Goal: Task Accomplishment & Management: Manage account settings

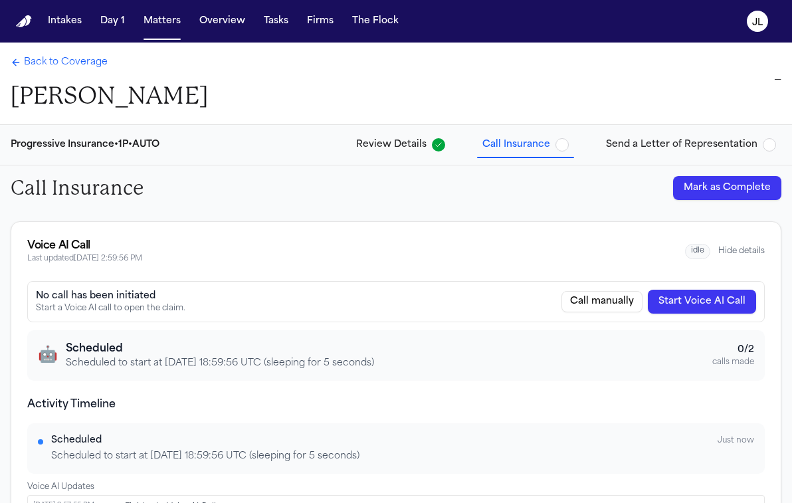
scroll to position [258, 0]
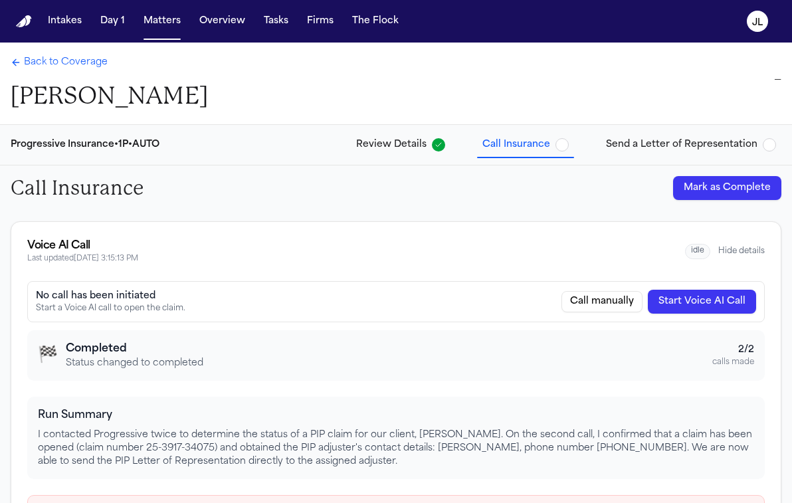
click at [30, 64] on span "Back to Coverage" at bounding box center [66, 62] width 84 height 13
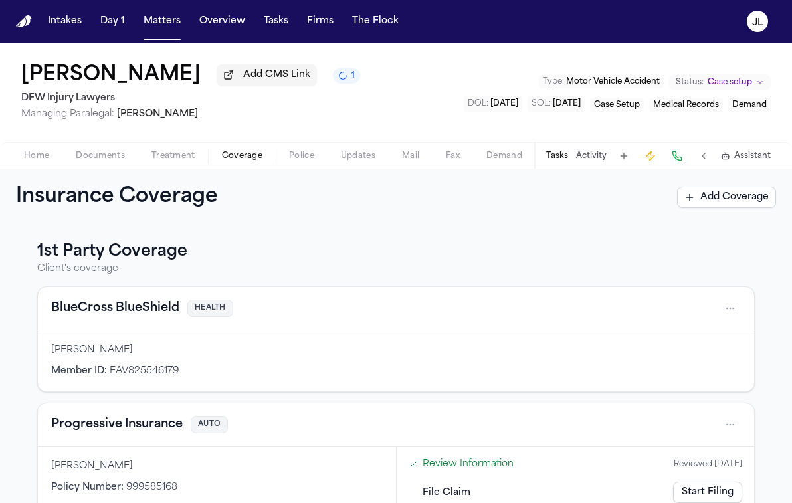
scroll to position [59, 0]
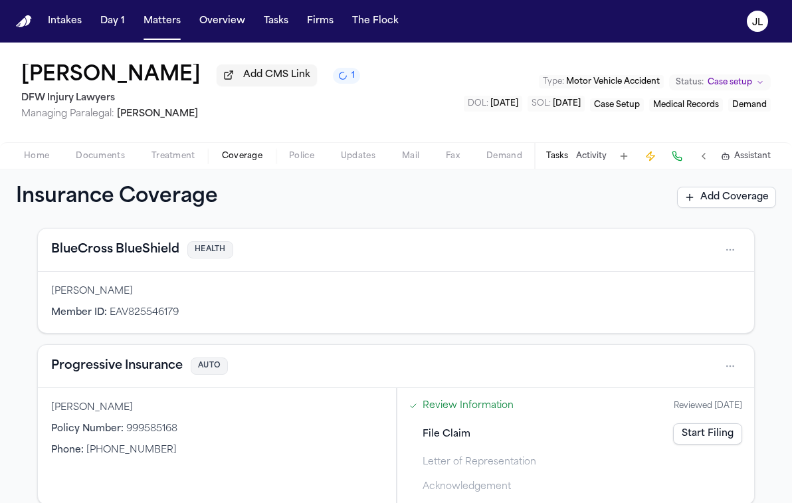
click at [147, 385] on div "Progressive Insurance AUTO" at bounding box center [396, 366] width 717 height 43
click at [147, 374] on button "Progressive Insurance" at bounding box center [117, 366] width 132 height 19
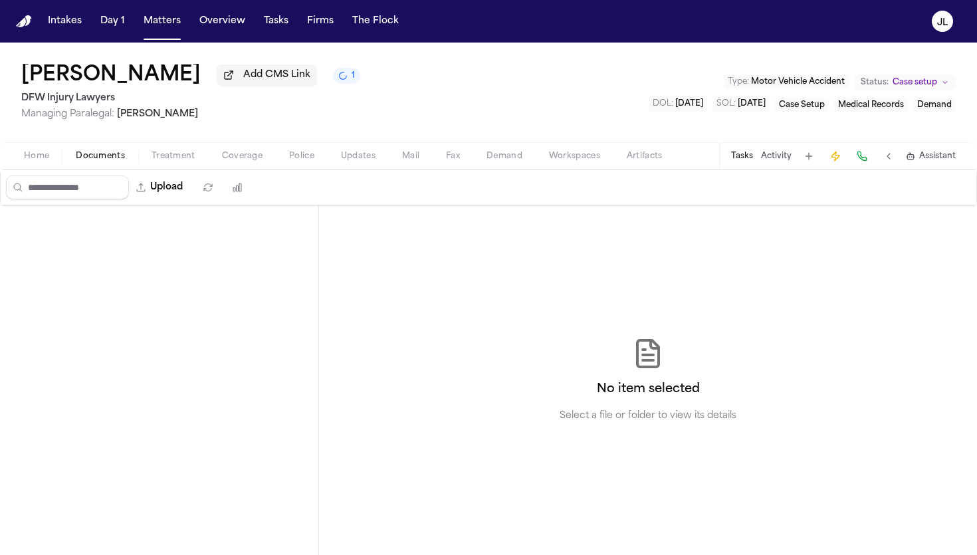
click at [96, 156] on span "Documents" at bounding box center [100, 156] width 49 height 11
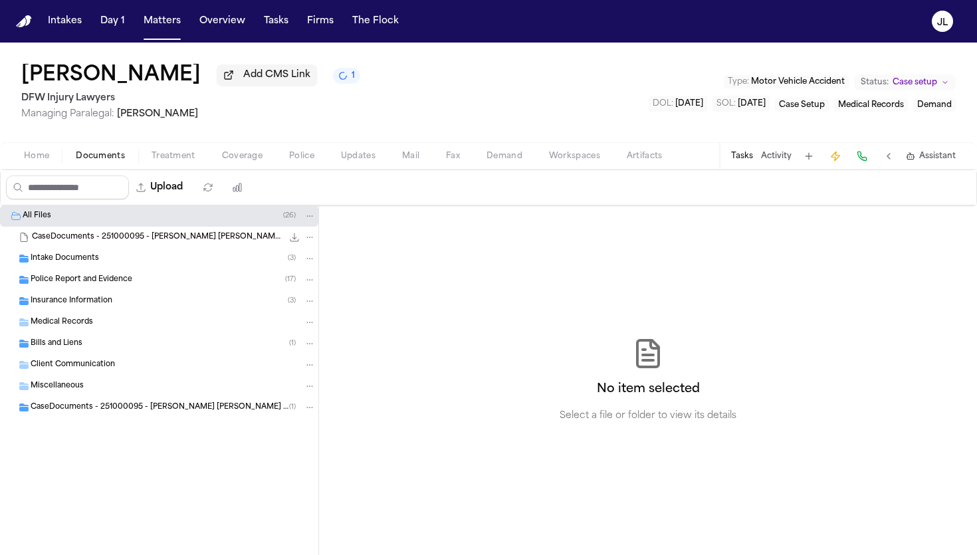
click at [57, 155] on button "Home" at bounding box center [37, 156] width 52 height 16
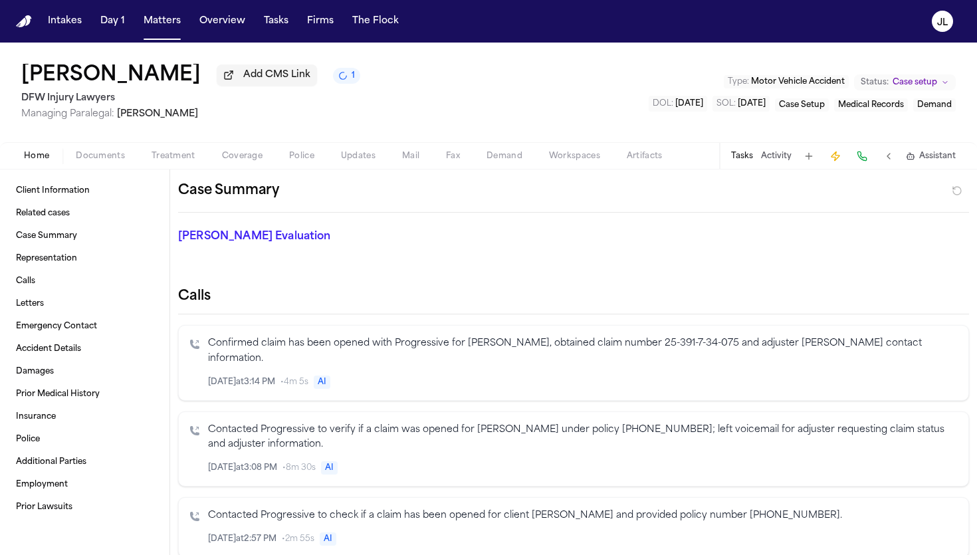
scroll to position [338, 0]
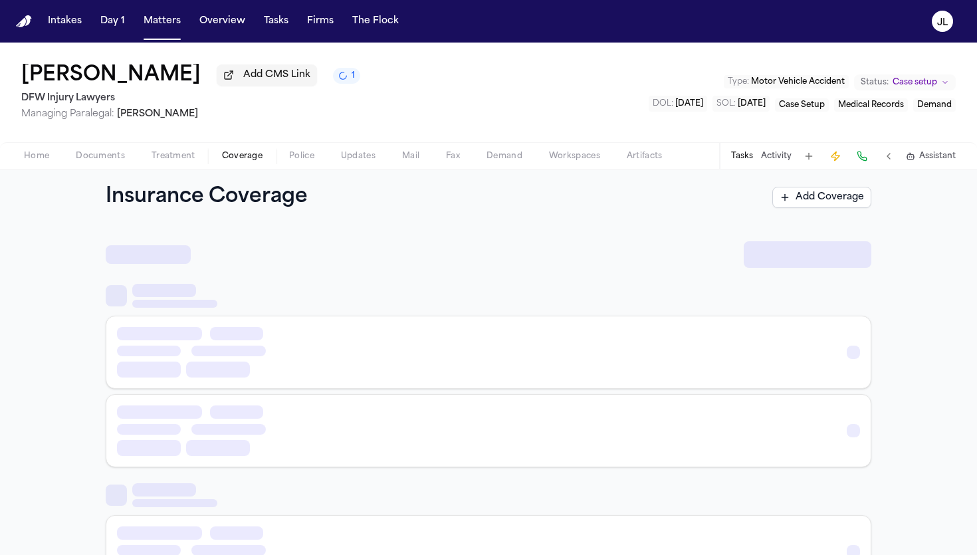
click at [252, 156] on span "Coverage" at bounding box center [242, 156] width 41 height 11
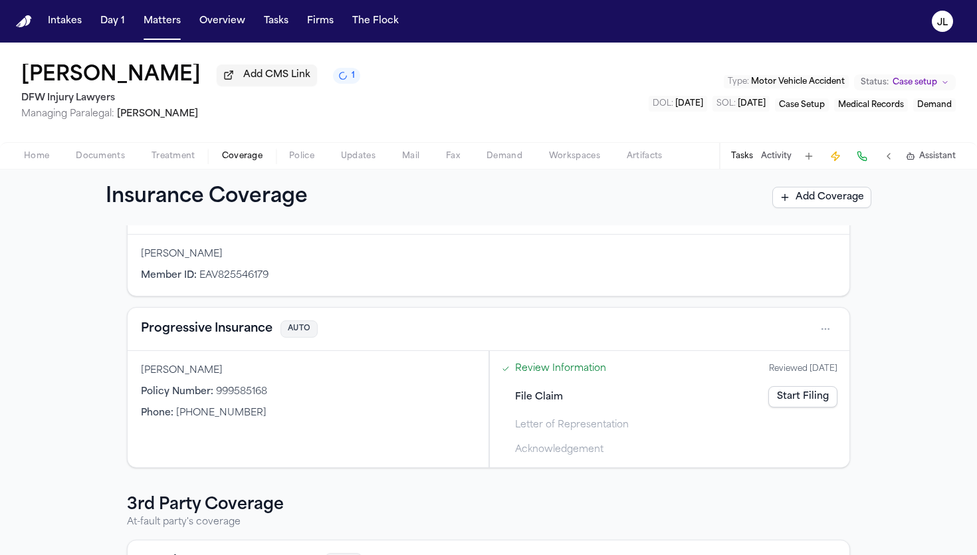
scroll to position [90, 0]
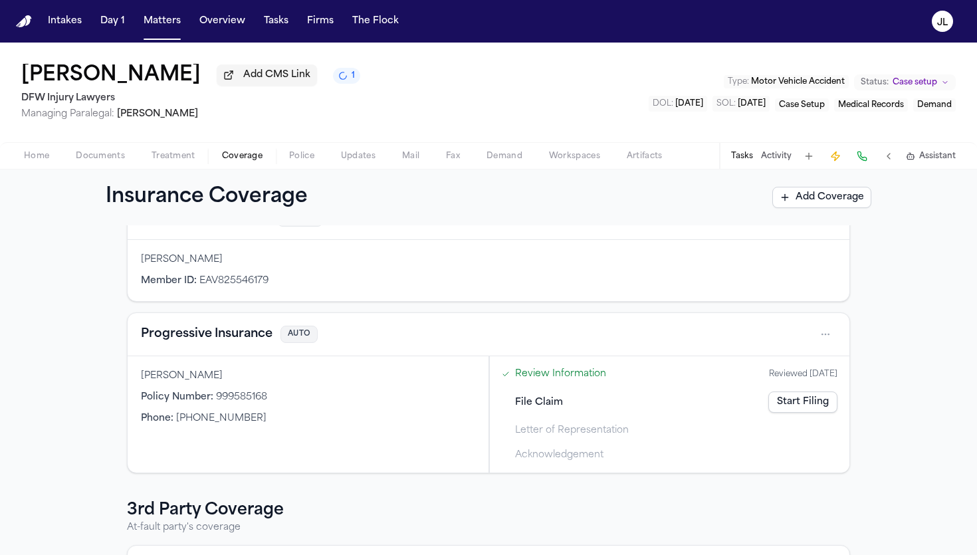
click at [221, 335] on button "Progressive Insurance" at bounding box center [207, 334] width 132 height 19
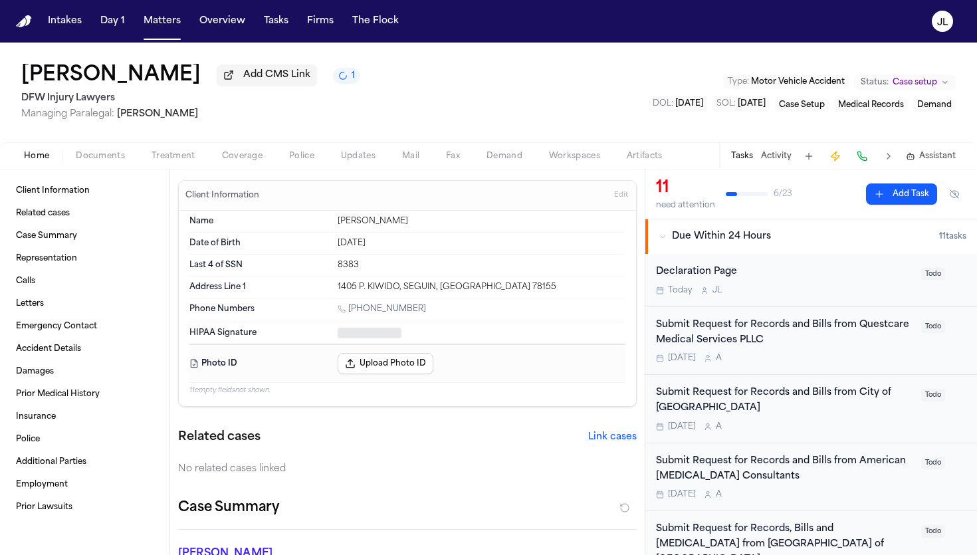
click at [42, 156] on span "Home" at bounding box center [36, 156] width 25 height 11
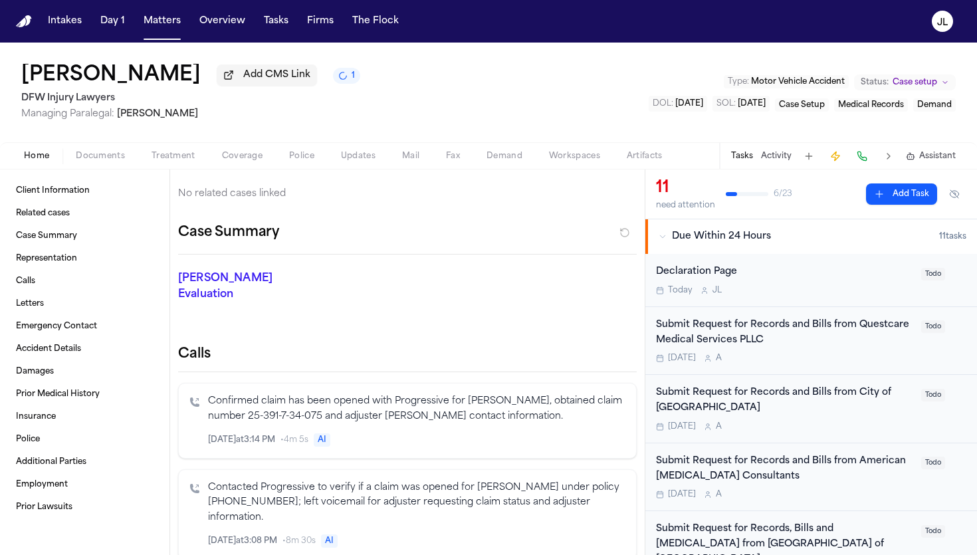
scroll to position [293, 0]
click at [569, 435] on icon "Inspect" at bounding box center [570, 439] width 9 height 9
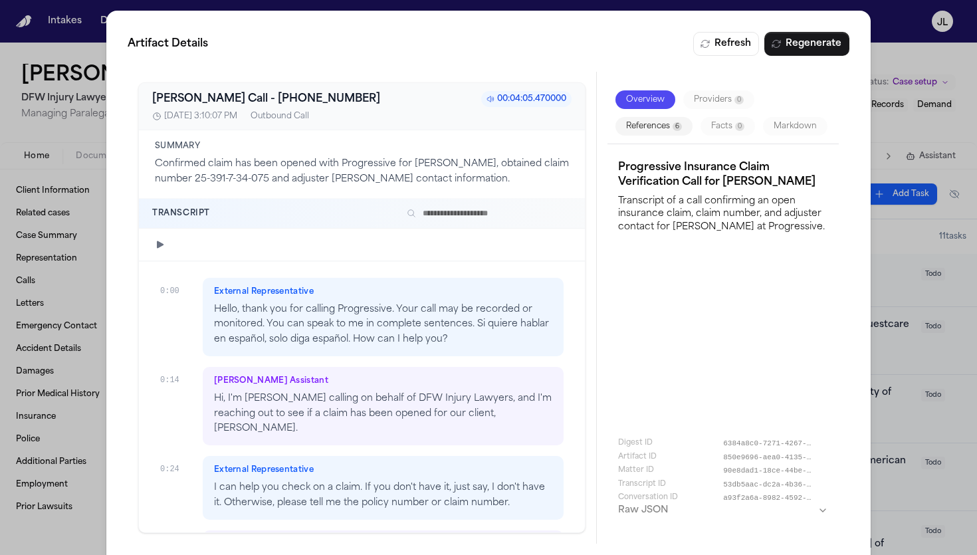
click at [680, 114] on div "Overview Providers 0 References 6 Facts 0 Markdown" at bounding box center [723, 113] width 231 height 62
click at [680, 117] on button "References 6" at bounding box center [654, 126] width 77 height 19
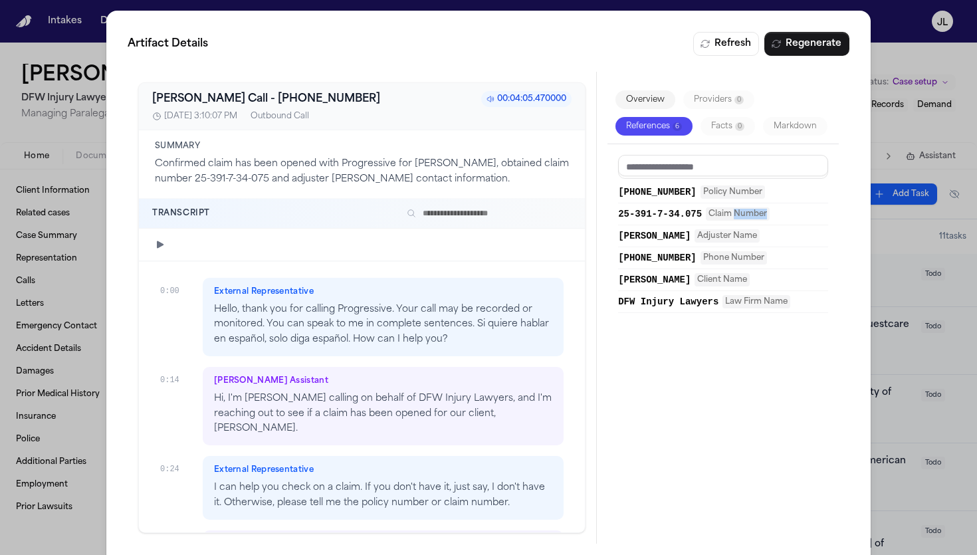
click at [697, 215] on span "25-391-7-34.075" at bounding box center [660, 213] width 84 height 13
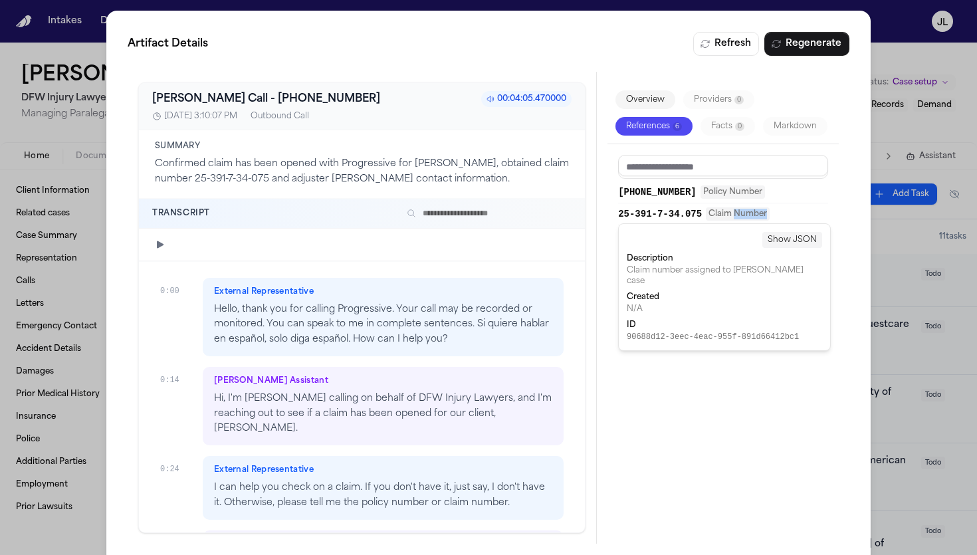
click at [697, 215] on span "25-391-7-34.075" at bounding box center [660, 213] width 84 height 13
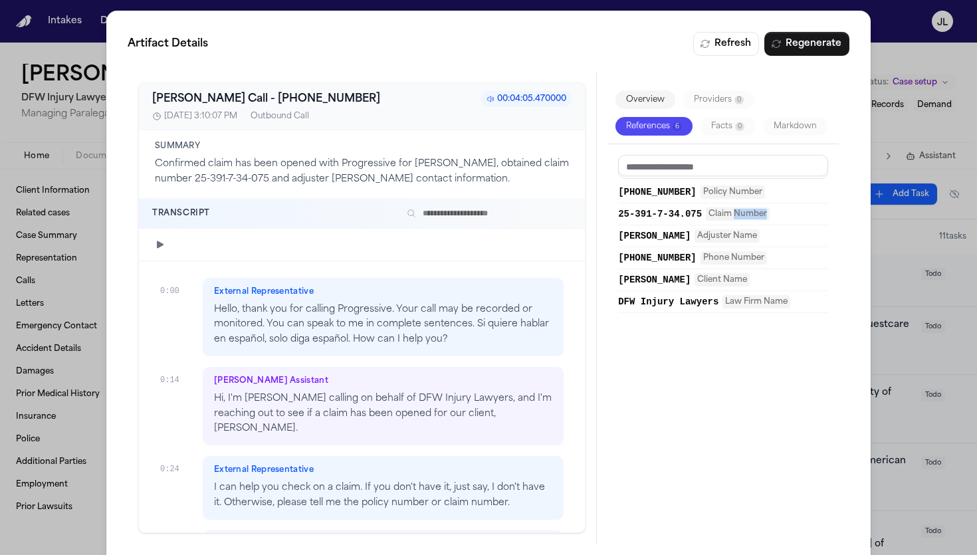
drag, startPoint x: 622, startPoint y: 213, endPoint x: 689, endPoint y: 218, distance: 68.0
click at [687, 218] on span "25-391-7-34.075" at bounding box center [660, 213] width 84 height 13
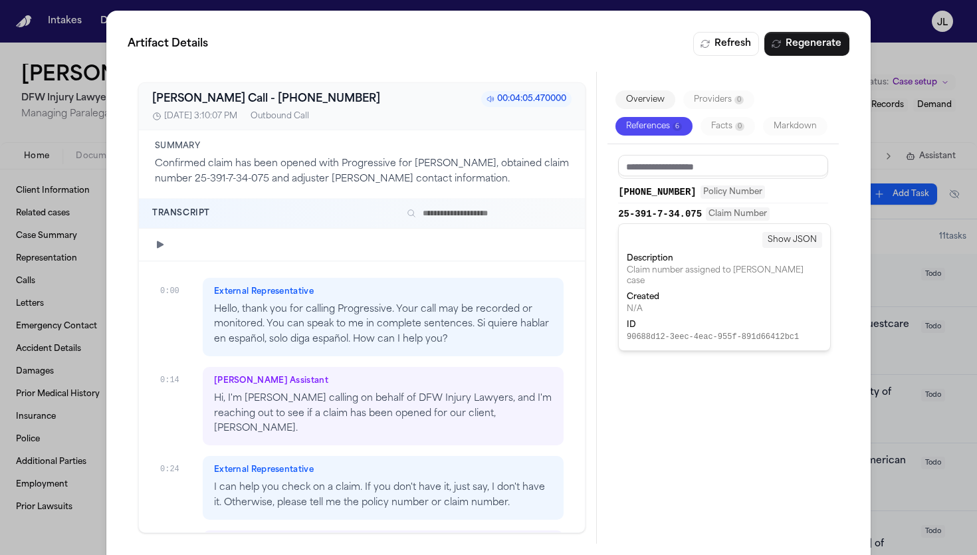
click at [463, 408] on p "Hi, I'm Evan Brooks calling on behalf of DFW Injury Lawyers, and I'm reaching o…" at bounding box center [383, 414] width 338 height 45
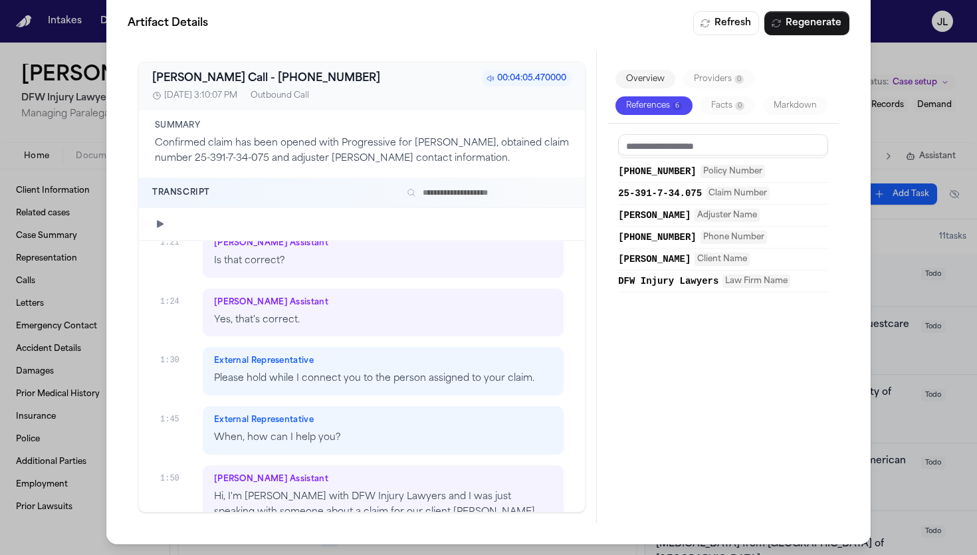
scroll to position [993, 0]
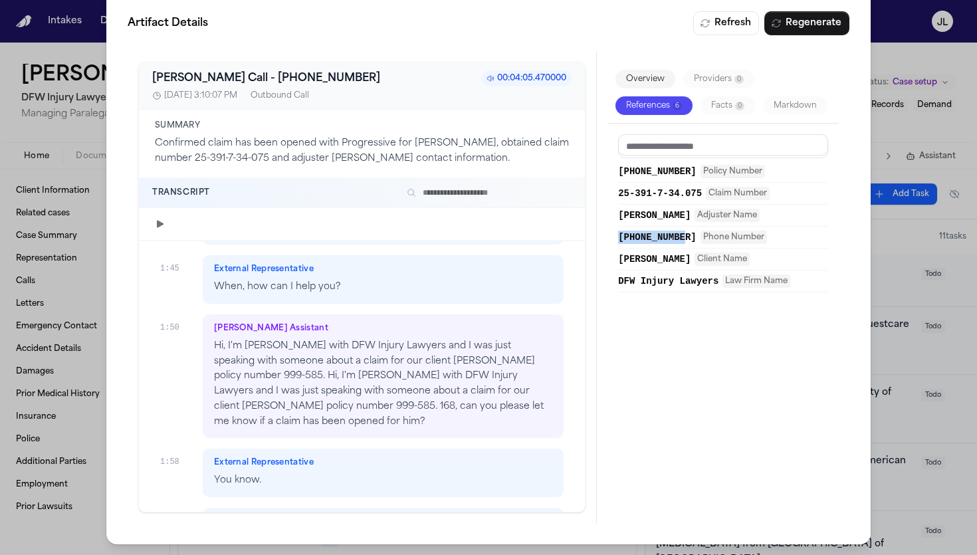
drag, startPoint x: 614, startPoint y: 238, endPoint x: 685, endPoint y: 238, distance: 71.8
click at [685, 238] on div "999-585-168 Policy Number 25-391-7-34.075 Claim Number Gwen Redd Adjuster Name …" at bounding box center [723, 318] width 231 height 389
drag, startPoint x: 614, startPoint y: 194, endPoint x: 679, endPoint y: 194, distance: 64.5
click at [679, 194] on div "999-585-168 Policy Number 25-391-7-34.075 Claim Number Gwen Redd Adjuster Name …" at bounding box center [723, 318] width 231 height 389
click at [732, 191] on span "Claim Number" at bounding box center [738, 193] width 64 height 13
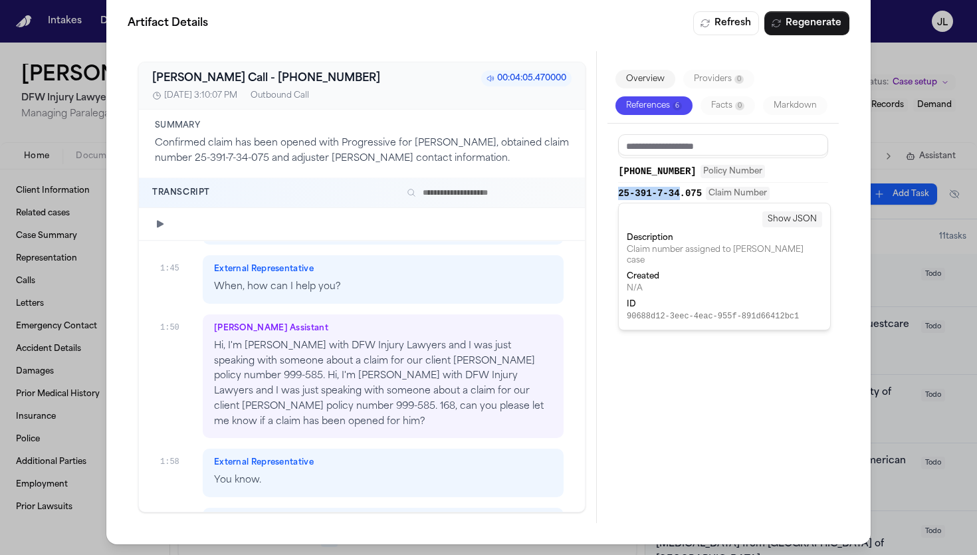
click at [670, 193] on span "25-391-7-34.075" at bounding box center [660, 193] width 84 height 13
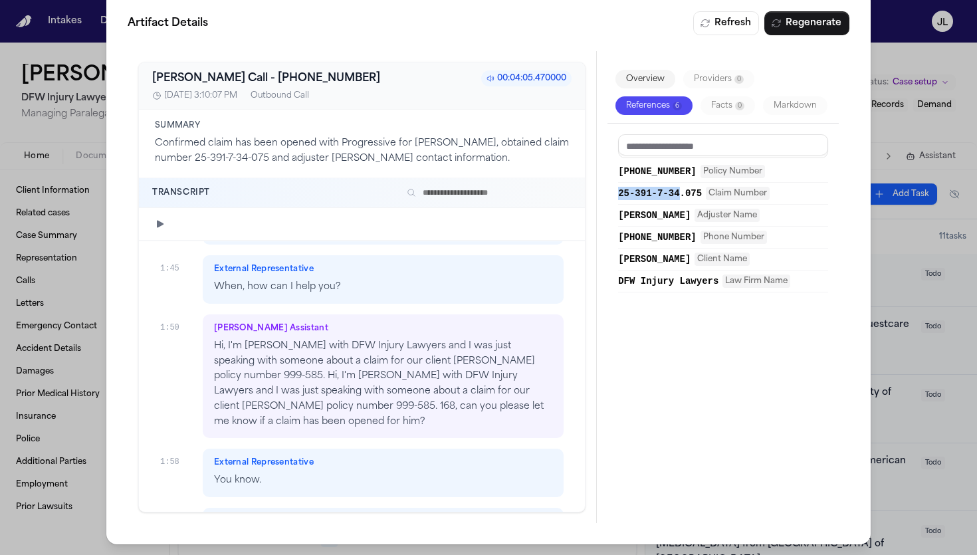
click at [670, 193] on span "25-391-7-34.075" at bounding box center [660, 193] width 84 height 13
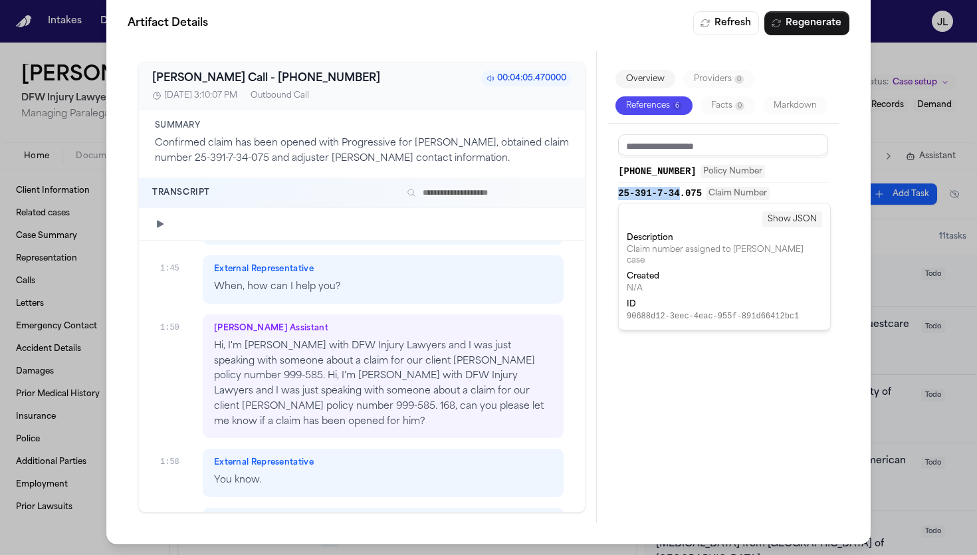
click at [670, 193] on span "25-391-7-34.075" at bounding box center [660, 193] width 84 height 13
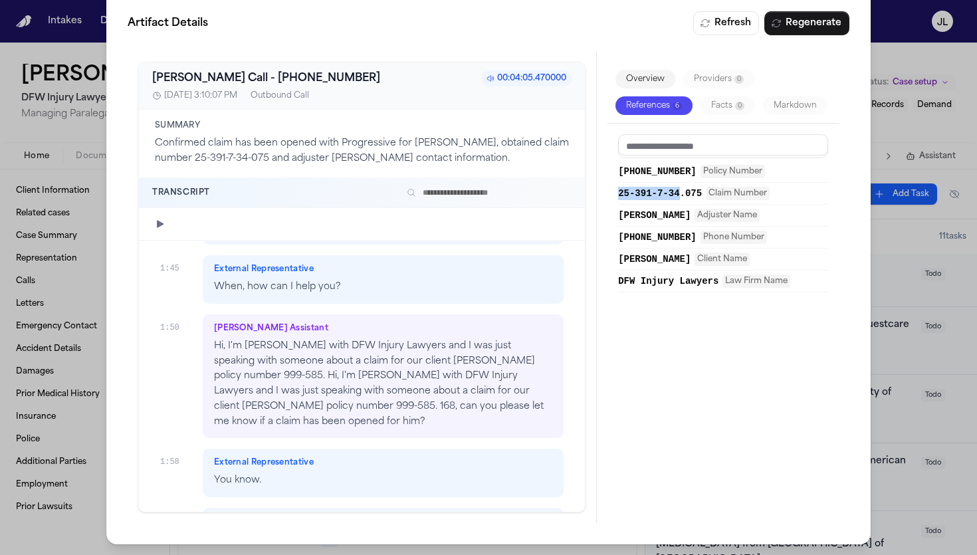
click at [665, 168] on span "999-585-168" at bounding box center [657, 171] width 78 height 13
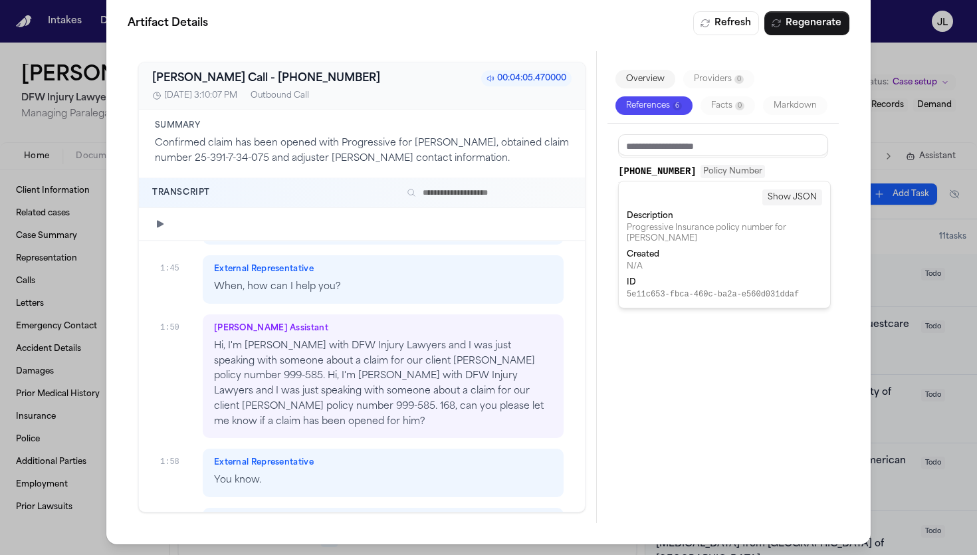
click at [613, 168] on div "999-585-168 Policy Number 25-391-7-34.075 Claim Number Gwen Redd Adjuster Name …" at bounding box center [723, 318] width 231 height 389
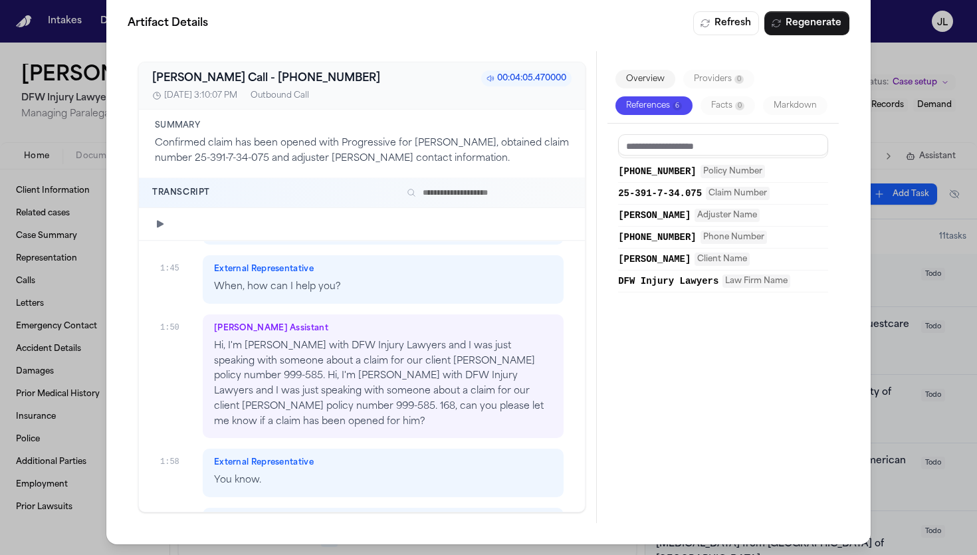
click at [614, 191] on div "999-585-168 Policy Number 25-391-7-34.075 Claim Number Gwen Redd Adjuster Name …" at bounding box center [723, 318] width 231 height 389
click at [629, 196] on span "25-391-7-34.075" at bounding box center [660, 193] width 84 height 13
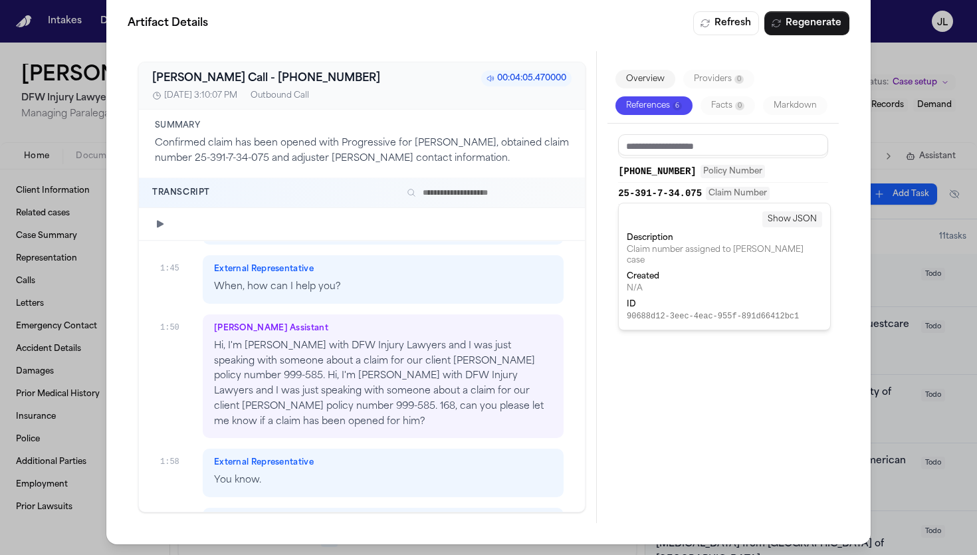
click at [629, 196] on span "25-391-7-34.075" at bounding box center [660, 193] width 84 height 13
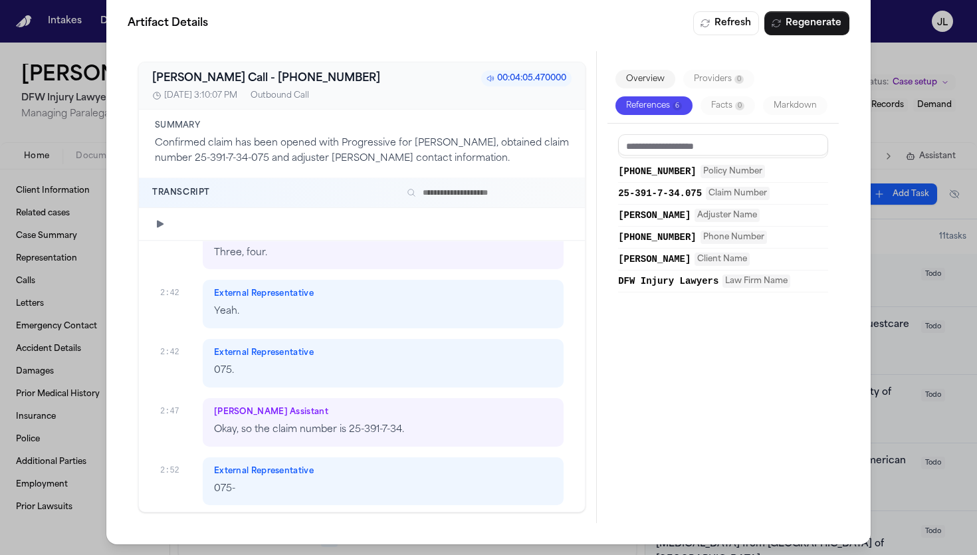
scroll to position [1922, 0]
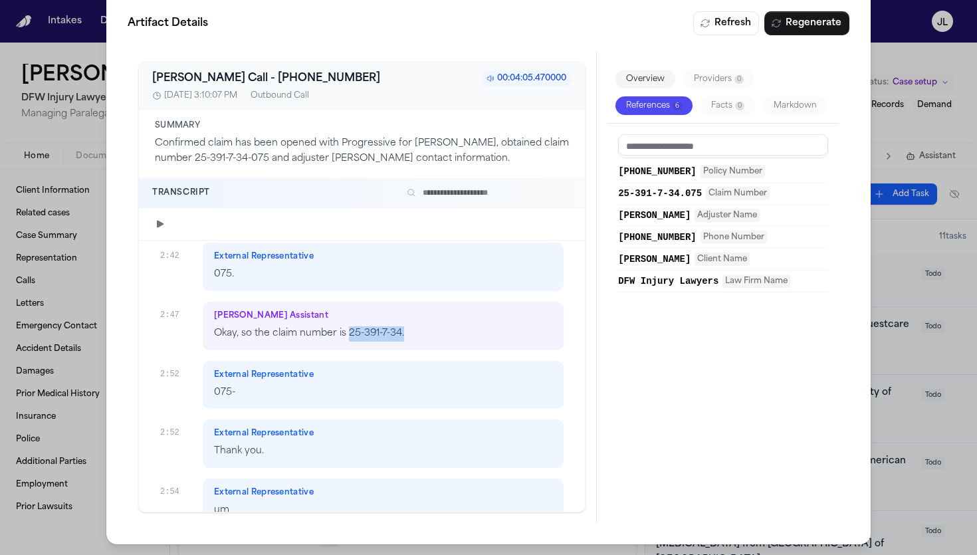
drag, startPoint x: 406, startPoint y: 337, endPoint x: 349, endPoint y: 340, distance: 56.6
click at [349, 340] on p "Okay, so the claim number is 25-391-7-34." at bounding box center [383, 333] width 338 height 15
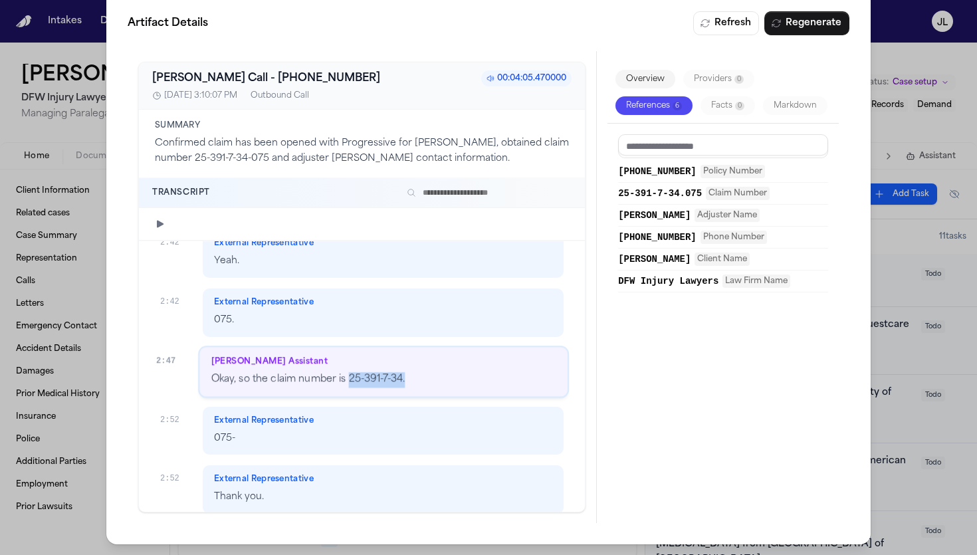
scroll to position [1871, 0]
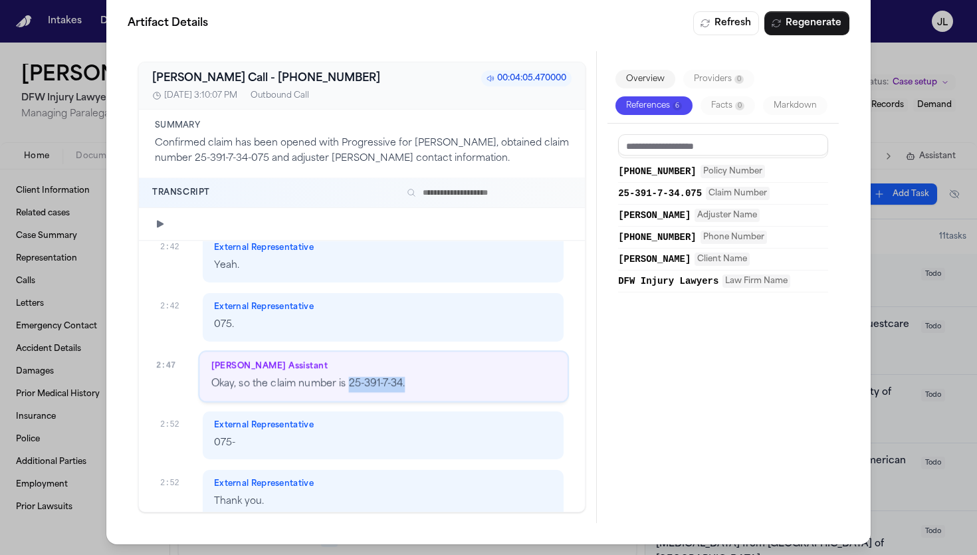
copy p "25-391-7-34."
click at [346, 396] on div "Finch Assistant Okay, so the claim number is 25-391-7-34." at bounding box center [383, 376] width 368 height 49
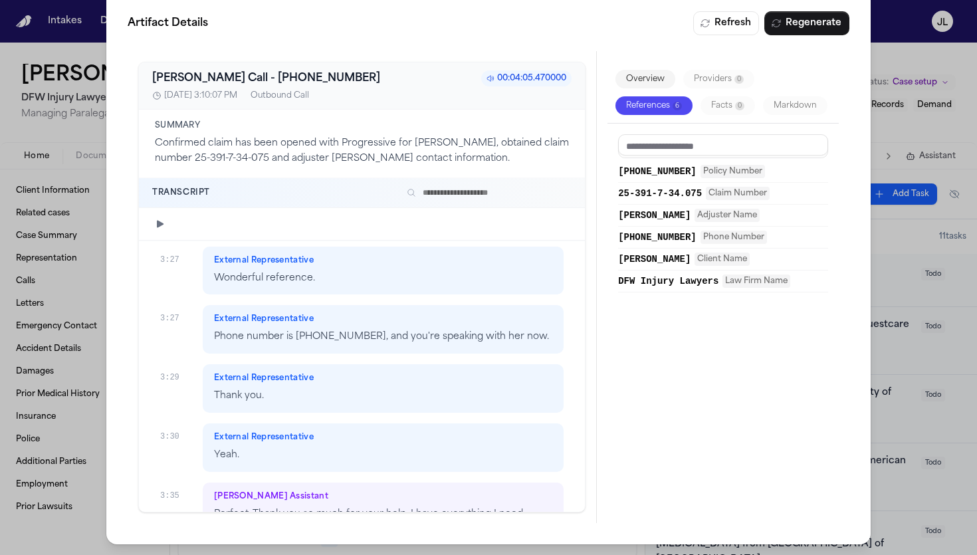
scroll to position [2940, 0]
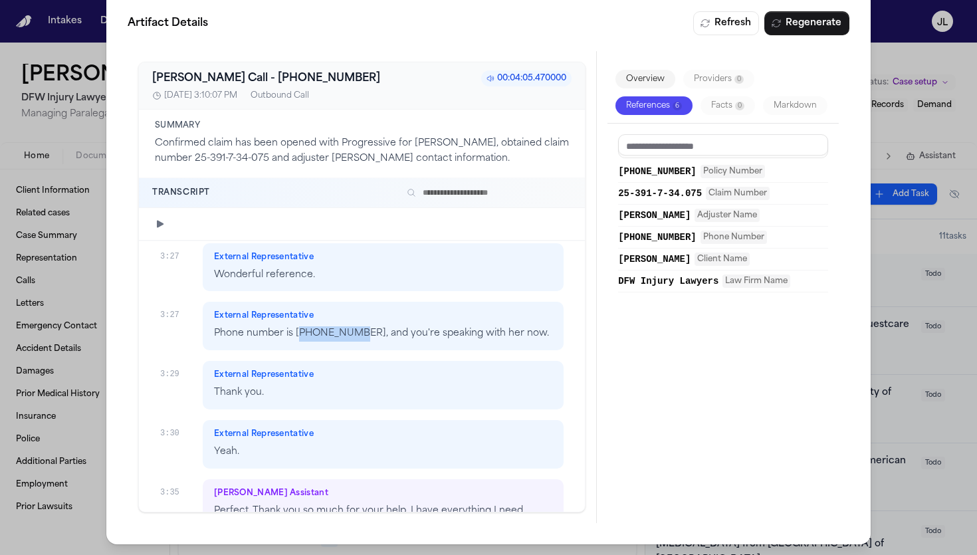
drag, startPoint x: 358, startPoint y: 336, endPoint x: 301, endPoint y: 340, distance: 56.6
click at [301, 340] on p "Phone number is 682-999-3497, and you're speaking with her now." at bounding box center [383, 333] width 338 height 15
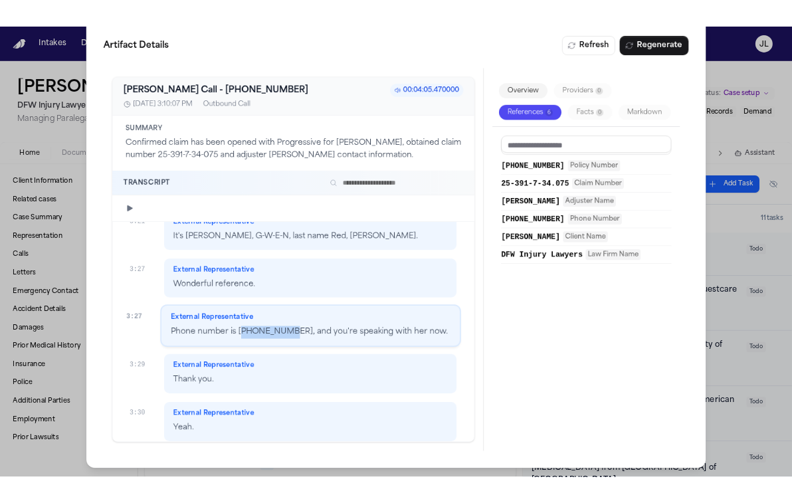
scroll to position [2889, 0]
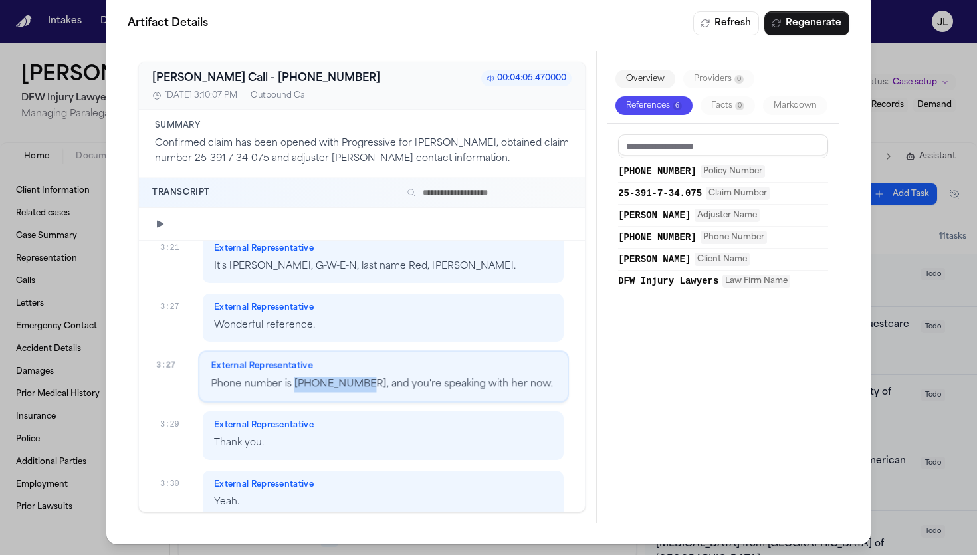
drag, startPoint x: 359, startPoint y: 387, endPoint x: 293, endPoint y: 389, distance: 66.5
click at [293, 389] on p "Phone number is 682-999-3497, and you're speaking with her now." at bounding box center [383, 384] width 345 height 15
copy p "682-999-3497"
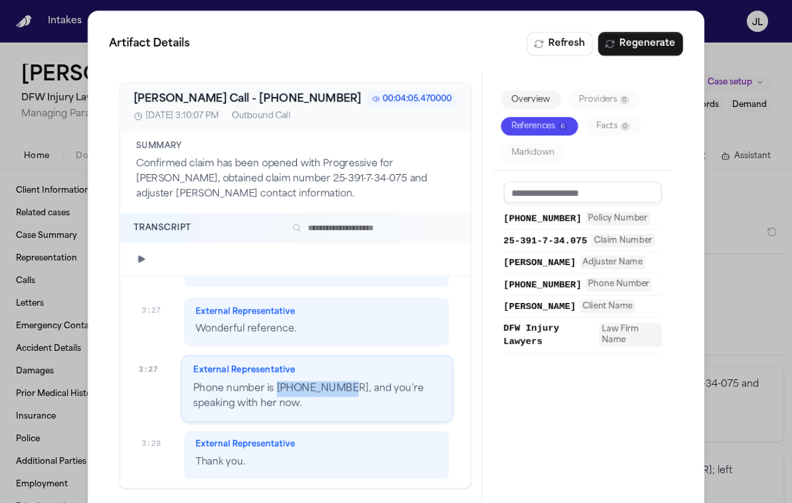
scroll to position [3067, 0]
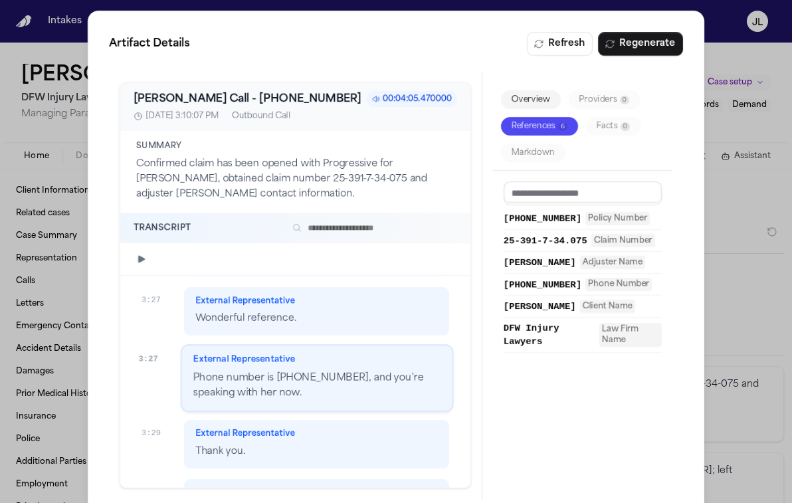
click at [737, 64] on div "Artifact Details Refresh Regenerate Bland AI Call - +18007764737 00:04:05.47000…" at bounding box center [396, 265] width 792 height 531
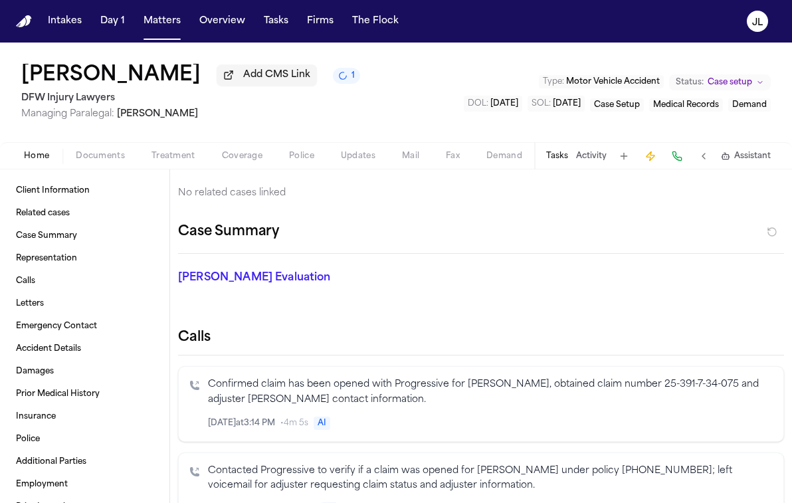
click at [35, 160] on span "Home" at bounding box center [36, 156] width 25 height 11
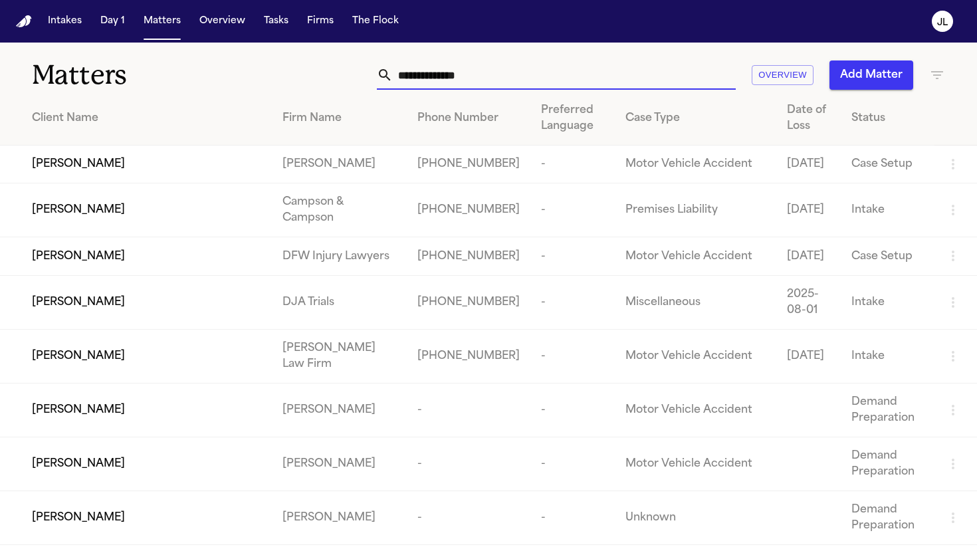
click at [457, 84] on input "text" at bounding box center [564, 74] width 343 height 29
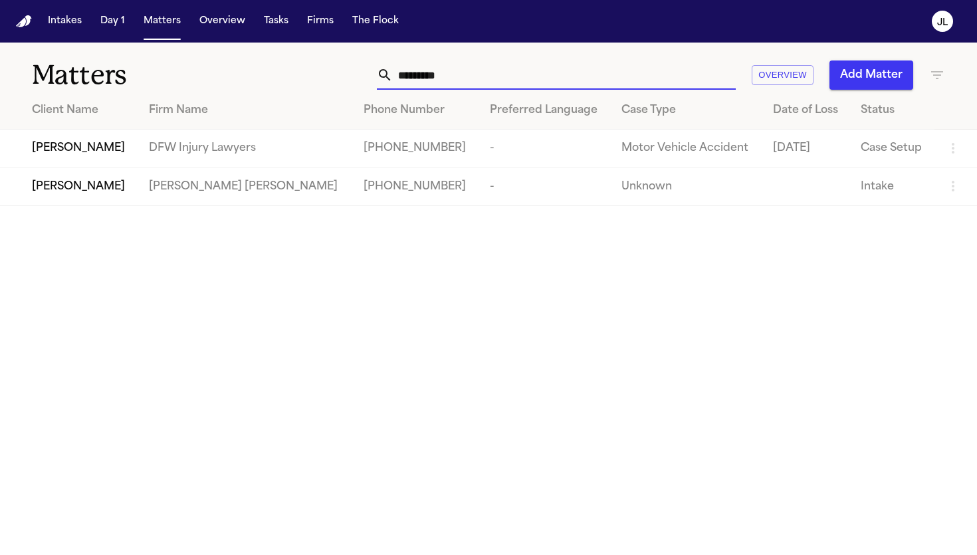
type input "*********"
click at [128, 150] on div "[PERSON_NAME]" at bounding box center [80, 148] width 96 height 16
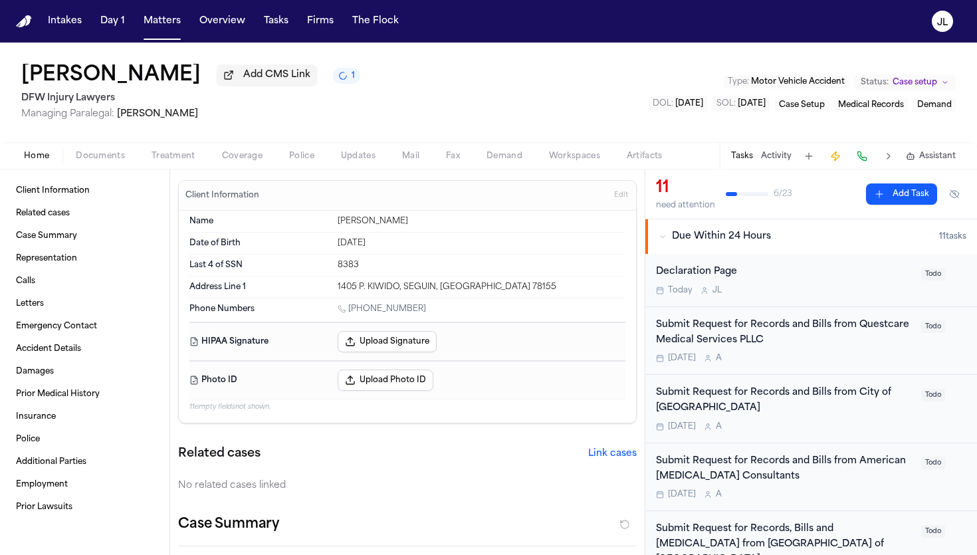
click at [257, 162] on span "Coverage" at bounding box center [242, 156] width 41 height 11
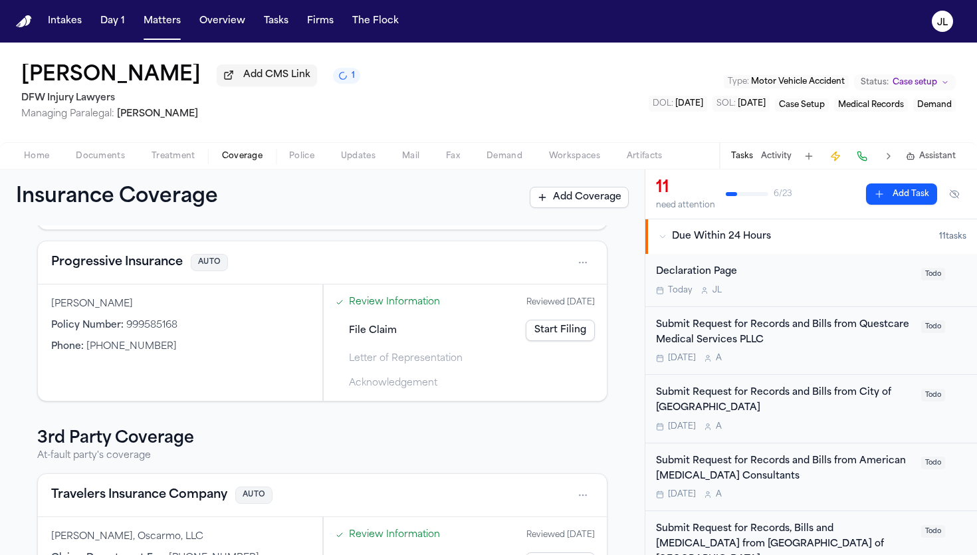
scroll to position [168, 0]
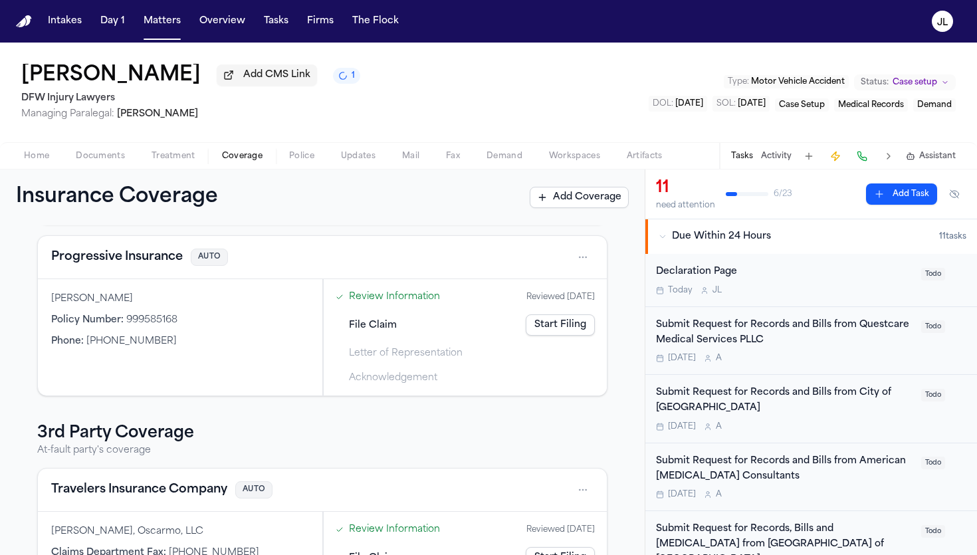
click at [101, 265] on button "Progressive Insurance" at bounding box center [117, 257] width 132 height 19
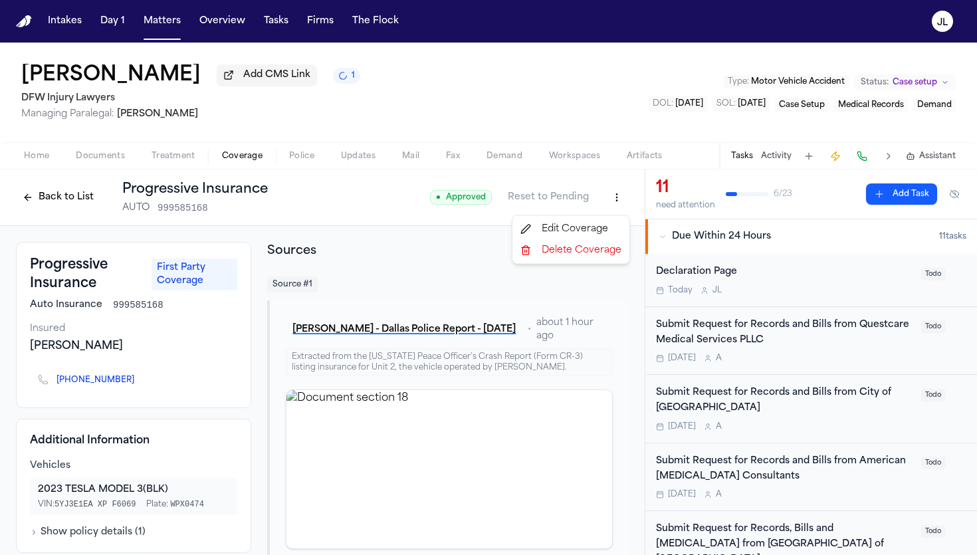
click at [610, 201] on html "Intakes Day 1 Matters Overview Tasks Firms The Flock JL Juan Aguillon Add CMS L…" at bounding box center [488, 277] width 977 height 555
click at [587, 236] on div "Edit Coverage" at bounding box center [571, 229] width 112 height 21
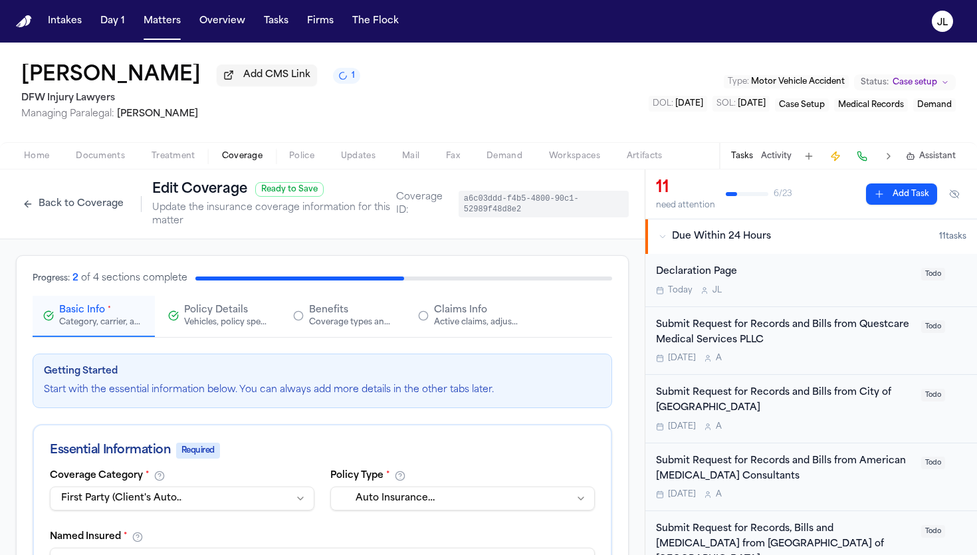
click at [477, 317] on span "Claims Info" at bounding box center [460, 310] width 53 height 13
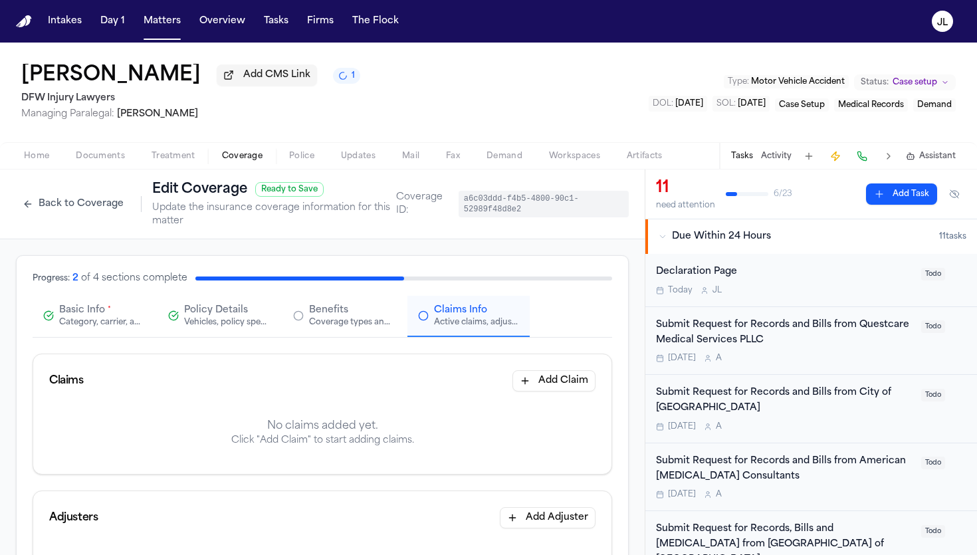
scroll to position [60, 0]
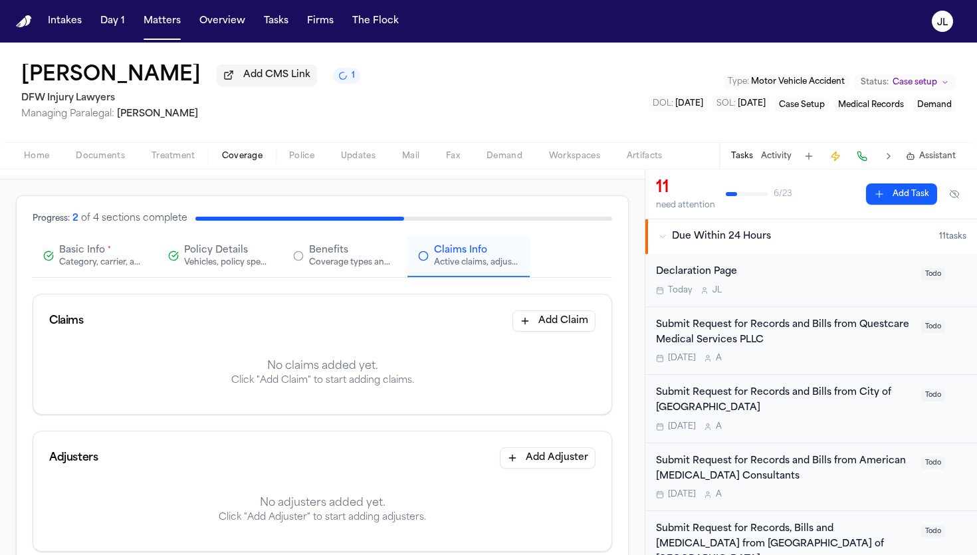
click at [551, 324] on button "Add Claim" at bounding box center [554, 320] width 83 height 21
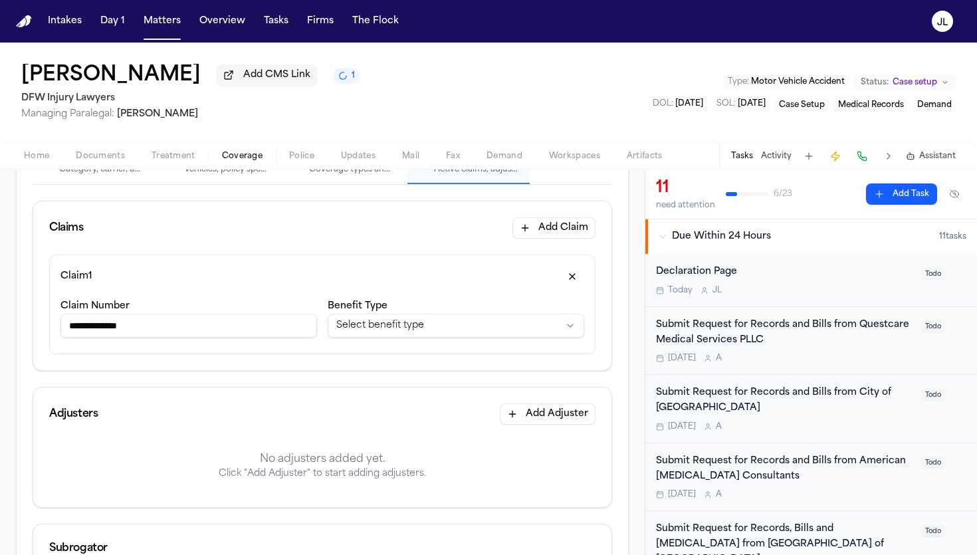
scroll to position [152, 0]
click at [112, 328] on input "**********" at bounding box center [188, 326] width 257 height 24
click at [105, 330] on input "**********" at bounding box center [188, 326] width 257 height 24
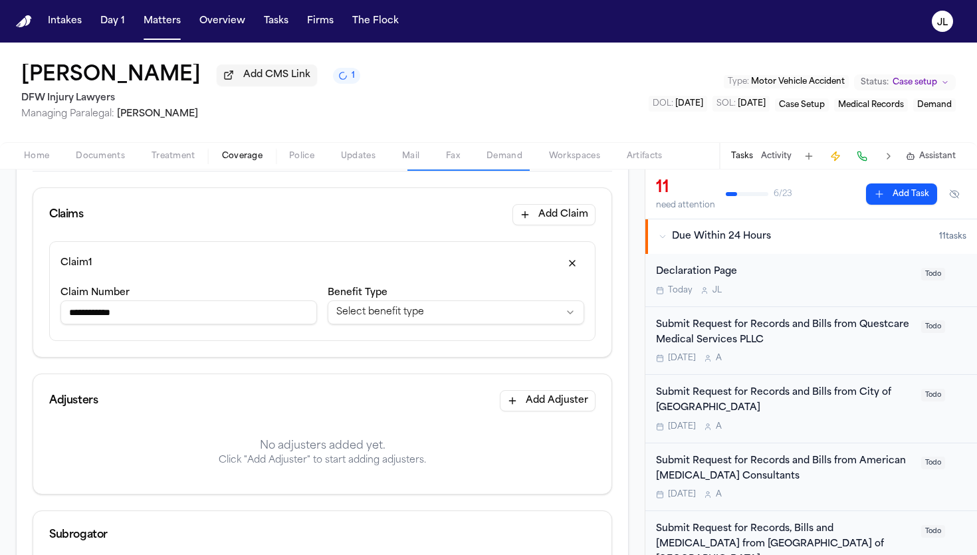
scroll to position [277, 0]
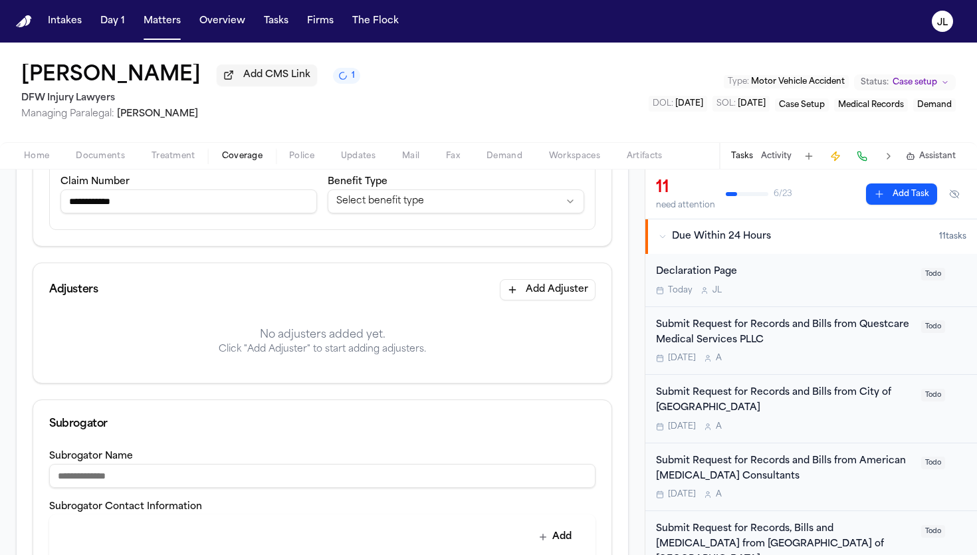
type input "**********"
click at [575, 289] on button "Add Adjuster" at bounding box center [548, 289] width 96 height 21
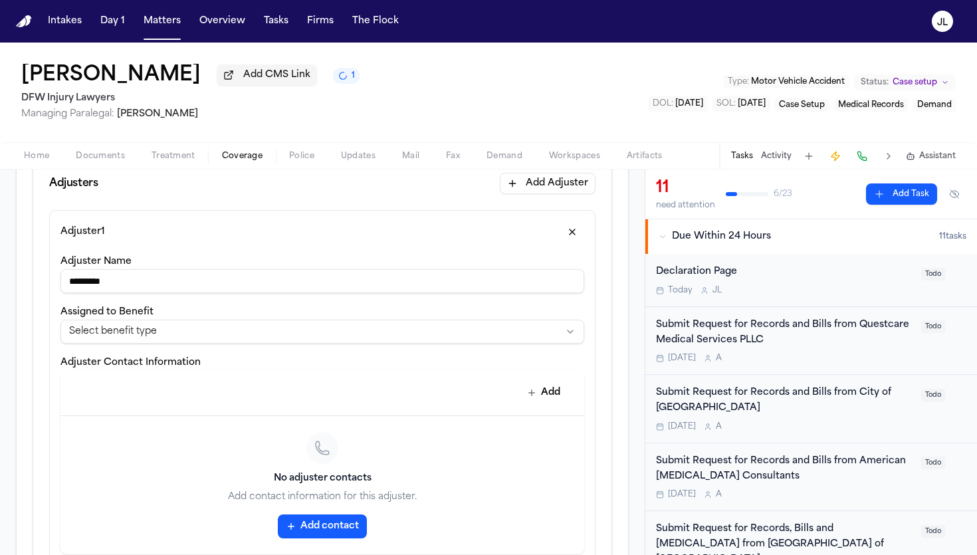
scroll to position [403, 0]
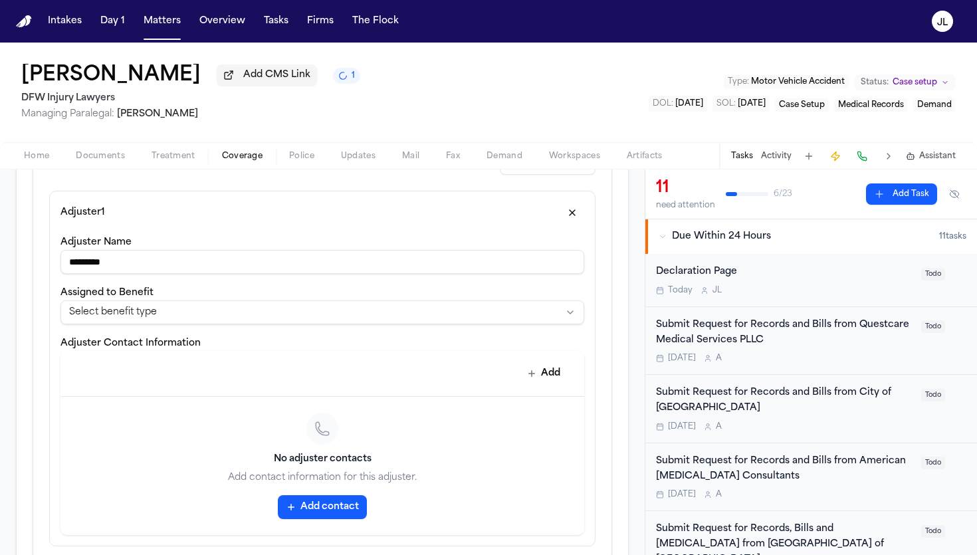
type input "*********"
click at [342, 509] on button "Add contact" at bounding box center [322, 507] width 89 height 24
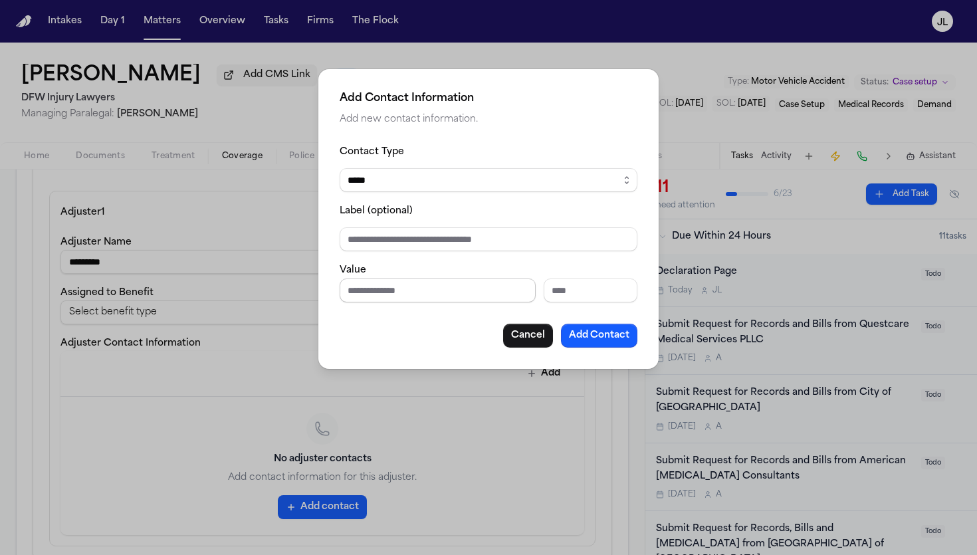
click at [378, 283] on input "Phone number" at bounding box center [438, 291] width 196 height 24
paste input "**********"
type input "**********"
click at [594, 344] on button "Add Contact" at bounding box center [599, 336] width 76 height 24
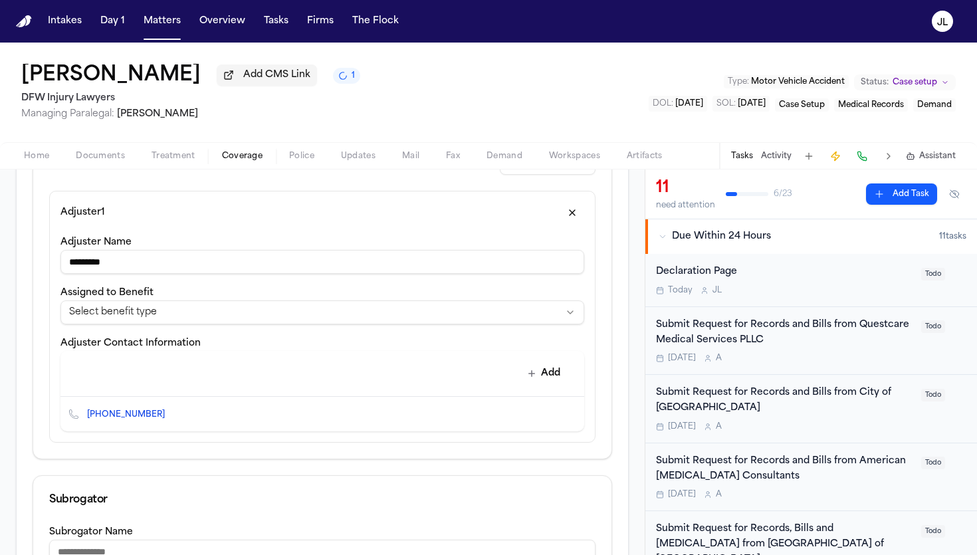
click at [164, 297] on div "**********" at bounding box center [322, 305] width 524 height 40
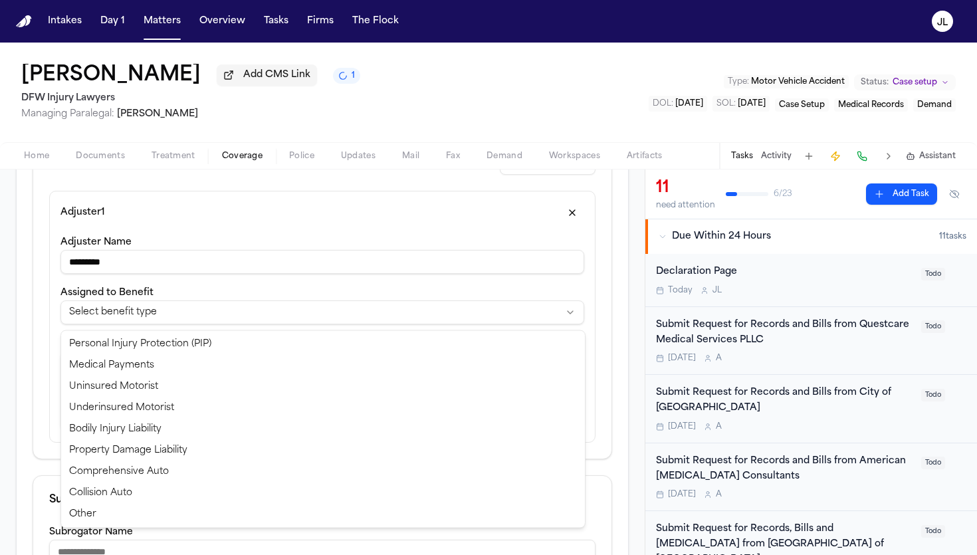
click at [164, 308] on html "**********" at bounding box center [488, 277] width 977 height 555
select select "**********"
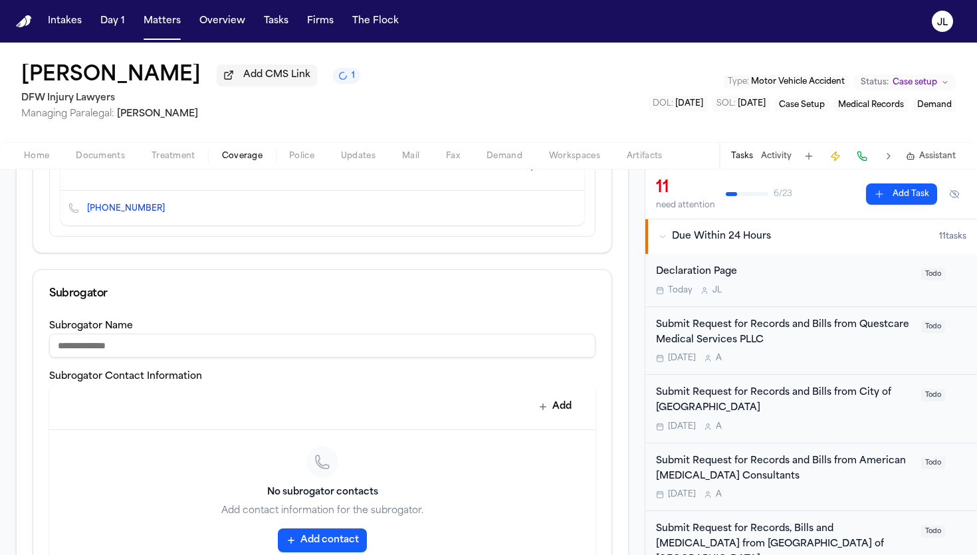
scroll to position [770, 0]
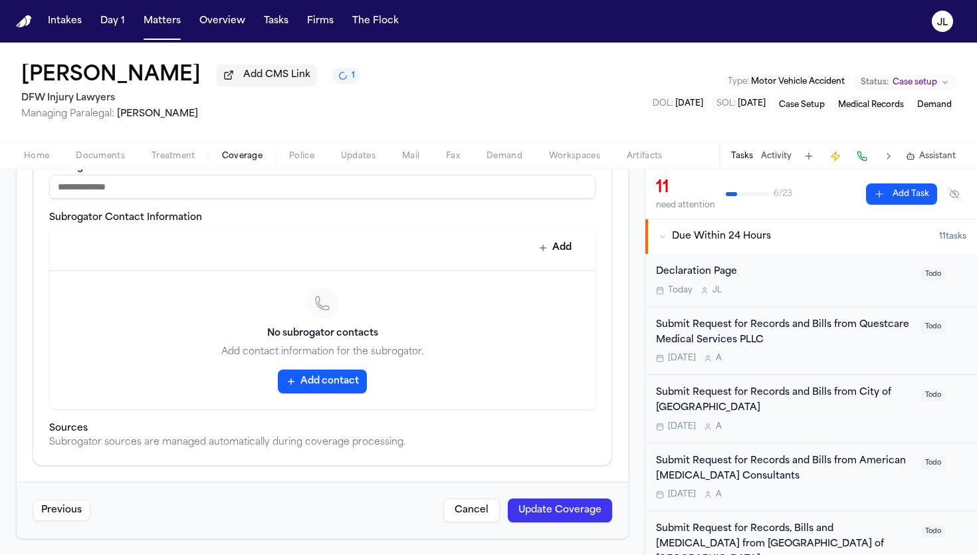
click at [552, 509] on button "Update Coverage" at bounding box center [560, 511] width 104 height 24
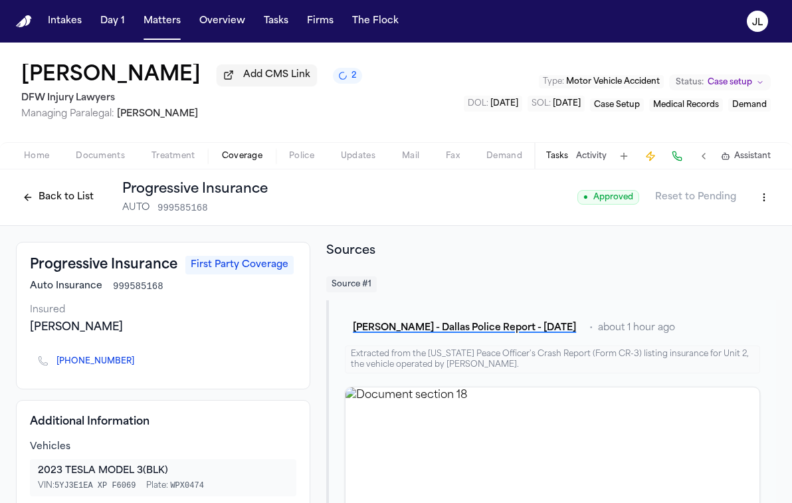
click at [767, 199] on html "Intakes Day 1 Matters Overview Tasks Firms The Flock JL Juan Aguillon Add CMS L…" at bounding box center [396, 251] width 792 height 503
click at [719, 235] on div "Edit Coverage" at bounding box center [719, 229] width 112 height 21
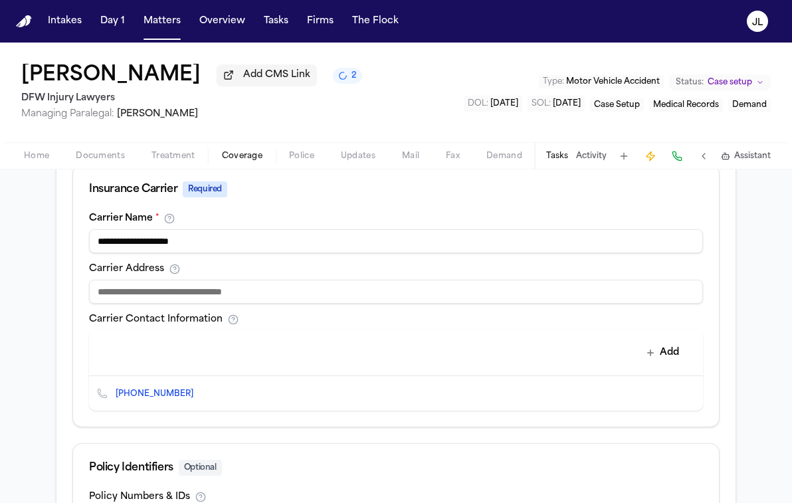
scroll to position [465, 0]
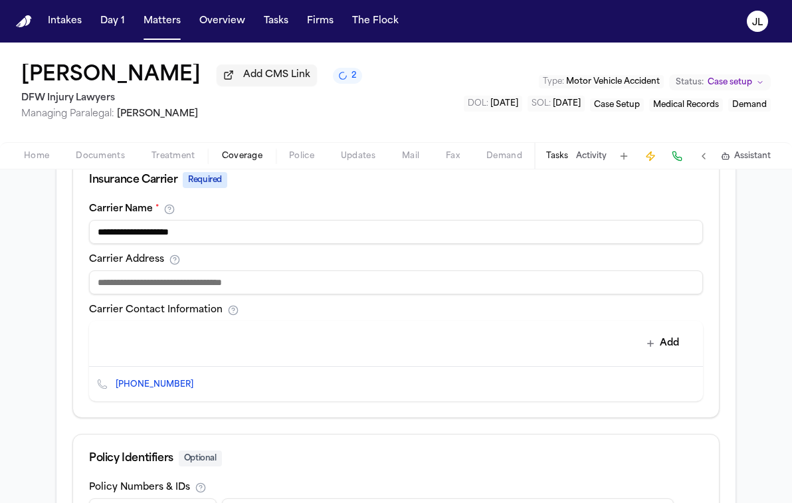
click at [338, 300] on div "**********" at bounding box center [396, 310] width 646 height 213
click at [334, 290] on input at bounding box center [396, 283] width 614 height 24
paste input "**********"
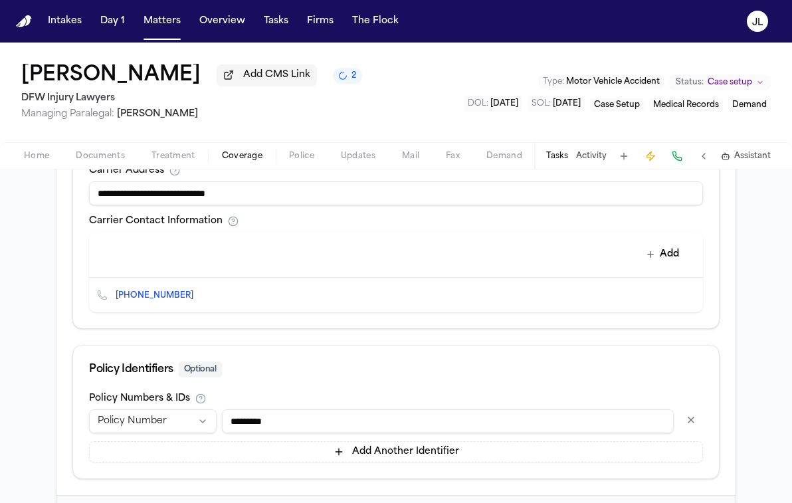
scroll to position [561, 0]
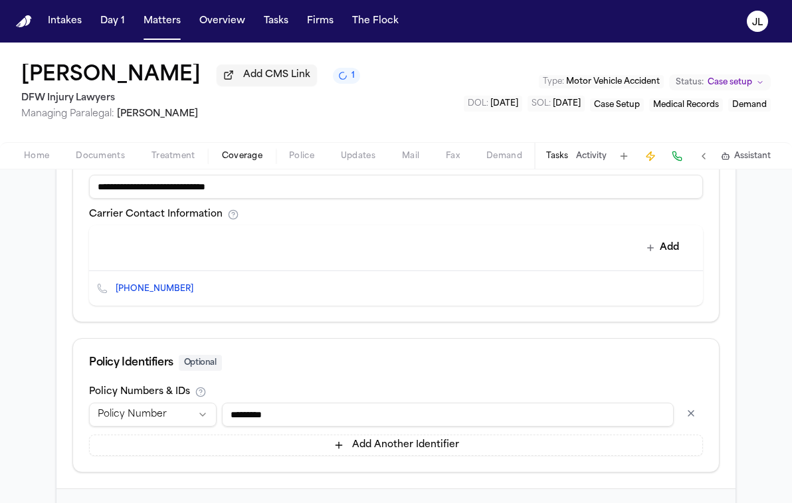
type input "**********"
click at [670, 253] on button "Add" at bounding box center [663, 248] width 49 height 24
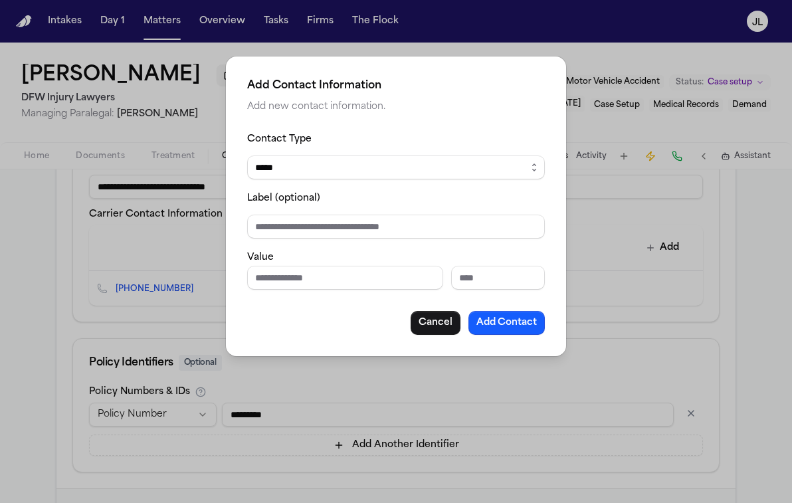
click at [332, 177] on select "***** ***** ******* *** *****" at bounding box center [396, 168] width 298 height 24
select select "***"
click at [247, 156] on select "***** ***** ******* *** *****" at bounding box center [396, 168] width 298 height 24
click at [289, 269] on div "Value" at bounding box center [396, 269] width 298 height 41
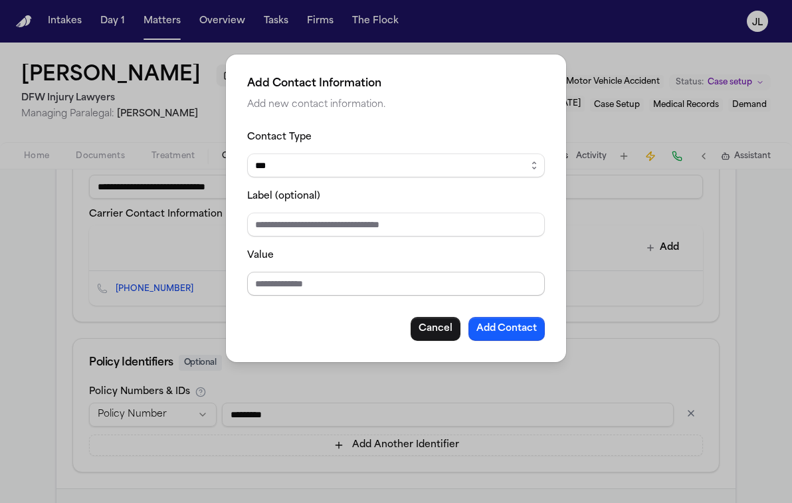
click at [287, 284] on input "Value" at bounding box center [396, 284] width 298 height 24
paste input "**********"
type input "**********"
click at [487, 324] on button "Add Contact" at bounding box center [507, 329] width 76 height 24
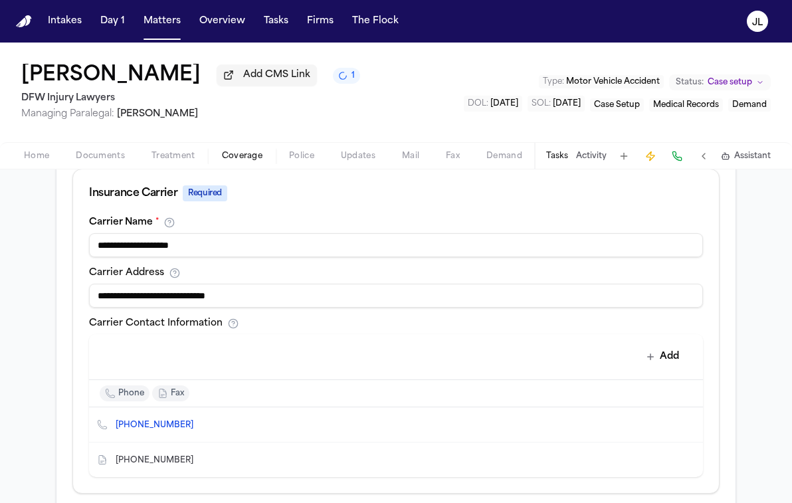
scroll to position [685, 0]
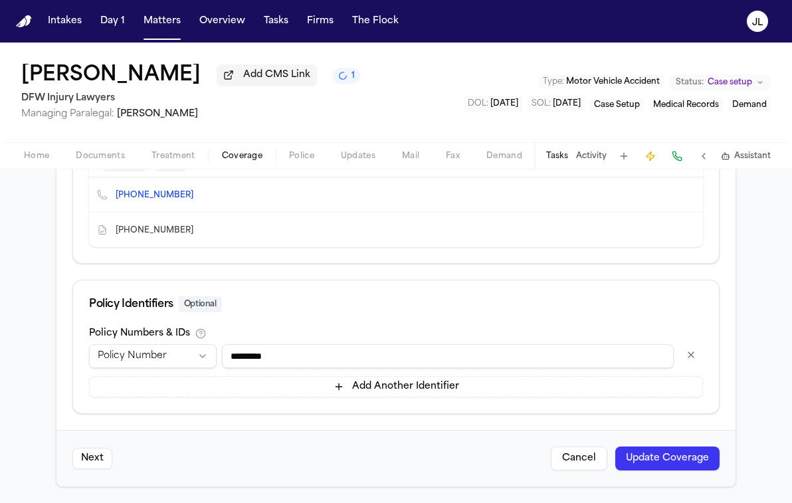
click at [685, 451] on button "Update Coverage" at bounding box center [668, 459] width 104 height 24
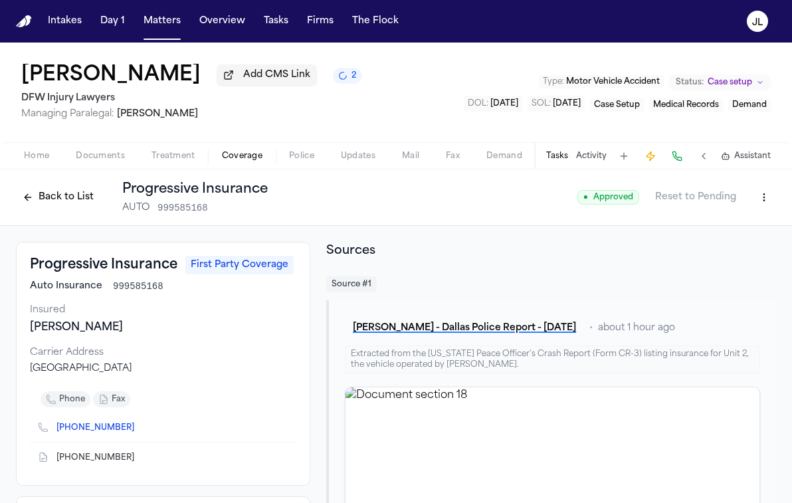
click at [54, 185] on div "Back to List Progressive Insurance AUTO 999585168" at bounding box center [142, 197] width 252 height 35
click at [54, 197] on button "Back to List" at bounding box center [58, 197] width 84 height 21
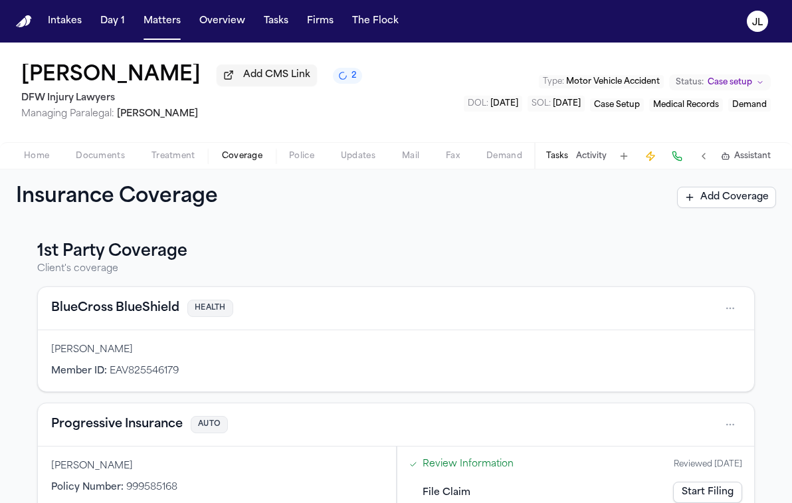
click at [43, 162] on span "Home" at bounding box center [36, 156] width 25 height 11
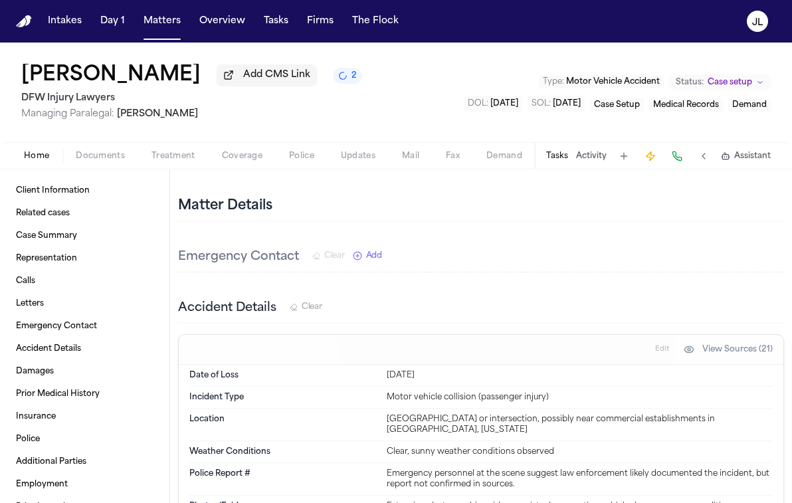
scroll to position [817, 0]
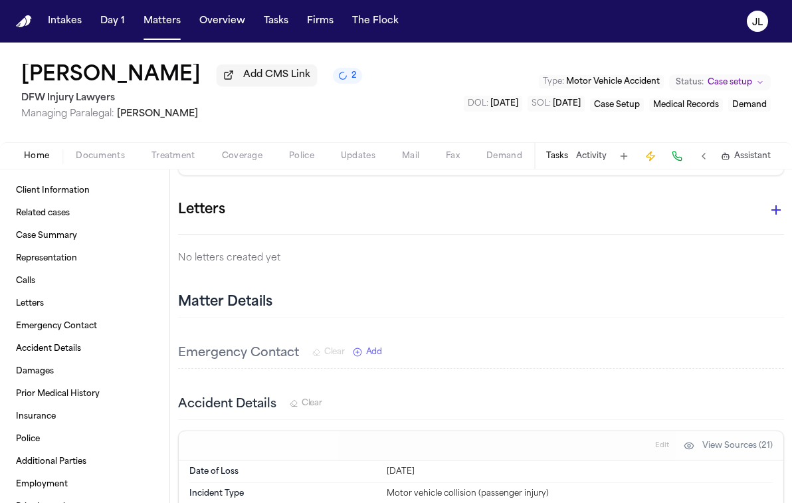
click at [765, 209] on button "button" at bounding box center [776, 210] width 27 height 27
click at [621, 241] on div "LOR 1st Party" at bounding box center [611, 244] width 319 height 21
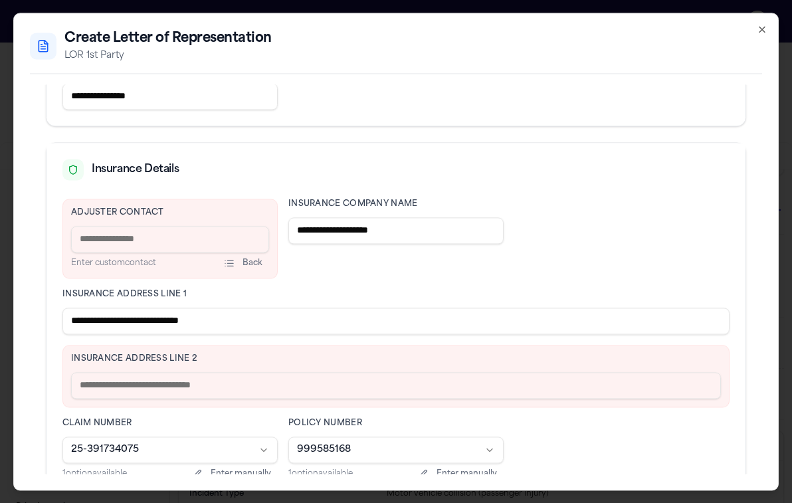
scroll to position [253, 0]
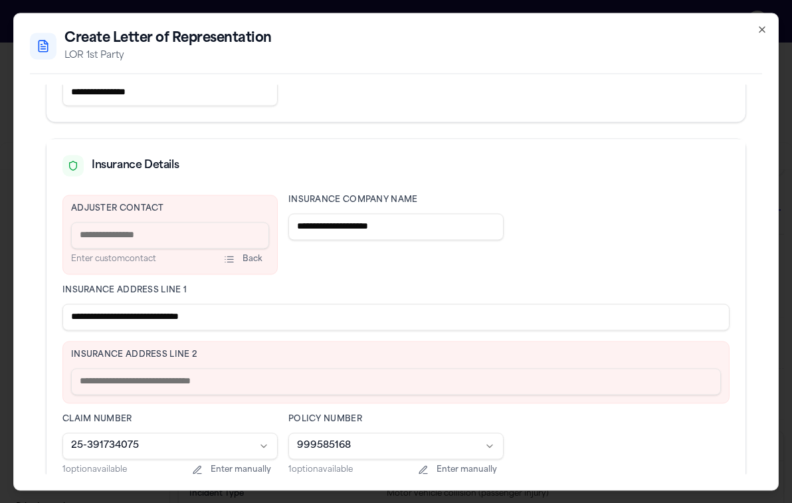
drag, startPoint x: 298, startPoint y: 320, endPoint x: 139, endPoint y: 320, distance: 158.9
click at [139, 320] on input "**********" at bounding box center [395, 317] width 667 height 27
type input "**********"
click at [114, 377] on input "text" at bounding box center [396, 381] width 650 height 27
paste input "**********"
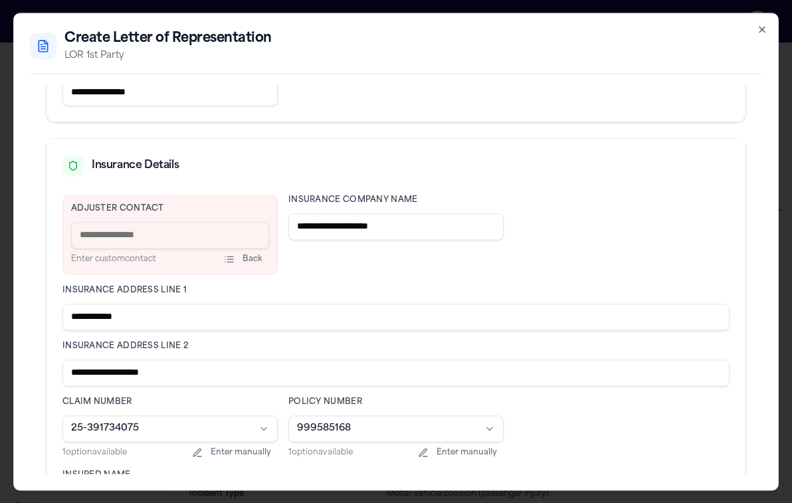
click at [73, 374] on input "**********" at bounding box center [395, 373] width 667 height 27
type input "**********"
click at [135, 230] on input at bounding box center [170, 235] width 198 height 27
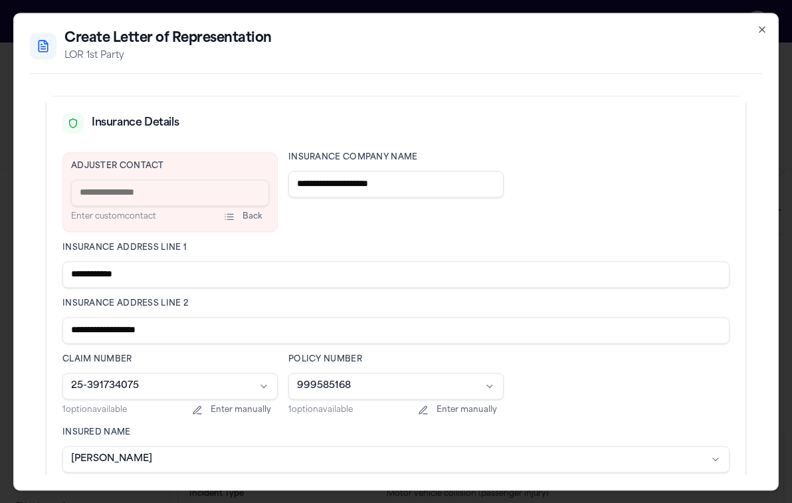
scroll to position [286, 0]
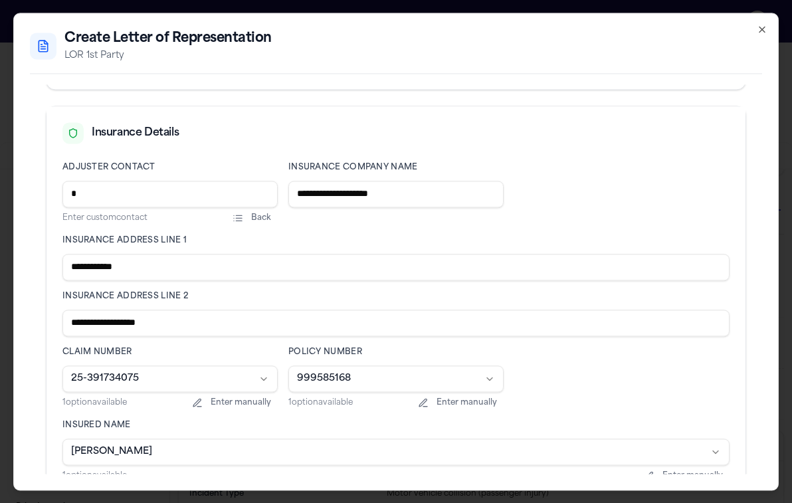
paste input "**********"
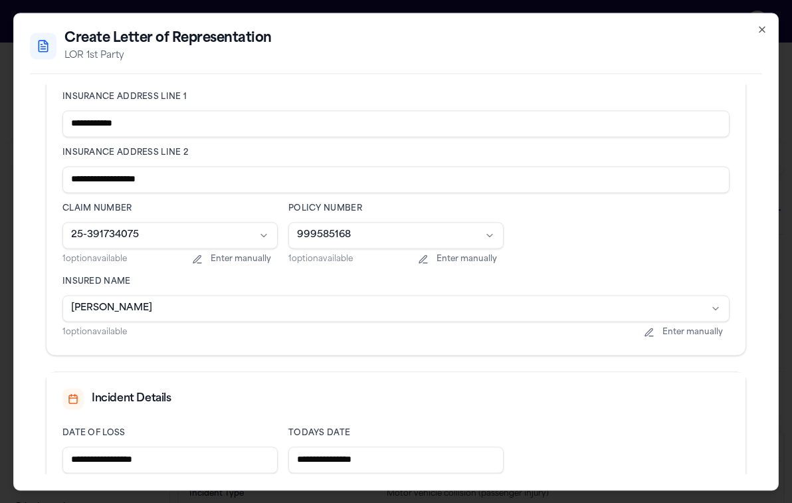
scroll to position [518, 0]
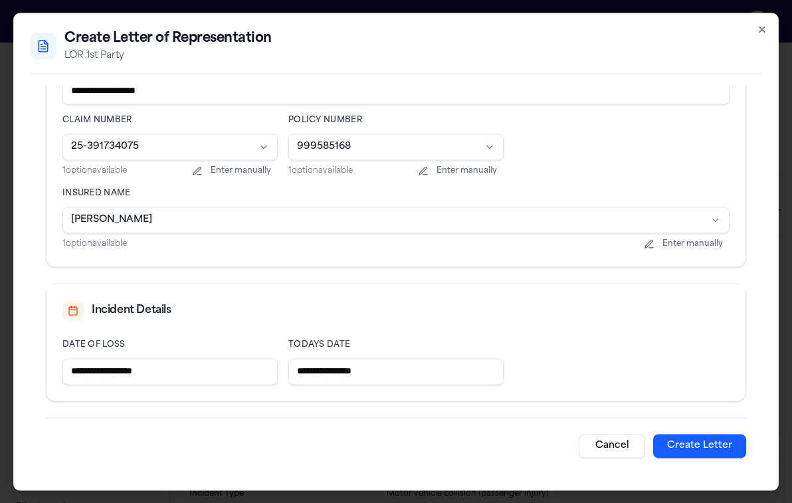
type input "**********"
click at [692, 451] on button "Create Letter" at bounding box center [699, 446] width 93 height 24
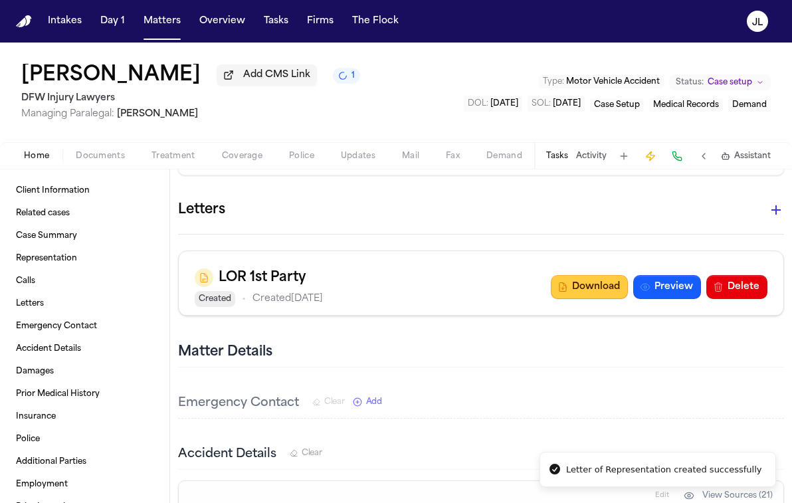
click at [598, 296] on button "Download" at bounding box center [589, 287] width 77 height 24
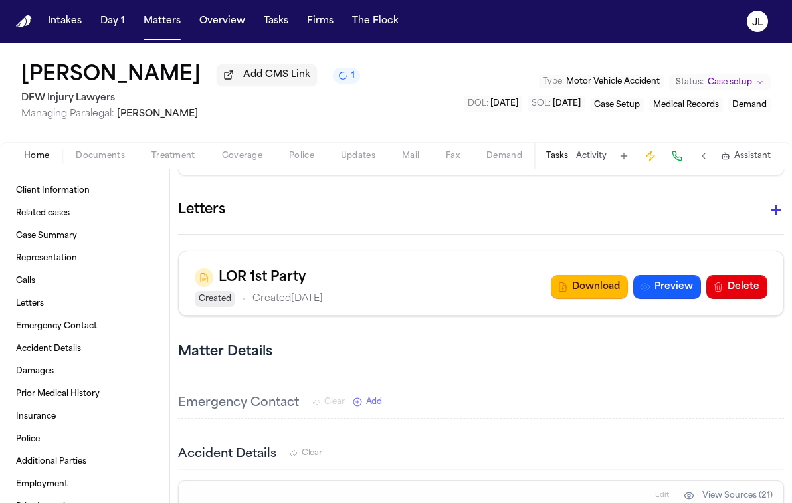
click at [232, 161] on span "Coverage" at bounding box center [242, 156] width 41 height 11
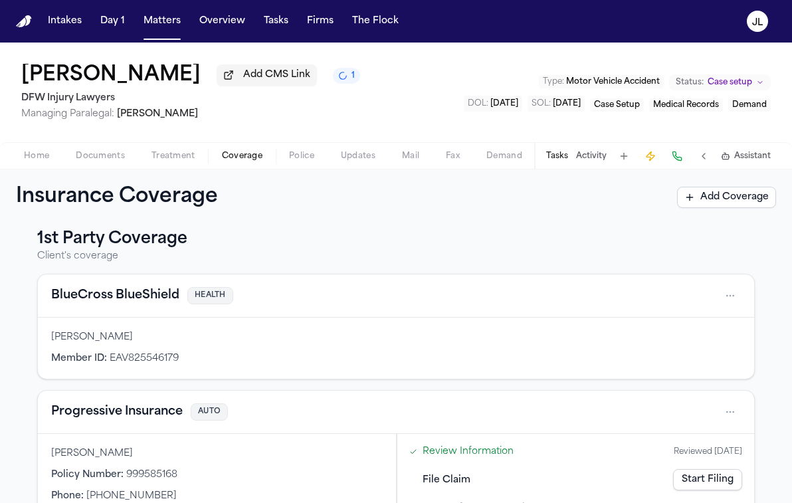
scroll to position [5, 0]
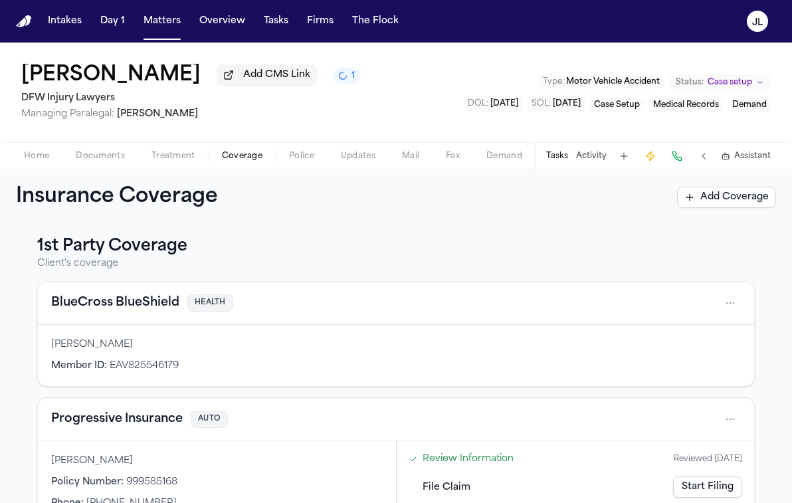
click at [133, 425] on button "Progressive Insurance" at bounding box center [117, 419] width 132 height 19
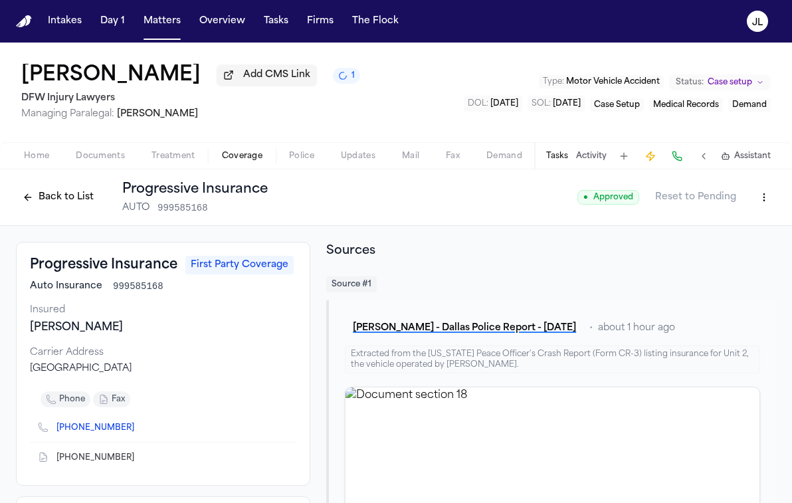
click at [57, 207] on button "Back to List" at bounding box center [58, 197] width 84 height 21
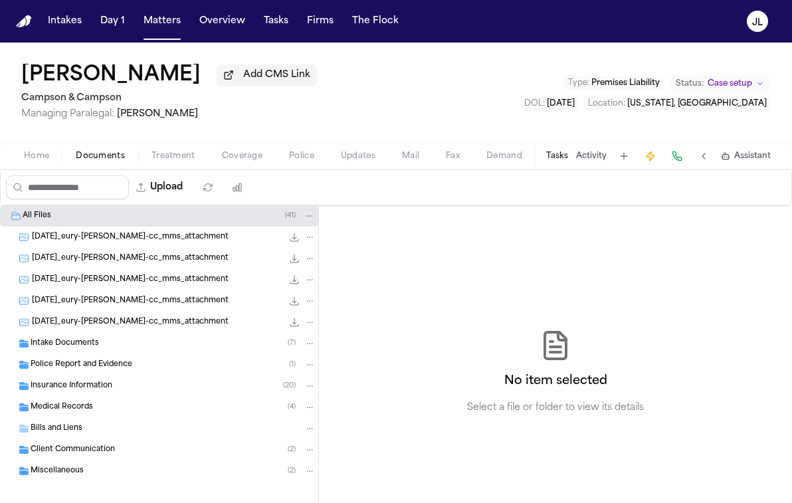
click at [222, 164] on button "Coverage" at bounding box center [242, 156] width 67 height 16
click at [90, 162] on span "Documents" at bounding box center [100, 156] width 49 height 11
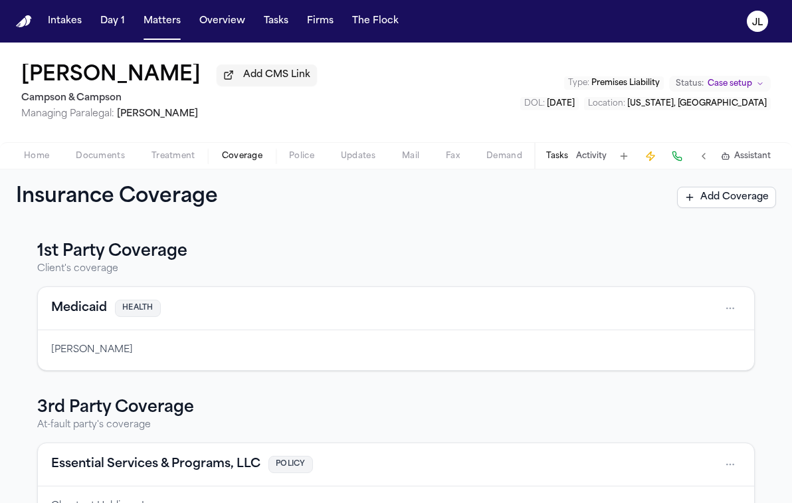
click at [224, 158] on span "Coverage" at bounding box center [242, 156] width 41 height 11
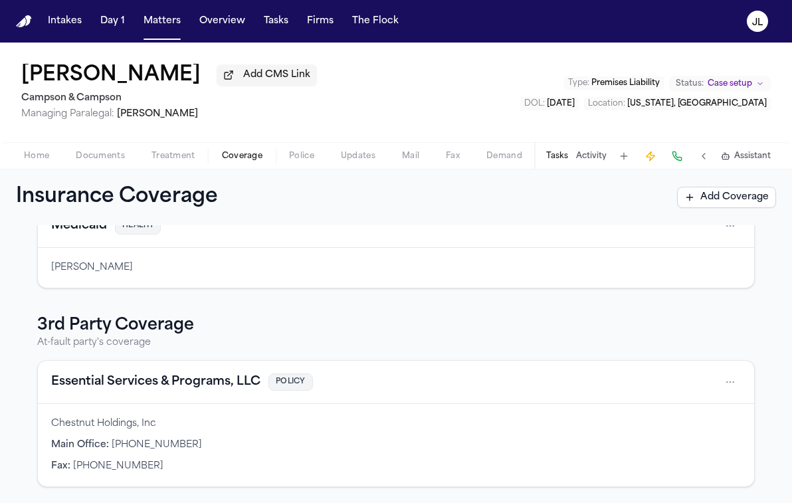
click at [210, 380] on button "Essential Services & Programs, LLC" at bounding box center [155, 382] width 209 height 19
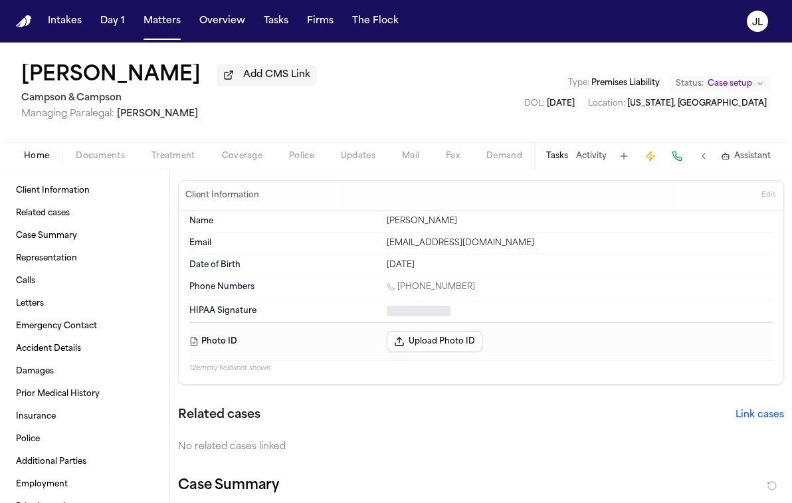
click at [45, 157] on span "Home" at bounding box center [36, 156] width 25 height 11
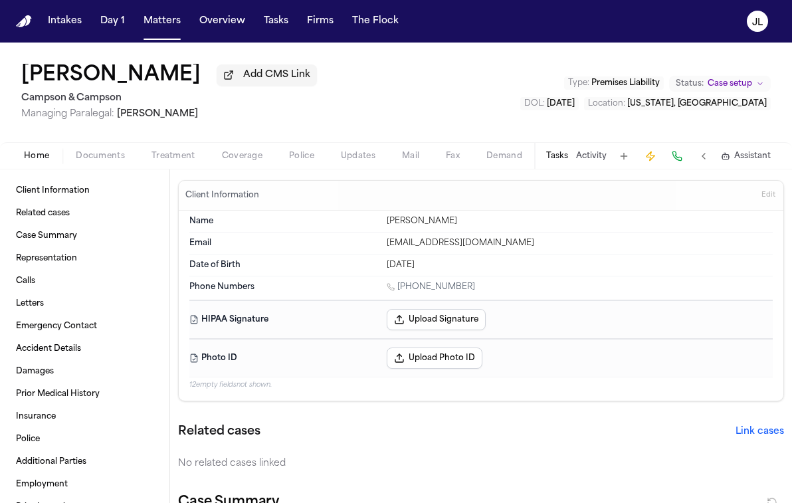
click at [227, 162] on span "Coverage" at bounding box center [242, 156] width 41 height 11
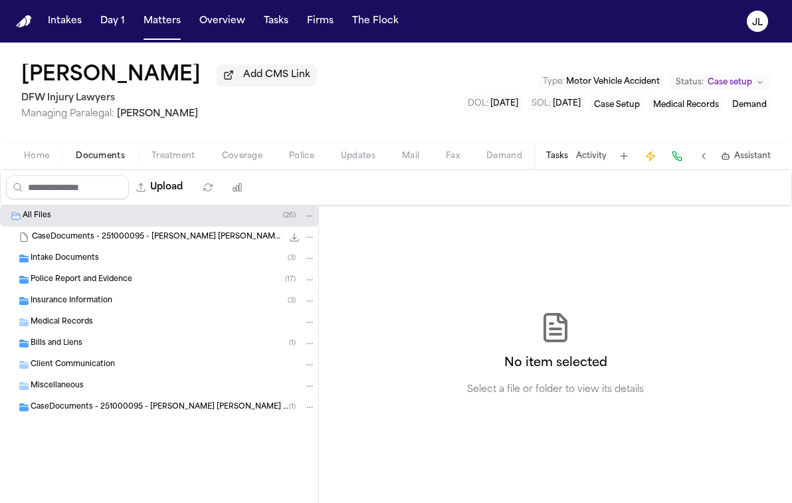
click at [110, 291] on div "Police Report and Evidence ( 17 )" at bounding box center [159, 279] width 318 height 21
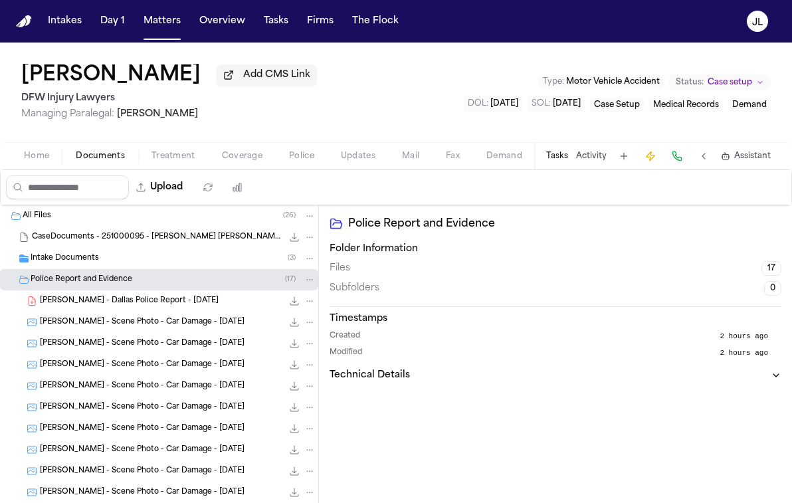
click at [93, 286] on span "Police Report and Evidence" at bounding box center [82, 280] width 102 height 11
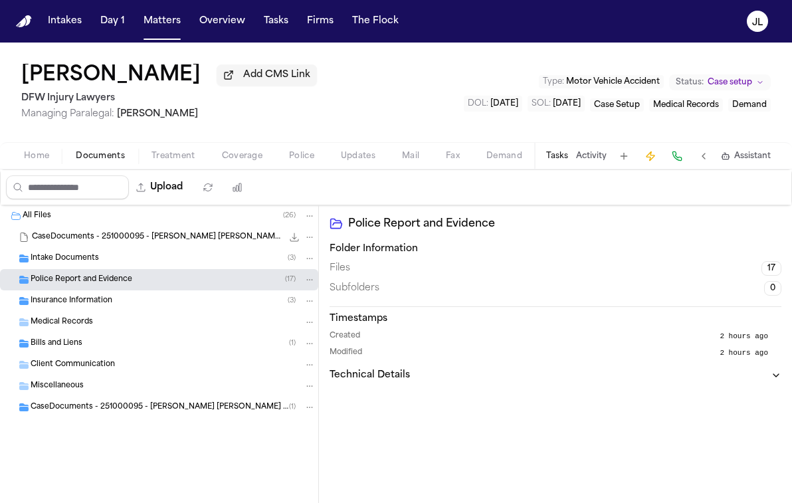
click at [86, 306] on span "Insurance Information" at bounding box center [72, 301] width 82 height 11
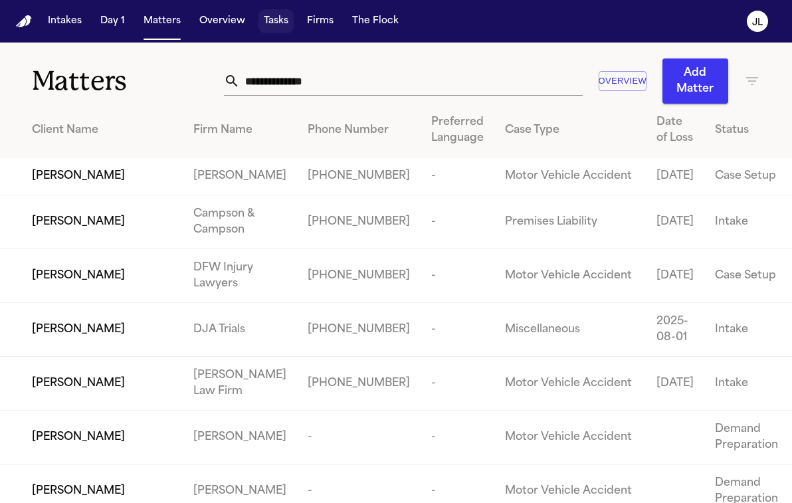
click at [289, 26] on button "Tasks" at bounding box center [276, 21] width 35 height 24
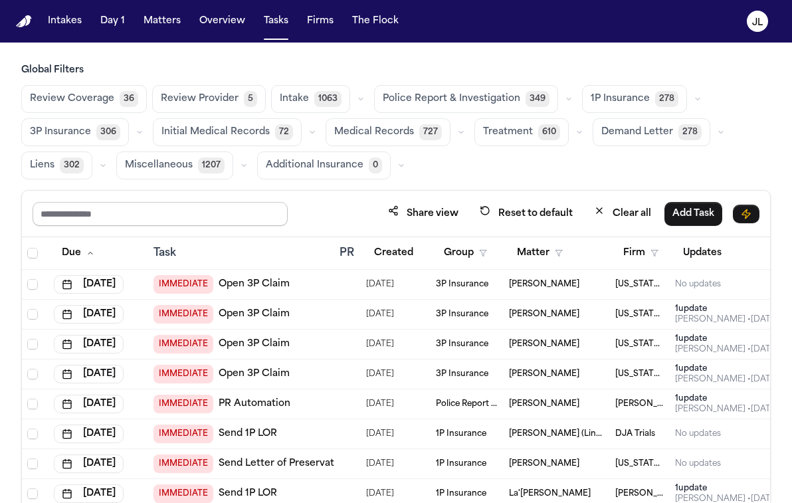
click at [129, 223] on input "text" at bounding box center [160, 214] width 255 height 24
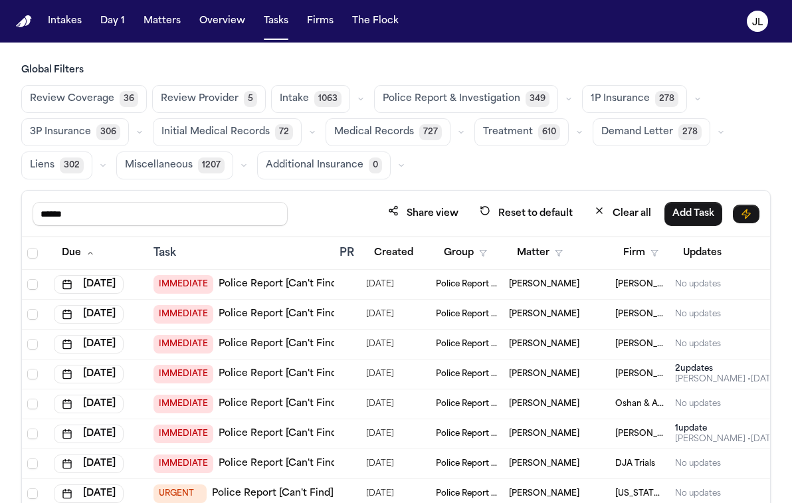
scroll to position [0, 192]
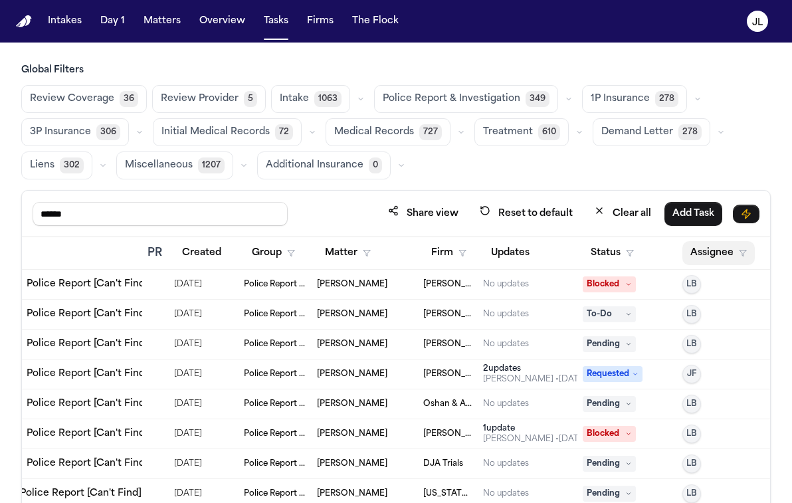
type input "******"
click at [738, 243] on button "Assignee" at bounding box center [719, 253] width 72 height 24
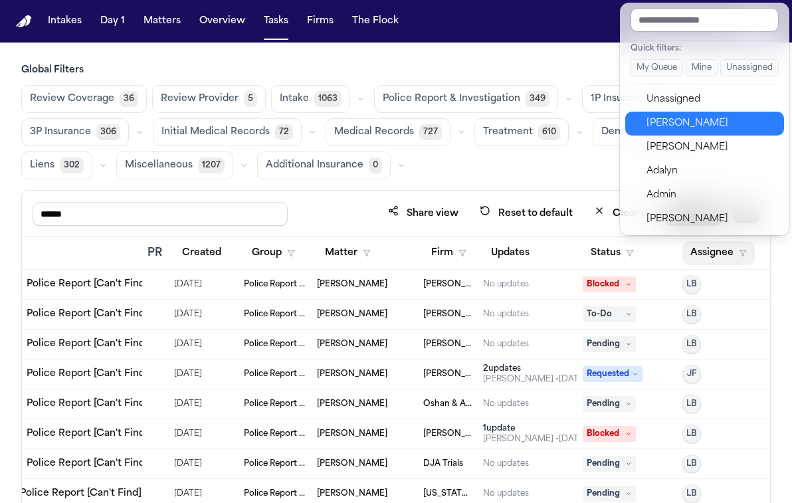
click at [679, 132] on button "Julie Lopez" at bounding box center [705, 124] width 159 height 24
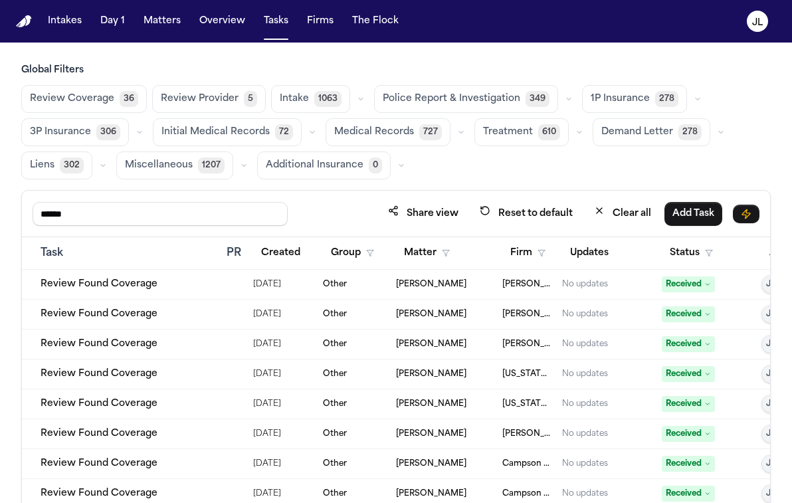
scroll to position [0, 195]
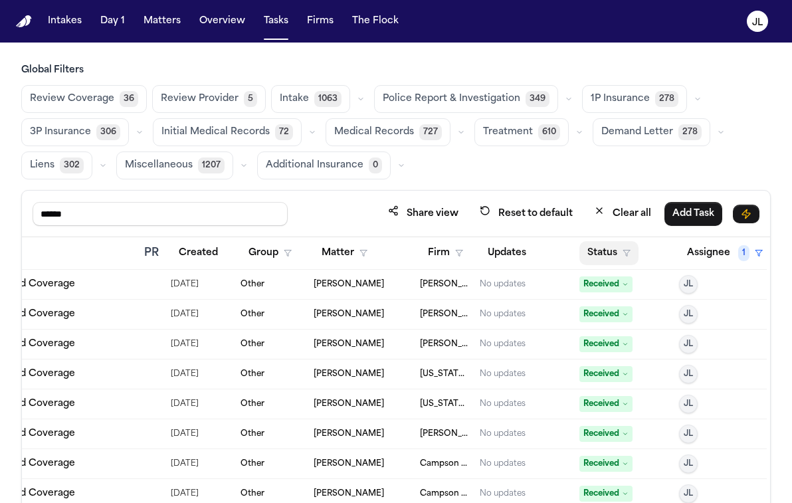
click at [620, 247] on button "Status" at bounding box center [609, 253] width 59 height 24
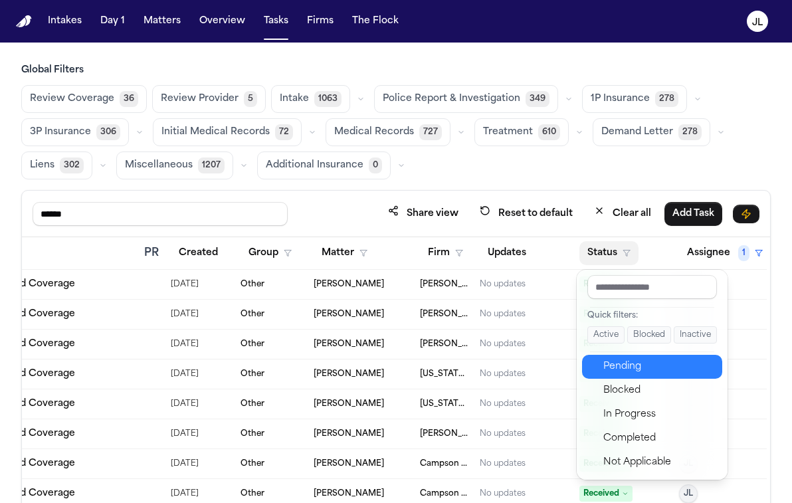
click at [632, 365] on div "Pending" at bounding box center [659, 367] width 111 height 16
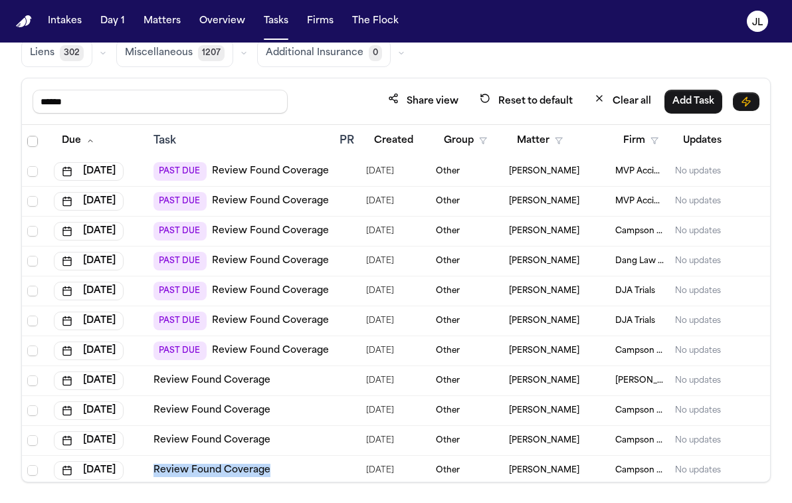
scroll to position [90, 0]
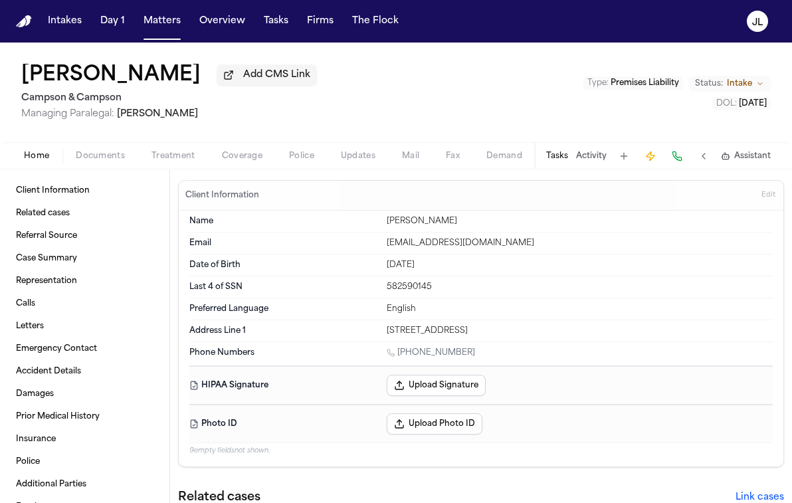
click at [260, 160] on span "Coverage" at bounding box center [242, 156] width 41 height 11
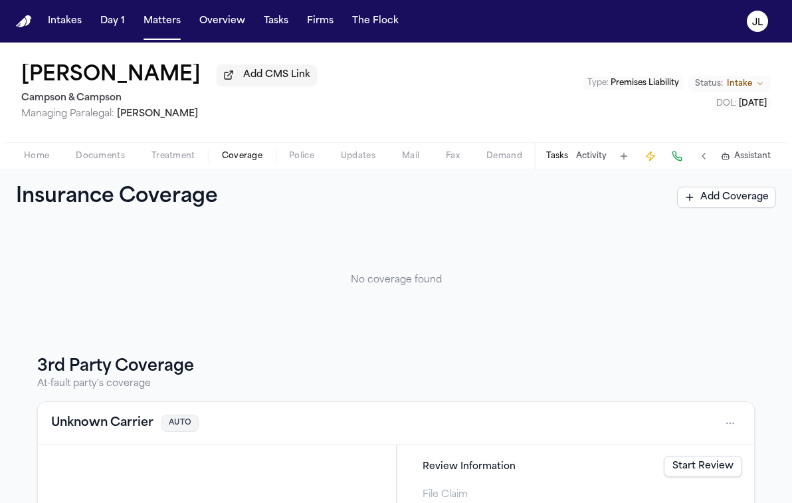
scroll to position [133, 0]
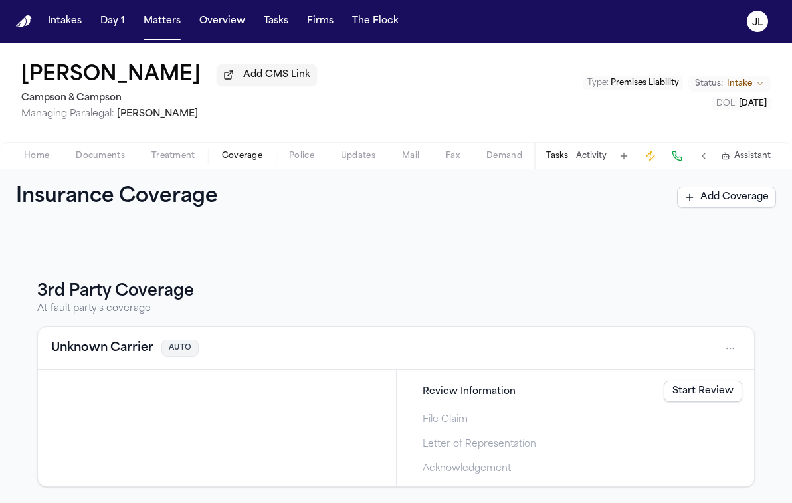
click at [98, 340] on button "Unknown Carrier" at bounding box center [102, 348] width 102 height 19
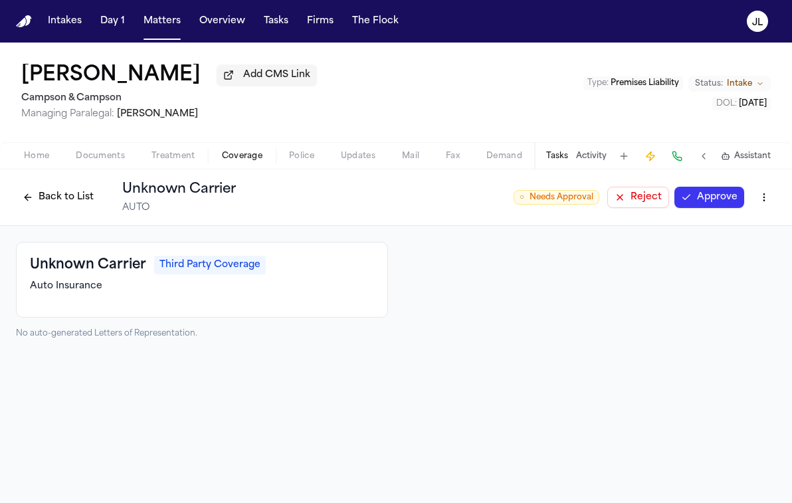
click at [770, 199] on html "Intakes Day 1 Matters Overview Tasks Firms The [PERSON_NAME] [PERSON_NAME] Add …" at bounding box center [396, 251] width 792 height 503
click at [735, 260] on div "Delete Coverage" at bounding box center [719, 250] width 112 height 21
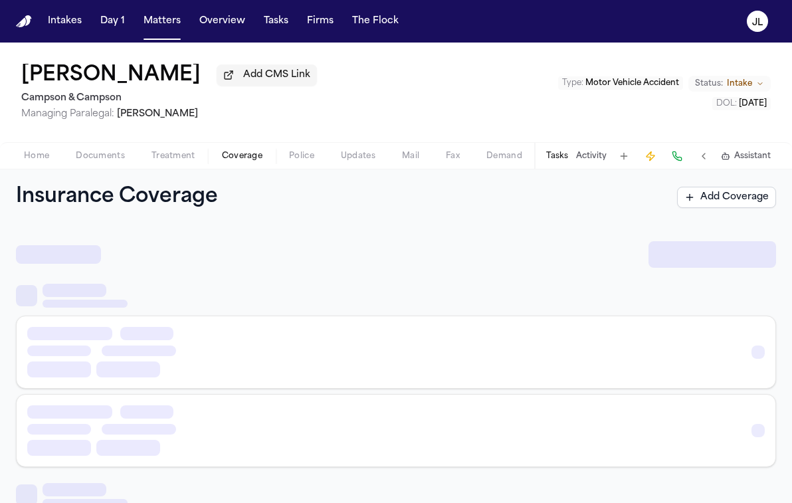
click at [258, 156] on span "Coverage" at bounding box center [242, 156] width 41 height 11
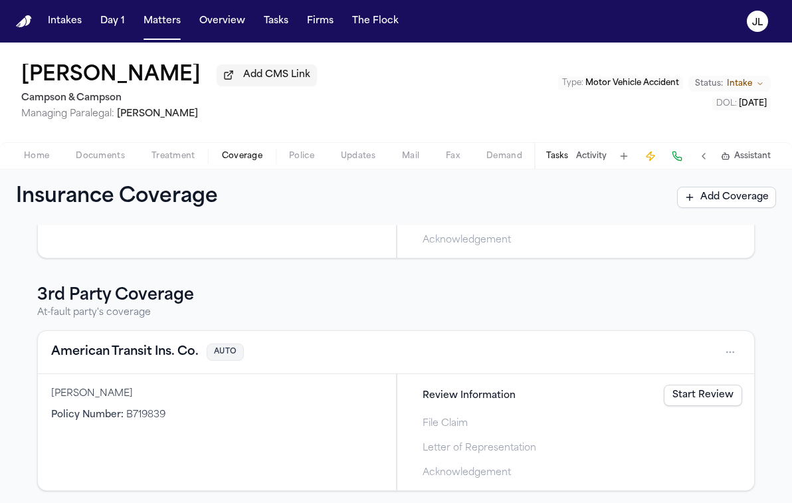
scroll to position [291, 0]
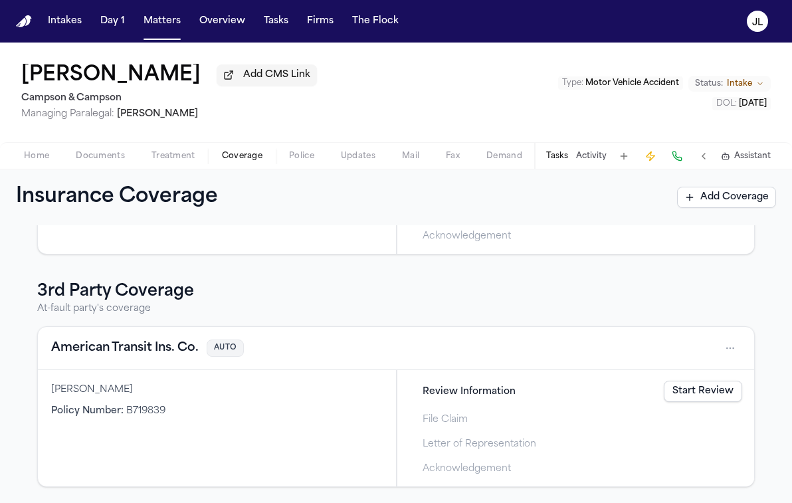
click at [170, 343] on button "American Transit Ins. Co." at bounding box center [125, 348] width 148 height 19
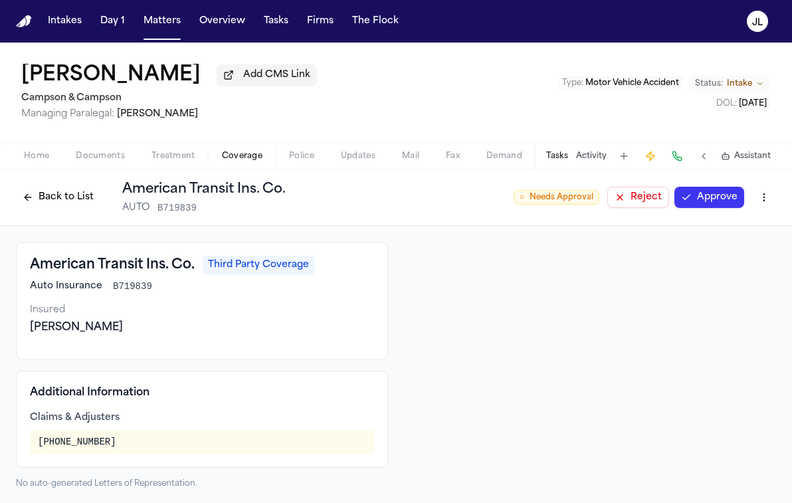
click at [720, 203] on button "Approve" at bounding box center [710, 197] width 70 height 21
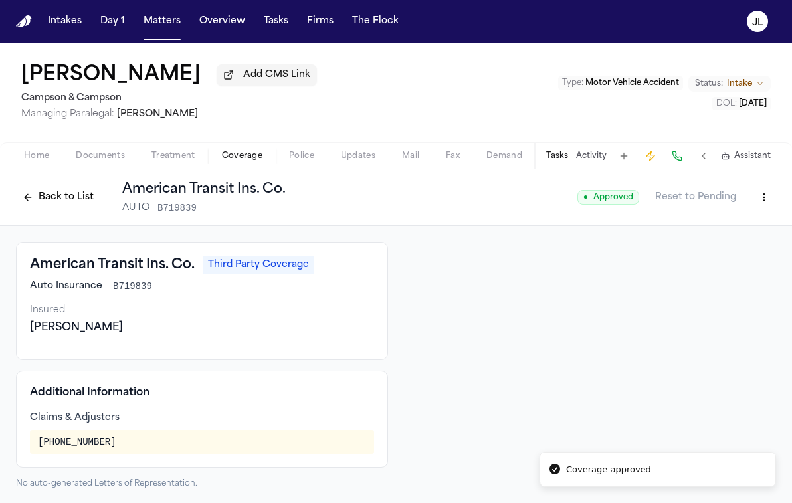
click at [71, 193] on button "Back to List" at bounding box center [58, 197] width 84 height 21
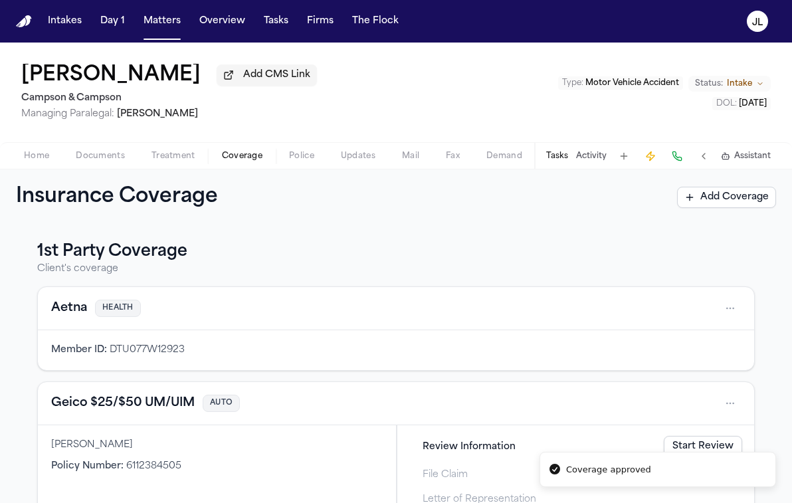
click at [141, 404] on button "Geico $25/$50 UM/UIM" at bounding box center [123, 403] width 144 height 19
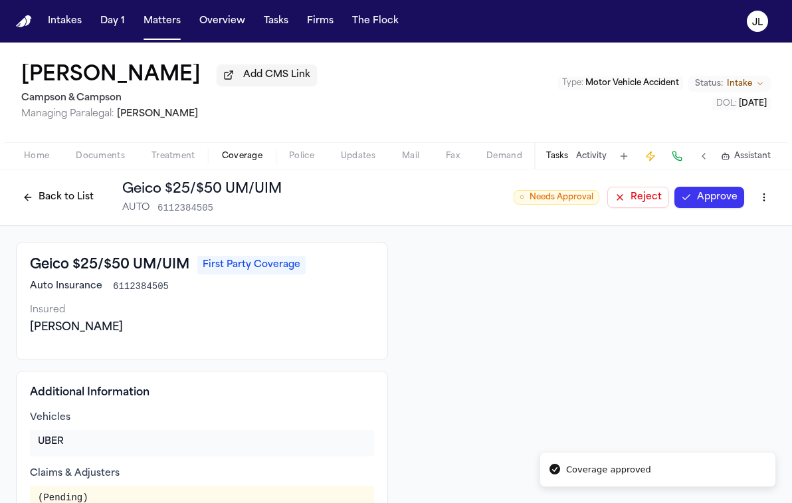
click at [701, 213] on div "Back to List Geico $25/$50 UM/UIM AUTO 6112384505 ○ Needs Approval Reject Appro…" at bounding box center [396, 197] width 761 height 35
click at [702, 203] on button "Approve" at bounding box center [710, 197] width 70 height 21
click at [40, 201] on button "Back to List" at bounding box center [58, 197] width 84 height 21
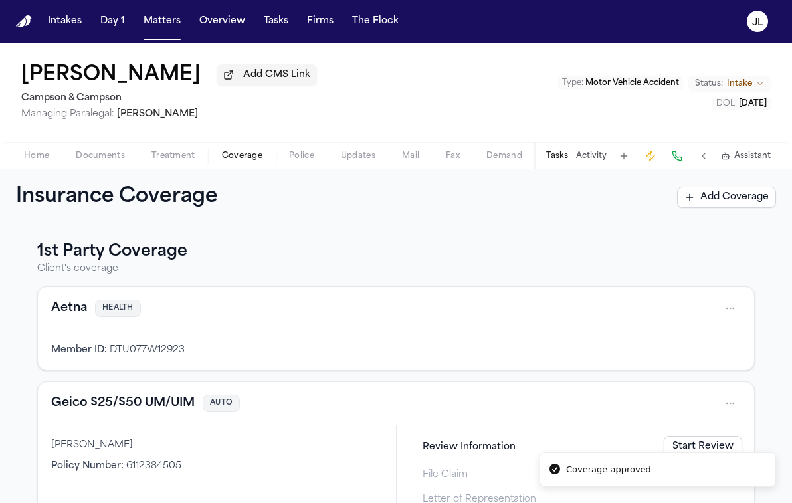
click at [72, 306] on button "Aetna" at bounding box center [69, 308] width 36 height 19
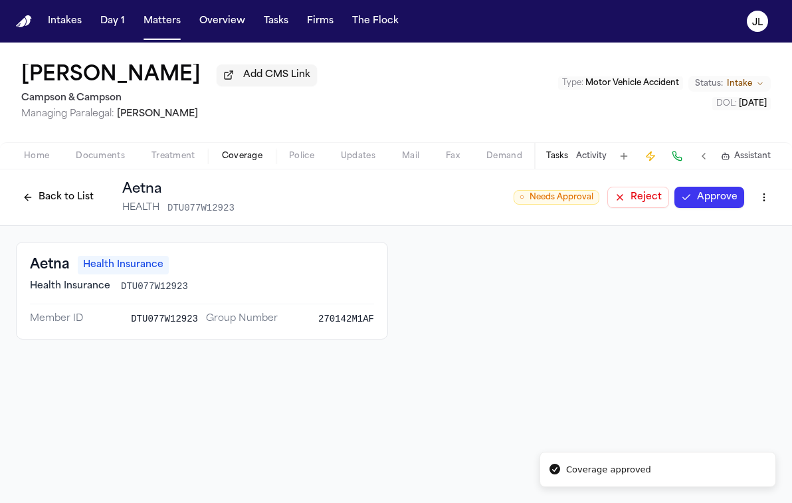
click at [710, 194] on button "Approve" at bounding box center [710, 197] width 70 height 21
click at [66, 193] on button "Back to List" at bounding box center [58, 197] width 84 height 21
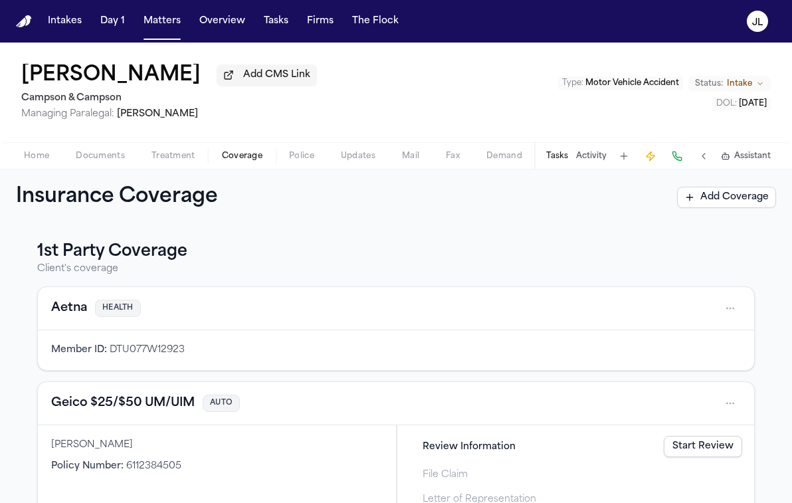
scroll to position [291, 0]
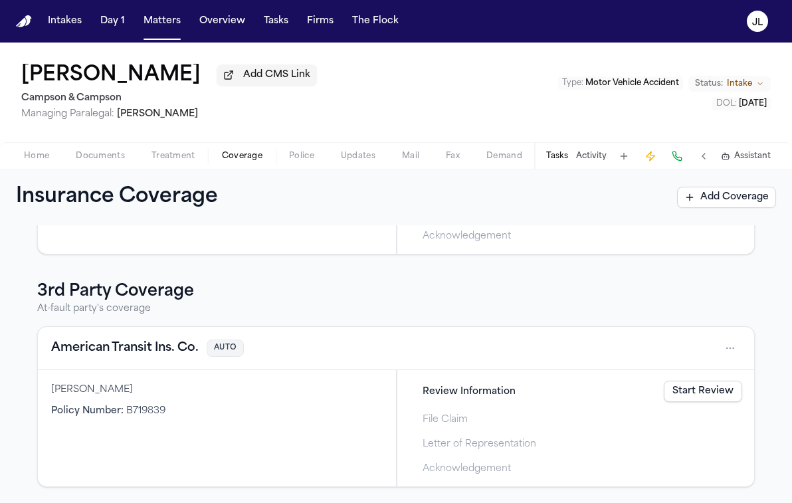
click at [714, 398] on link "Start Review" at bounding box center [703, 391] width 78 height 21
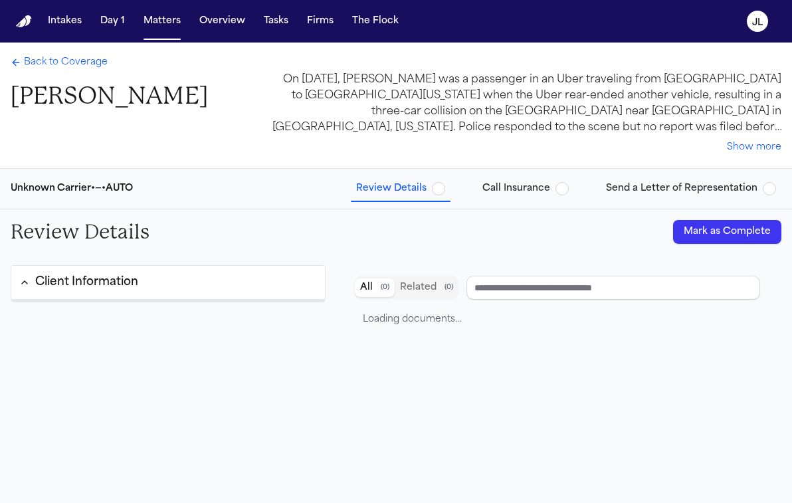
type input "**********"
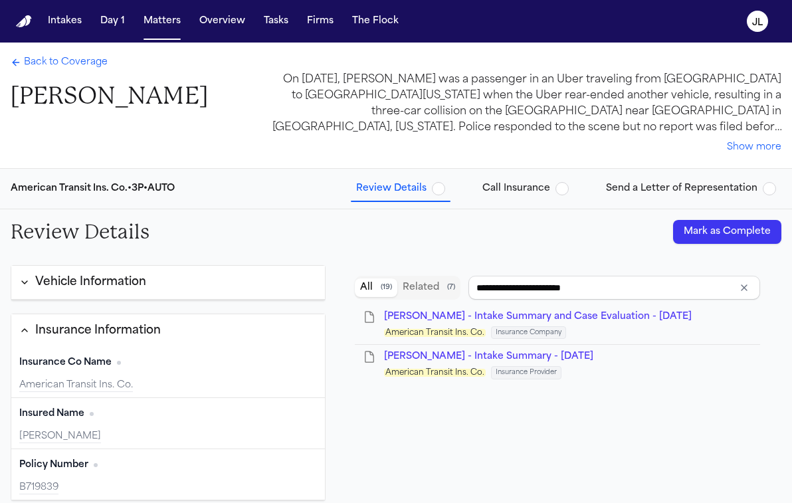
click at [60, 72] on div "Back to Coverage [PERSON_NAME]" at bounding box center [109, 83] width 197 height 55
click at [60, 68] on span "Back to Coverage" at bounding box center [66, 62] width 84 height 13
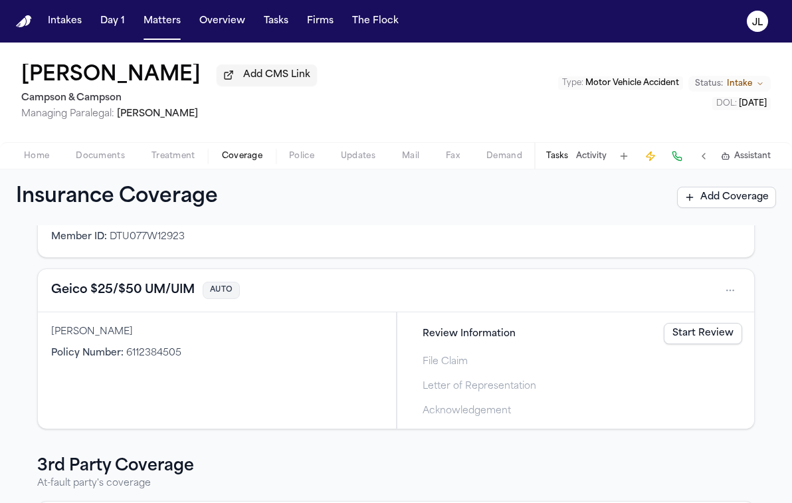
scroll to position [291, 0]
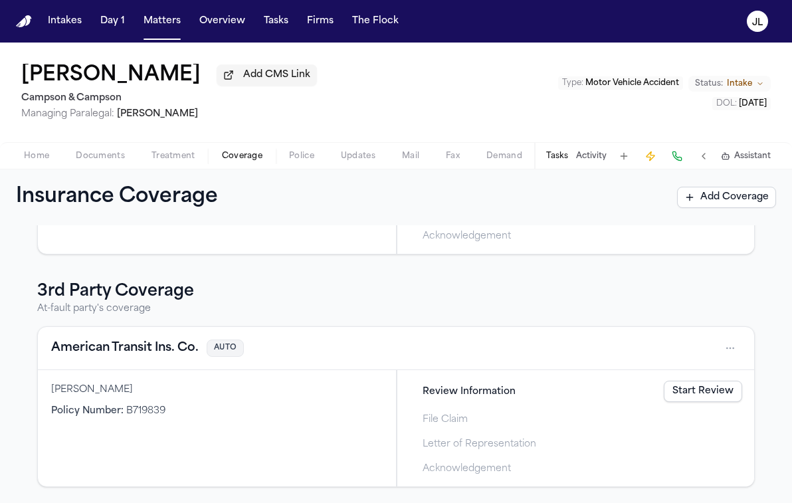
click at [165, 340] on button "American Transit Ins. Co." at bounding box center [125, 348] width 148 height 19
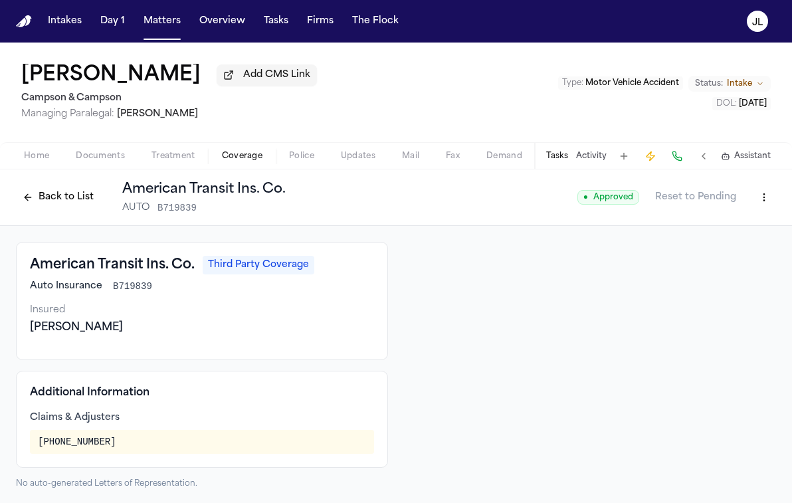
click at [29, 207] on button "Back to List" at bounding box center [58, 197] width 84 height 21
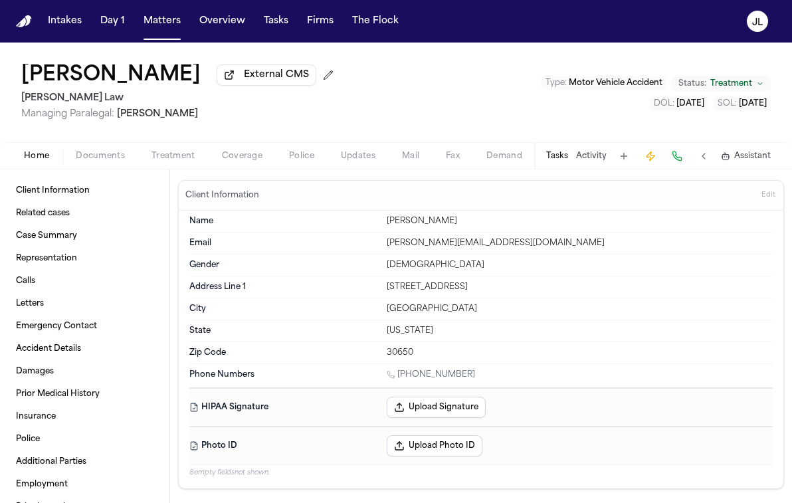
click at [235, 169] on div "Home Documents Treatment Coverage Police Updates Mail Fax Demand Workspaces Art…" at bounding box center [396, 155] width 792 height 27
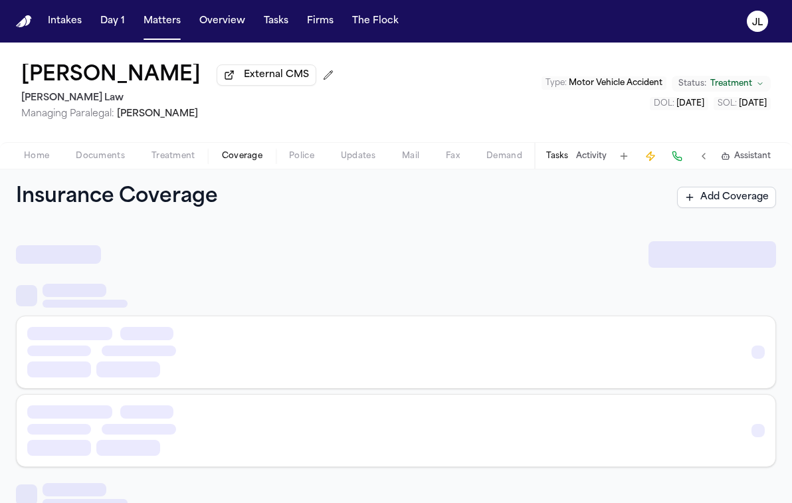
click at [235, 162] on span "Coverage" at bounding box center [242, 156] width 41 height 11
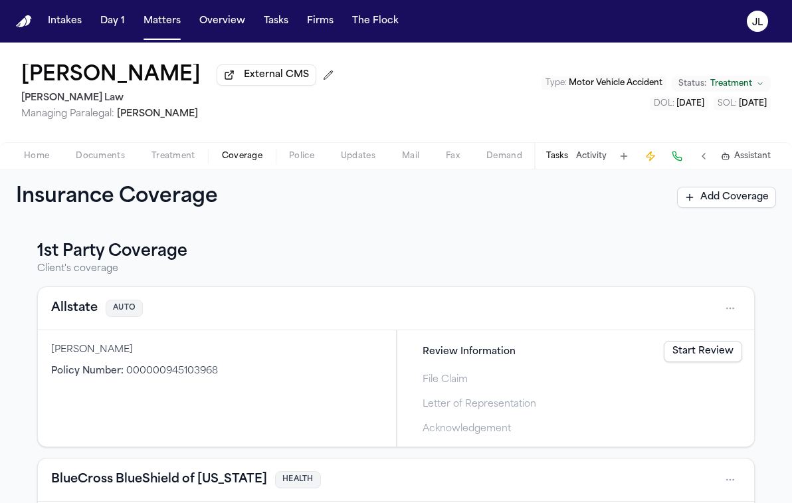
click at [86, 310] on button "Allstate" at bounding box center [74, 308] width 47 height 19
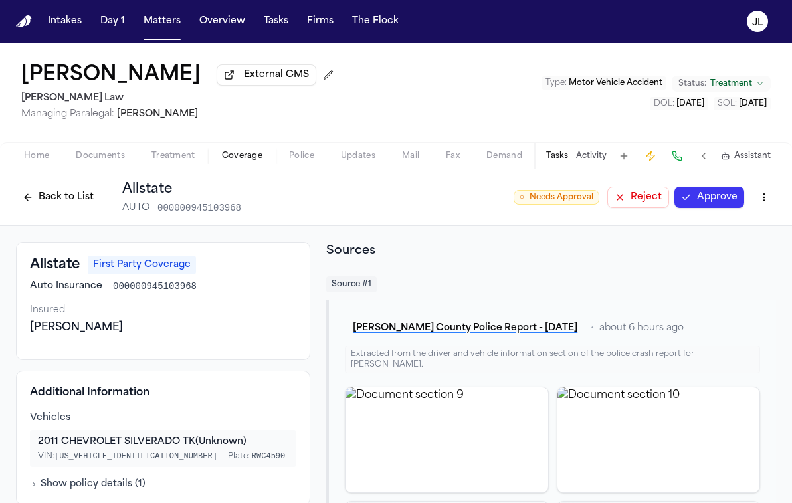
click at [713, 190] on button "Approve" at bounding box center [710, 197] width 70 height 21
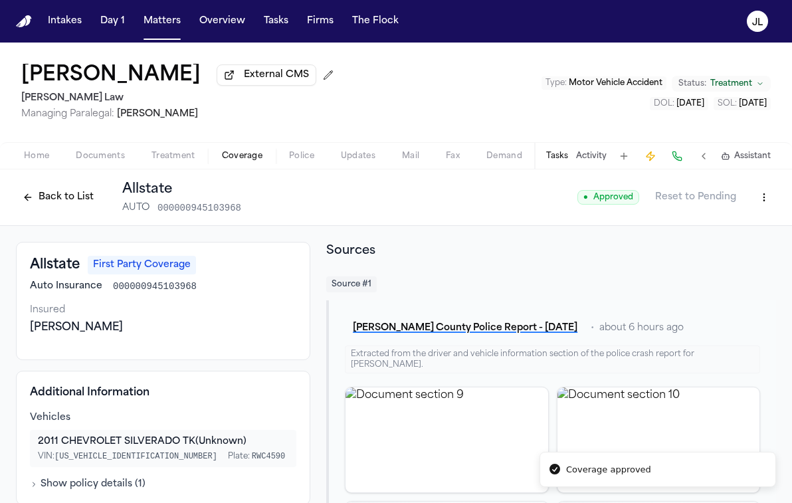
click at [21, 201] on button "Back to List" at bounding box center [58, 197] width 84 height 21
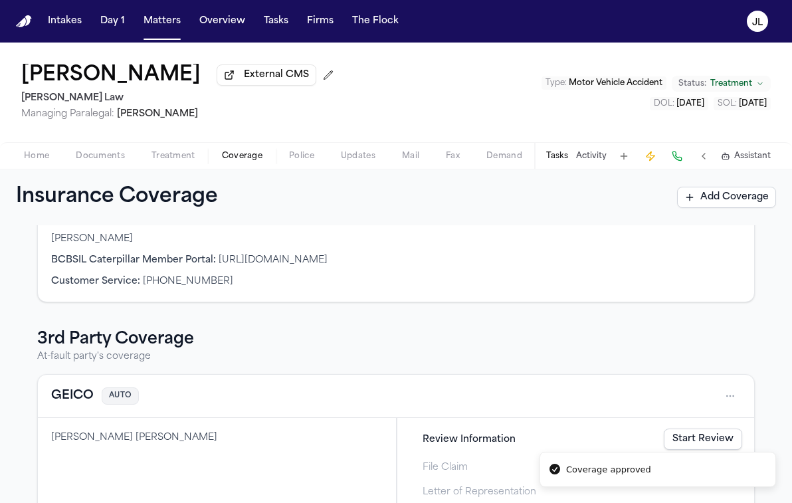
scroll to position [333, 0]
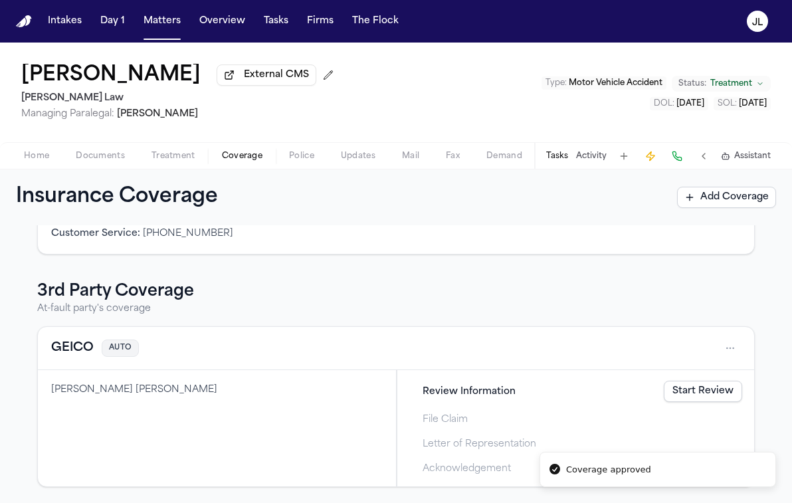
click at [68, 352] on button "GEICO" at bounding box center [72, 348] width 43 height 19
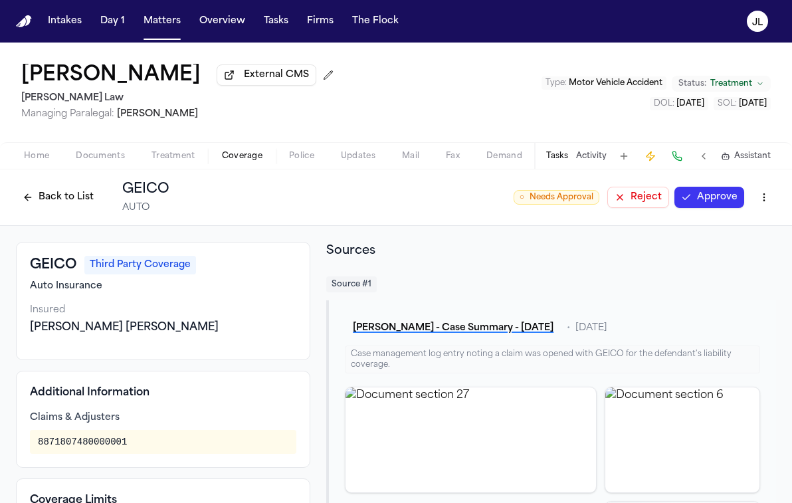
click at [711, 199] on button "Approve" at bounding box center [710, 197] width 70 height 21
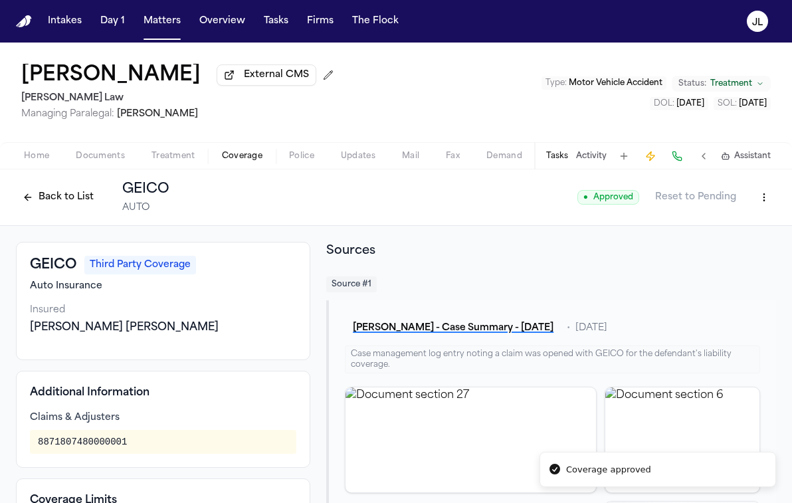
click at [64, 211] on div "Back to List GEICO AUTO" at bounding box center [93, 197] width 154 height 35
click at [63, 211] on div "Back to List GEICO AUTO" at bounding box center [93, 197] width 154 height 35
click at [63, 203] on button "Back to List" at bounding box center [58, 197] width 84 height 21
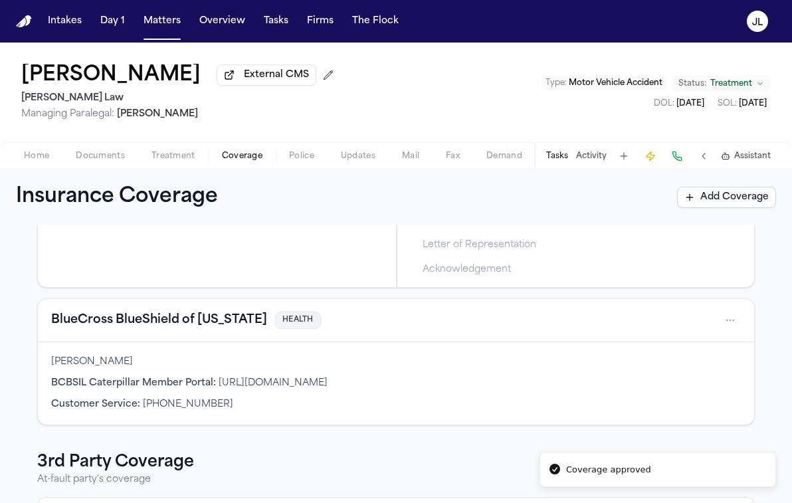
scroll to position [162, 0]
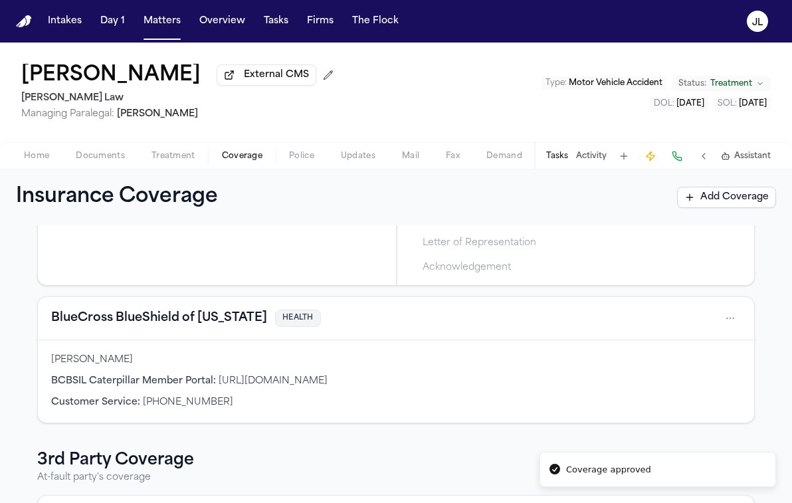
click at [155, 328] on button "BlueCross BlueShield of Illinois" at bounding box center [159, 318] width 216 height 19
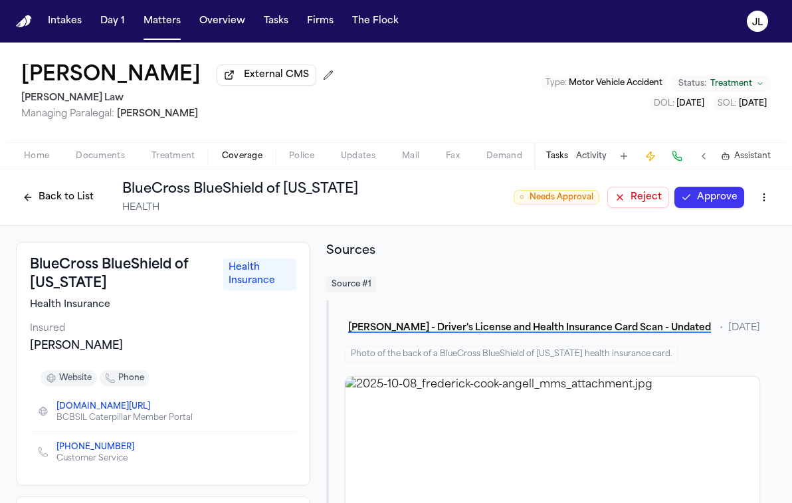
click at [721, 202] on button "Approve" at bounding box center [710, 197] width 70 height 21
click at [57, 198] on button "Back to List" at bounding box center [58, 197] width 84 height 21
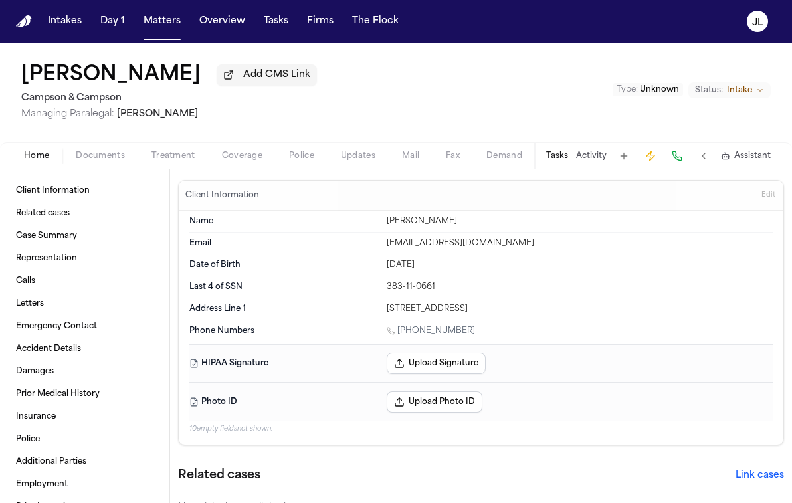
click at [233, 154] on span "Coverage" at bounding box center [242, 156] width 41 height 11
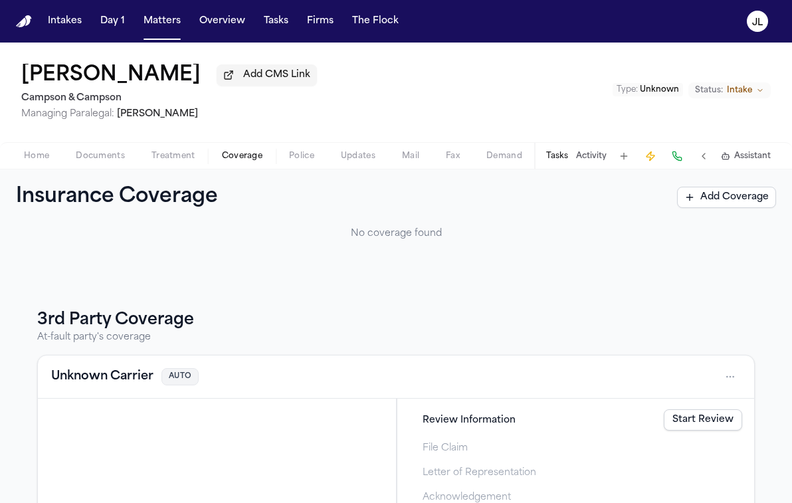
scroll to position [133, 0]
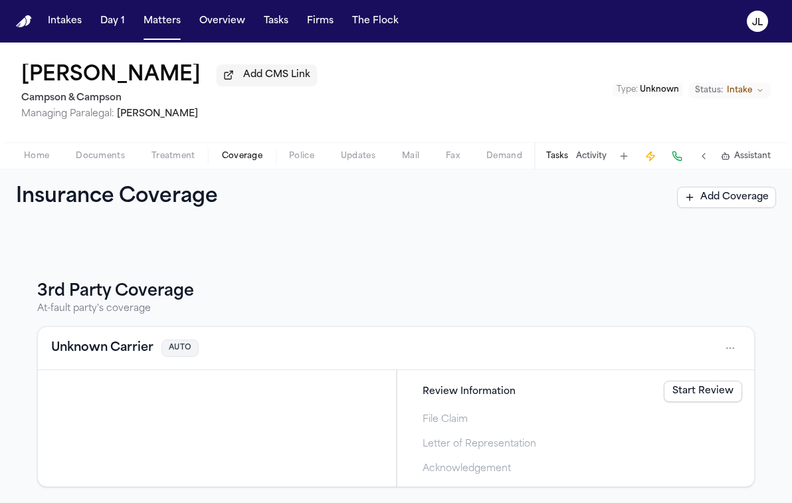
click at [116, 348] on button "Unknown Carrier" at bounding box center [102, 348] width 102 height 19
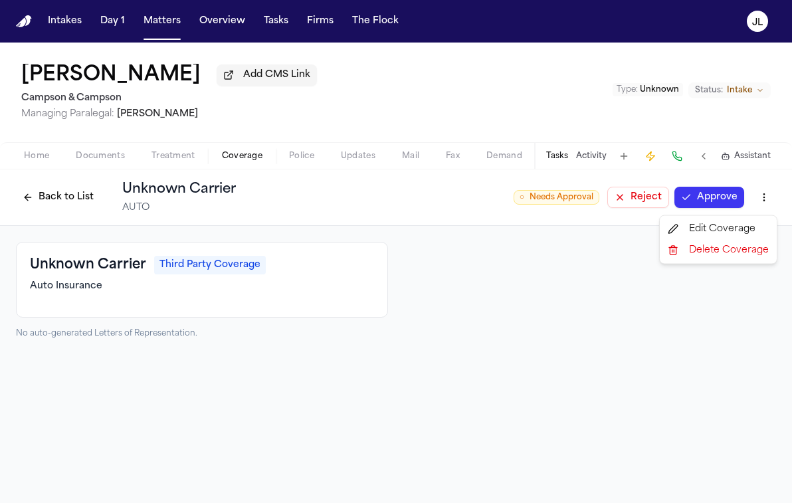
click at [759, 199] on html "Intakes Day 1 Matters Overview Tasks Firms The [PERSON_NAME] [PERSON_NAME] Add …" at bounding box center [396, 251] width 792 height 503
click at [715, 256] on div "Delete Coverage" at bounding box center [719, 250] width 112 height 21
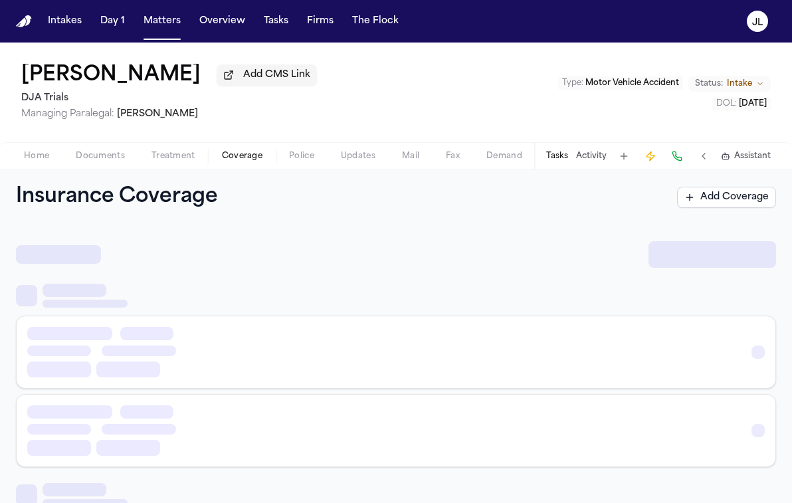
click at [258, 161] on span "Coverage" at bounding box center [242, 156] width 41 height 11
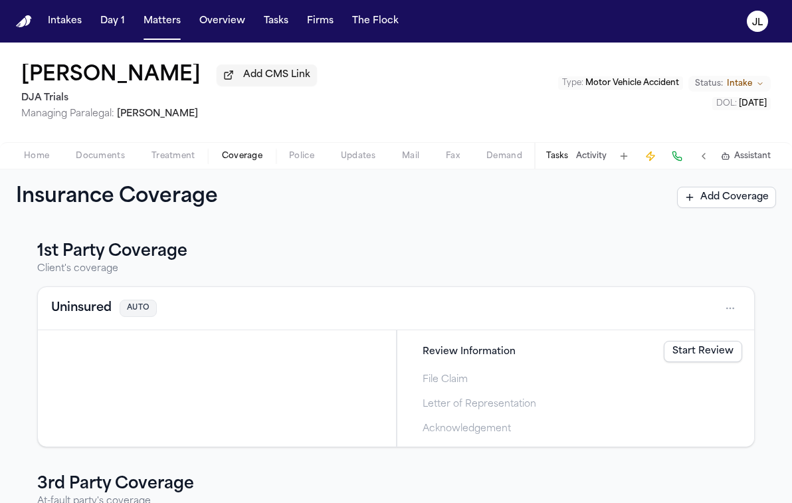
click at [83, 302] on button "Uninsured" at bounding box center [81, 308] width 60 height 19
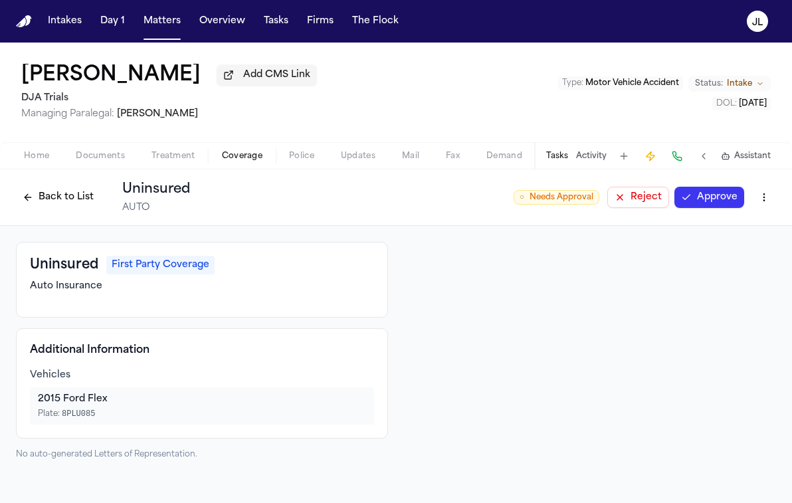
click at [710, 208] on button "Approve" at bounding box center [710, 197] width 70 height 21
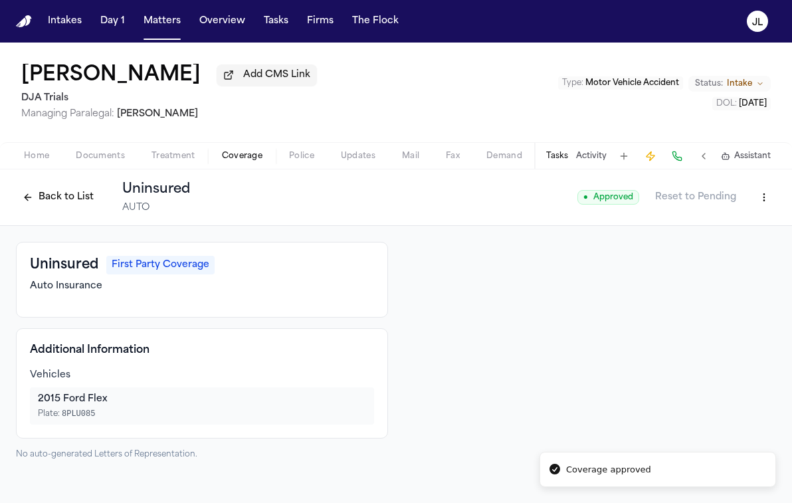
click at [50, 191] on button "Back to List" at bounding box center [58, 197] width 84 height 21
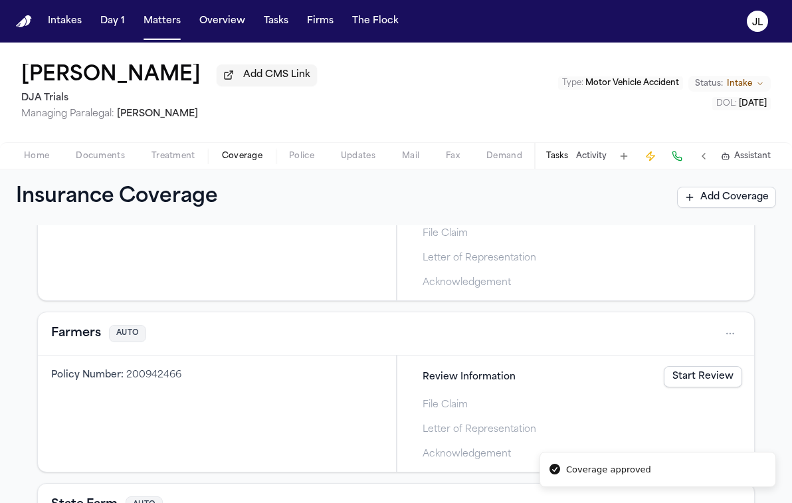
scroll to position [538, 0]
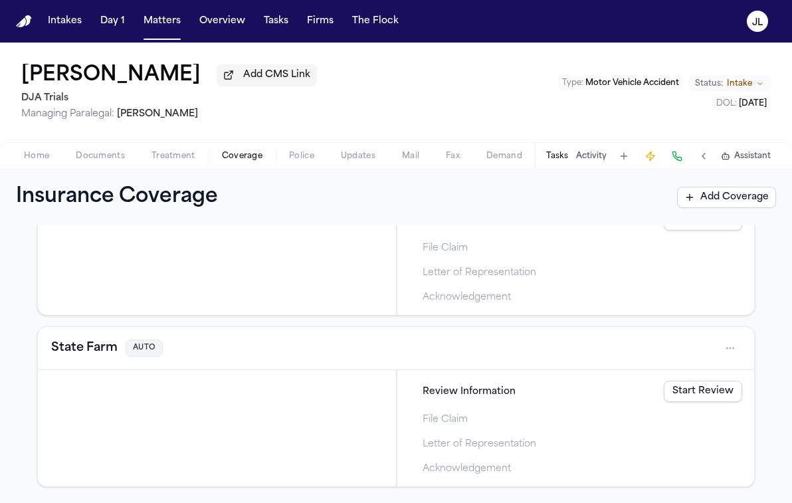
click at [88, 345] on button "State Farm" at bounding box center [84, 348] width 66 height 19
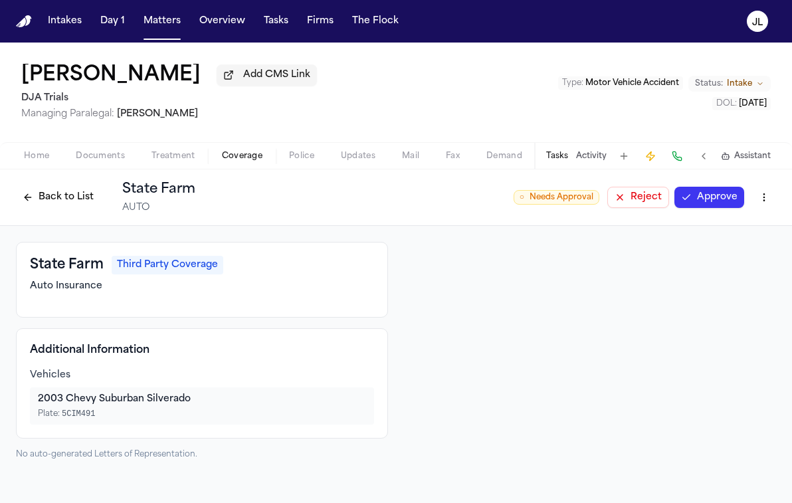
click at [57, 199] on button "Back to List" at bounding box center [58, 197] width 84 height 21
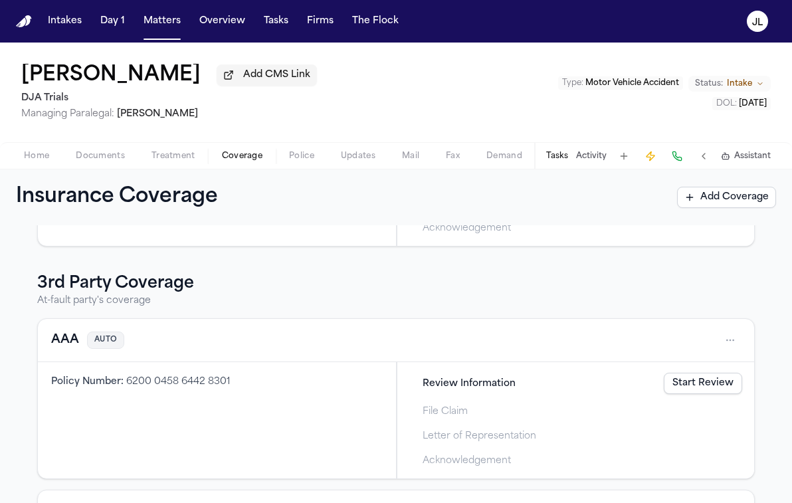
scroll to position [211, 0]
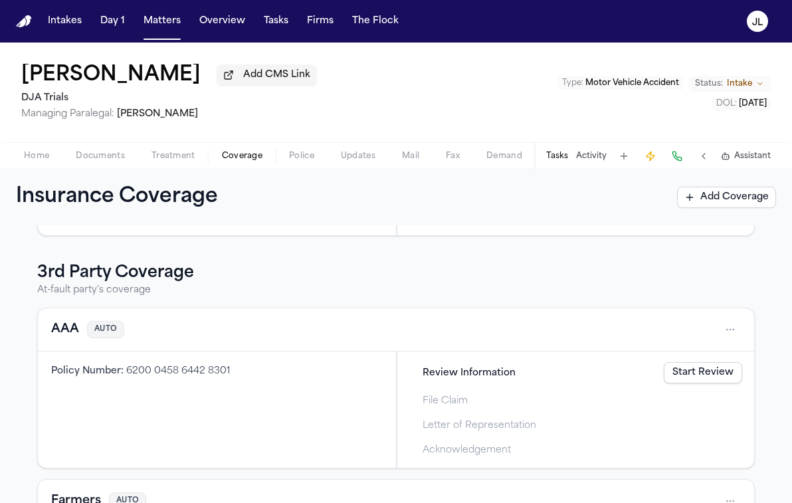
click at [63, 336] on button "AAA" at bounding box center [65, 329] width 28 height 19
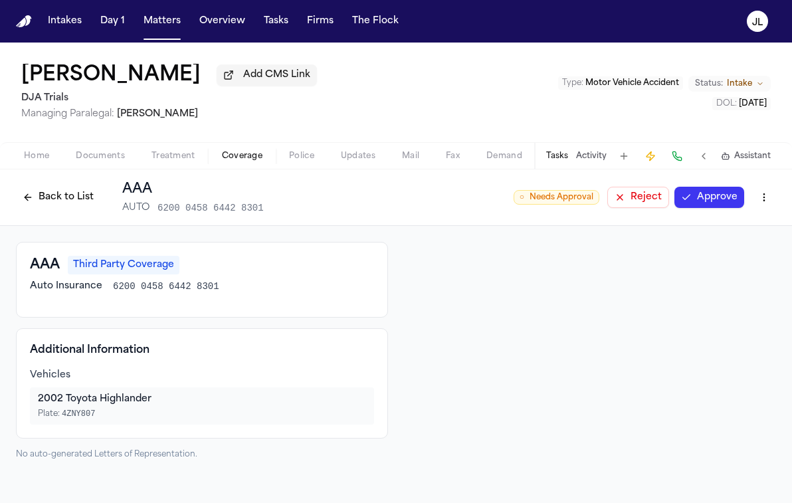
click at [688, 205] on button "Approve" at bounding box center [710, 197] width 70 height 21
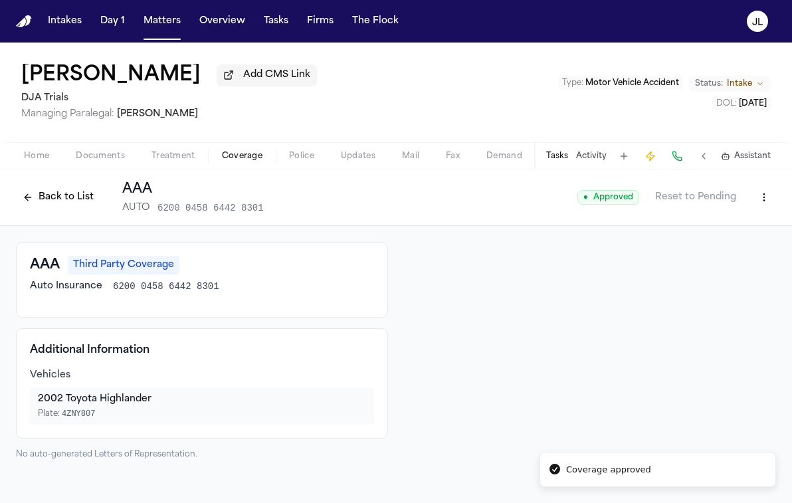
click at [65, 213] on div "Back to List AAA AUTO 6200 0458 6442 8301" at bounding box center [140, 197] width 248 height 35
click at [65, 208] on button "Back to List" at bounding box center [58, 197] width 84 height 21
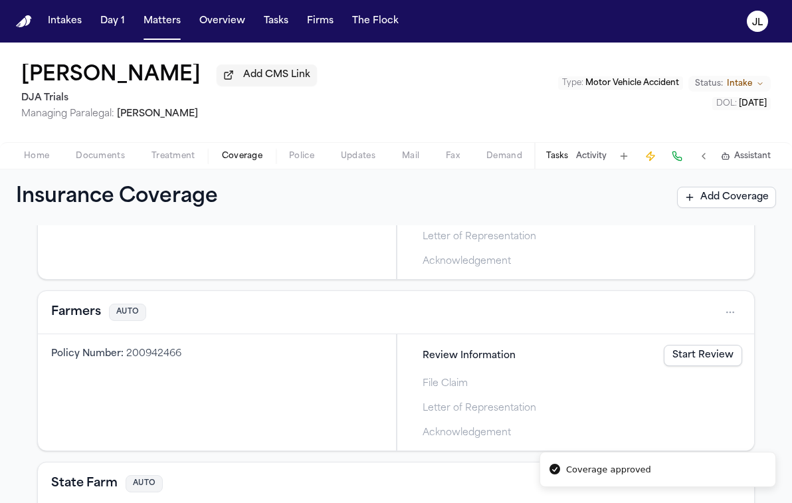
scroll to position [404, 0]
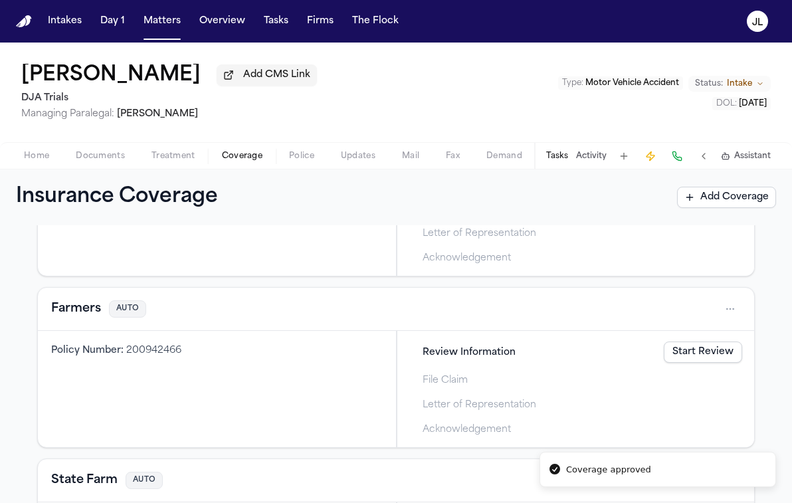
click at [88, 318] on button "Farmers" at bounding box center [76, 309] width 50 height 19
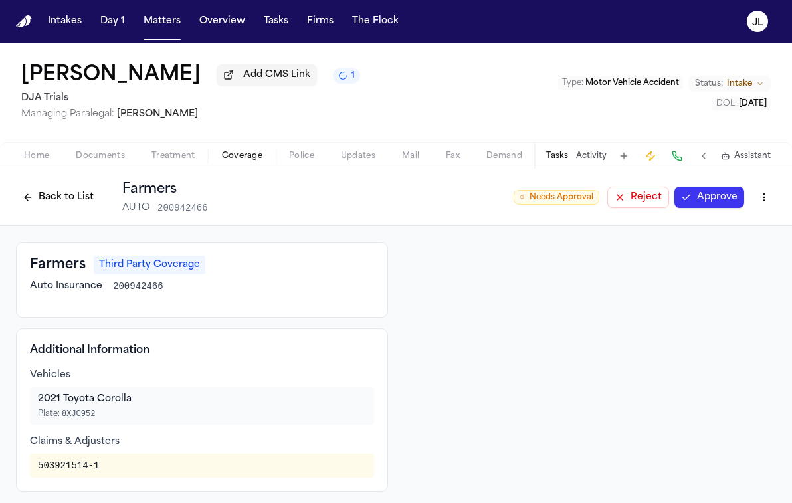
click at [709, 202] on button "Approve" at bounding box center [710, 197] width 70 height 21
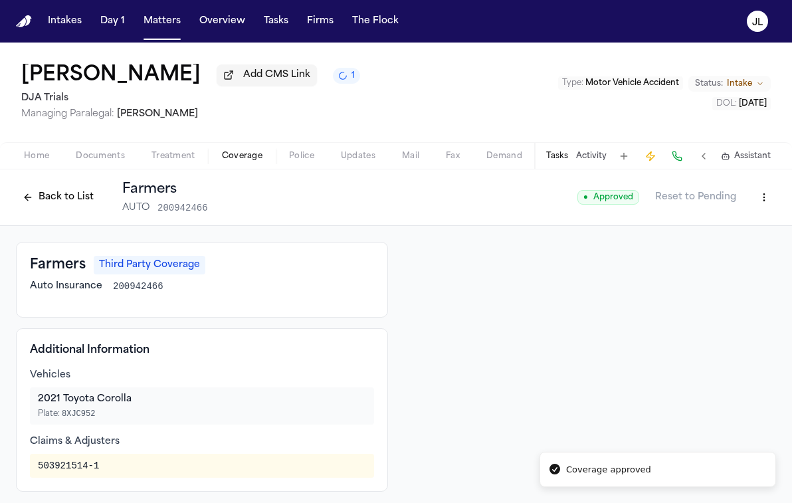
click at [53, 208] on button "Back to List" at bounding box center [58, 197] width 84 height 21
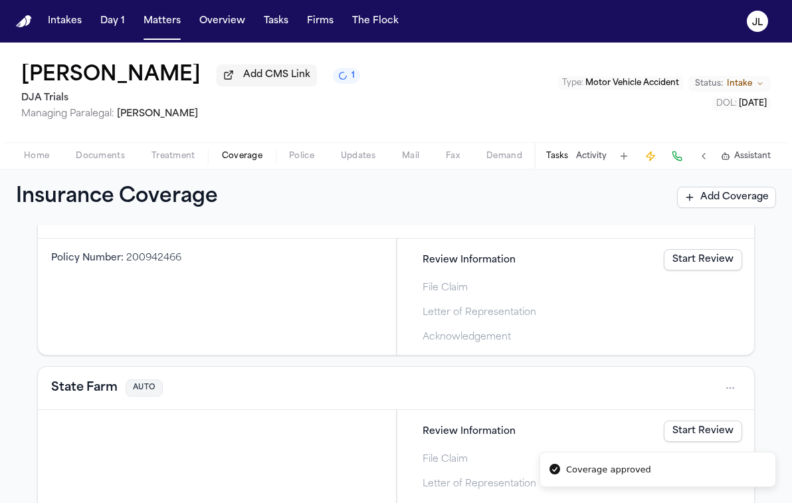
scroll to position [524, 0]
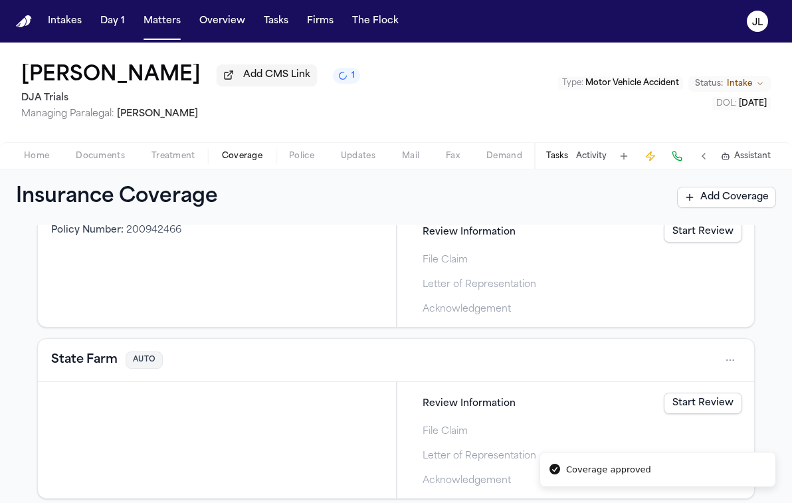
click at [91, 360] on button "State Farm" at bounding box center [84, 360] width 66 height 19
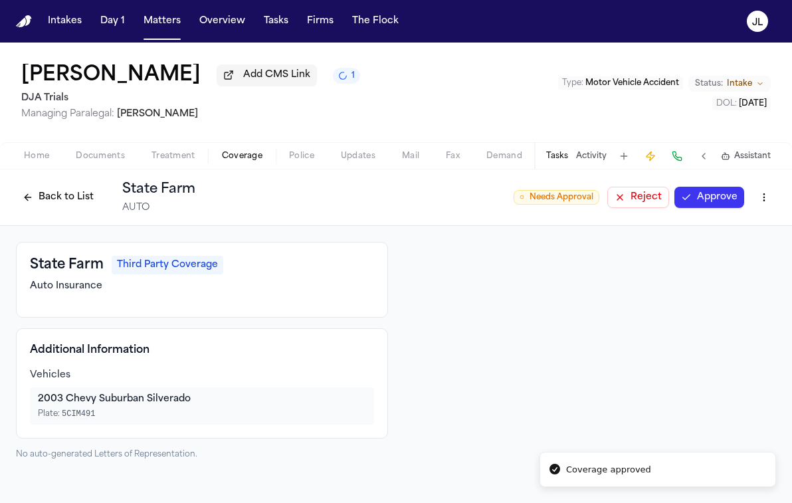
click at [729, 200] on button "Approve" at bounding box center [710, 197] width 70 height 21
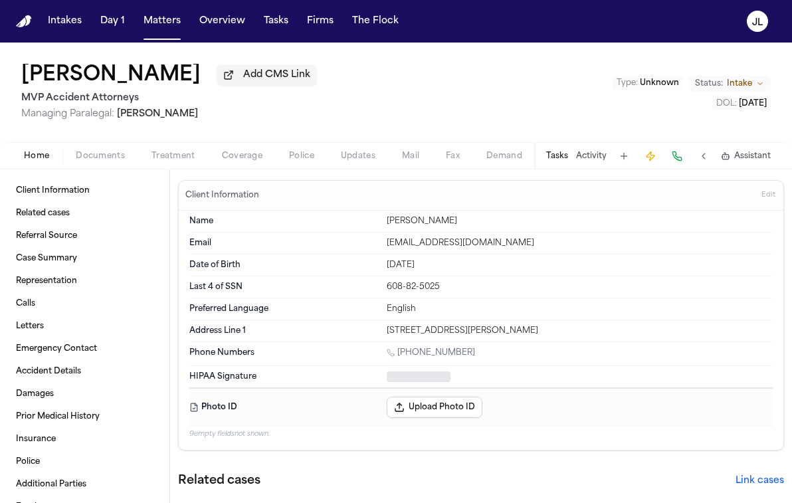
click at [39, 160] on span "Home" at bounding box center [36, 156] width 25 height 11
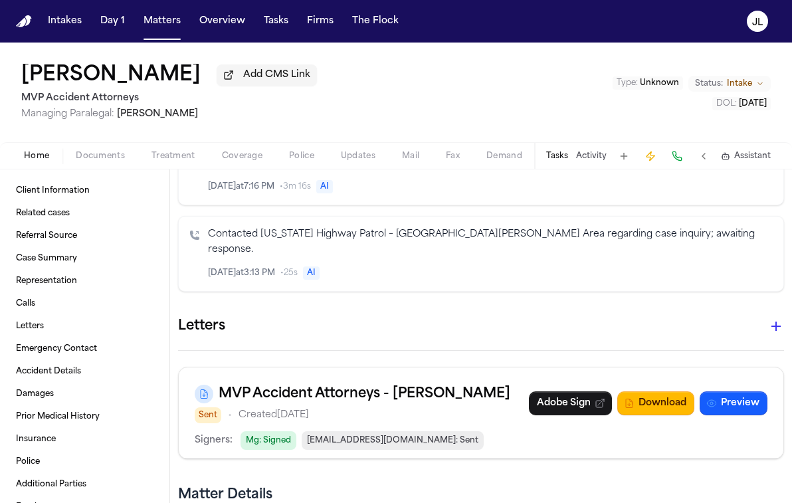
scroll to position [1211, 0]
click at [776, 318] on icon "button" at bounding box center [776, 326] width 16 height 16
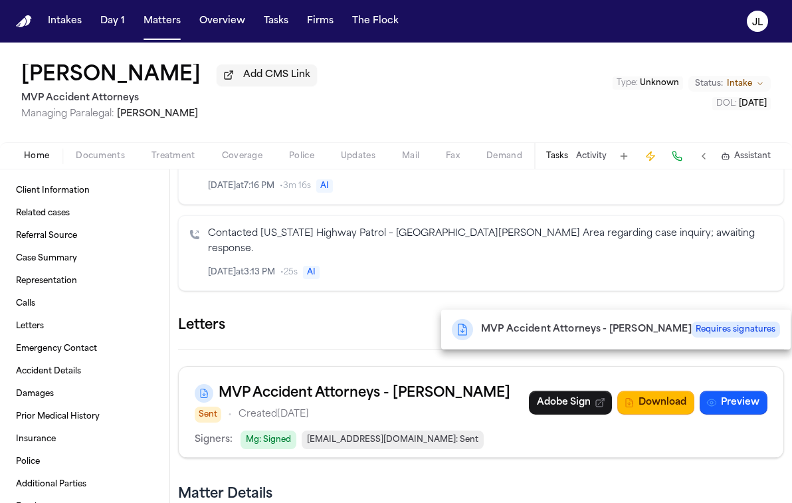
click at [776, 303] on div at bounding box center [396, 251] width 792 height 503
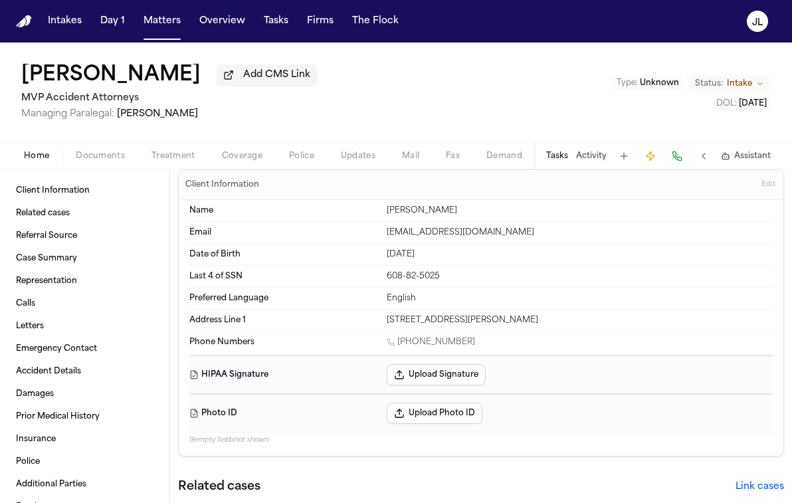
scroll to position [0, 0]
